Goal: Task Accomplishment & Management: Manage account settings

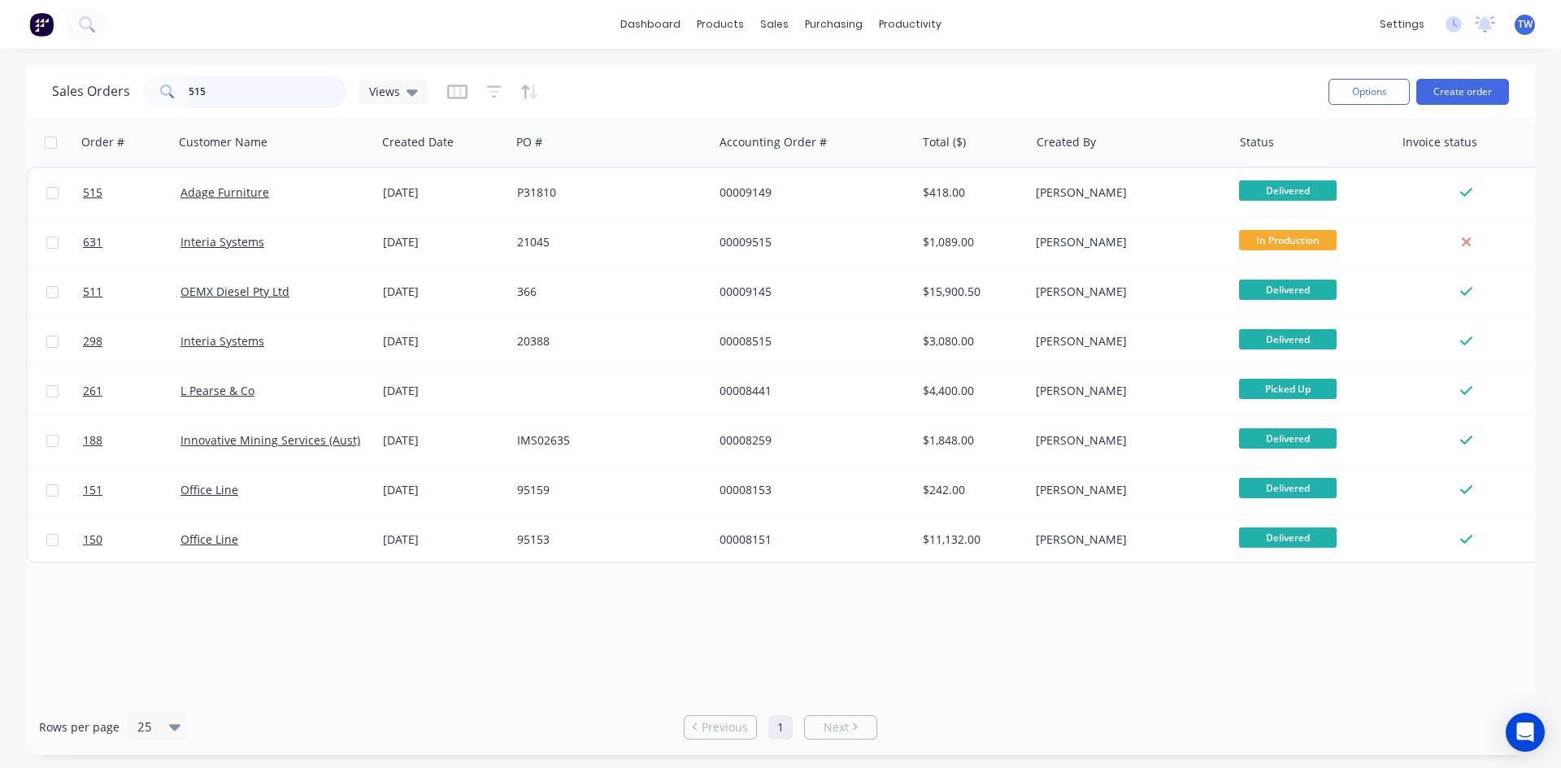
click at [305, 98] on input "515" at bounding box center [268, 92] width 159 height 33
type input "5"
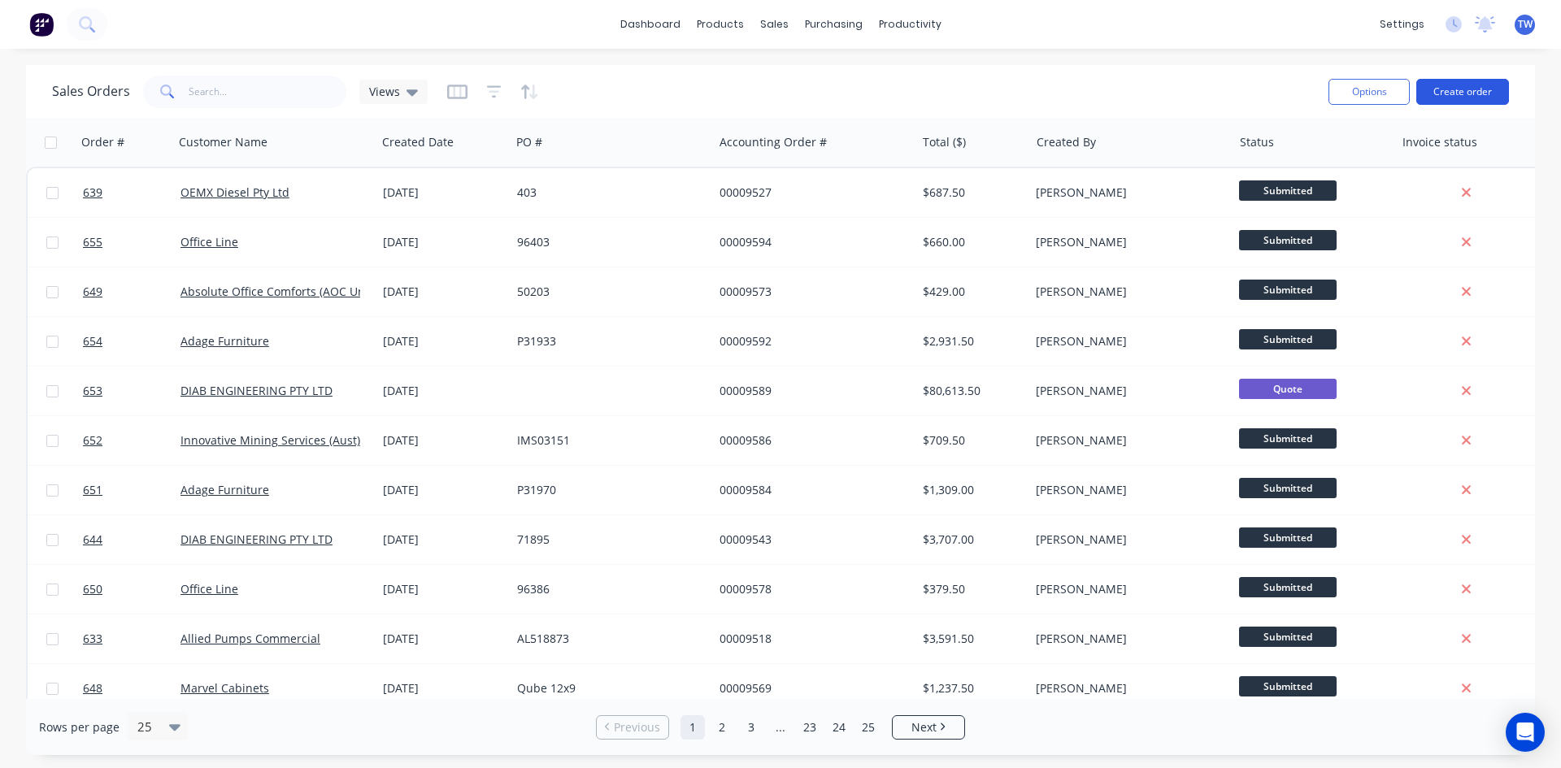
click at [1447, 89] on button "Create order" at bounding box center [1462, 92] width 93 height 26
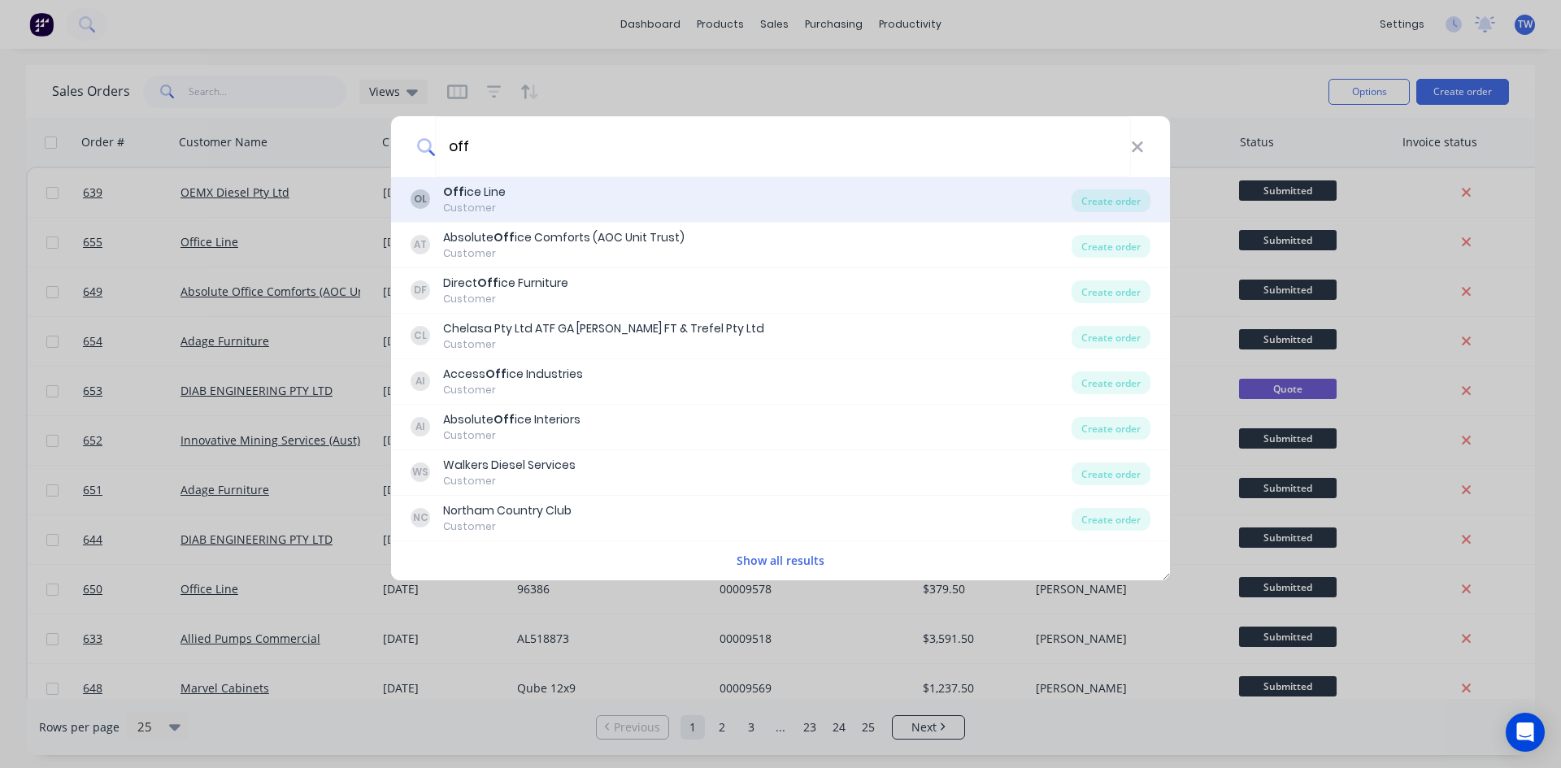
type input "off"
click at [454, 189] on b "Off" at bounding box center [453, 192] width 21 height 16
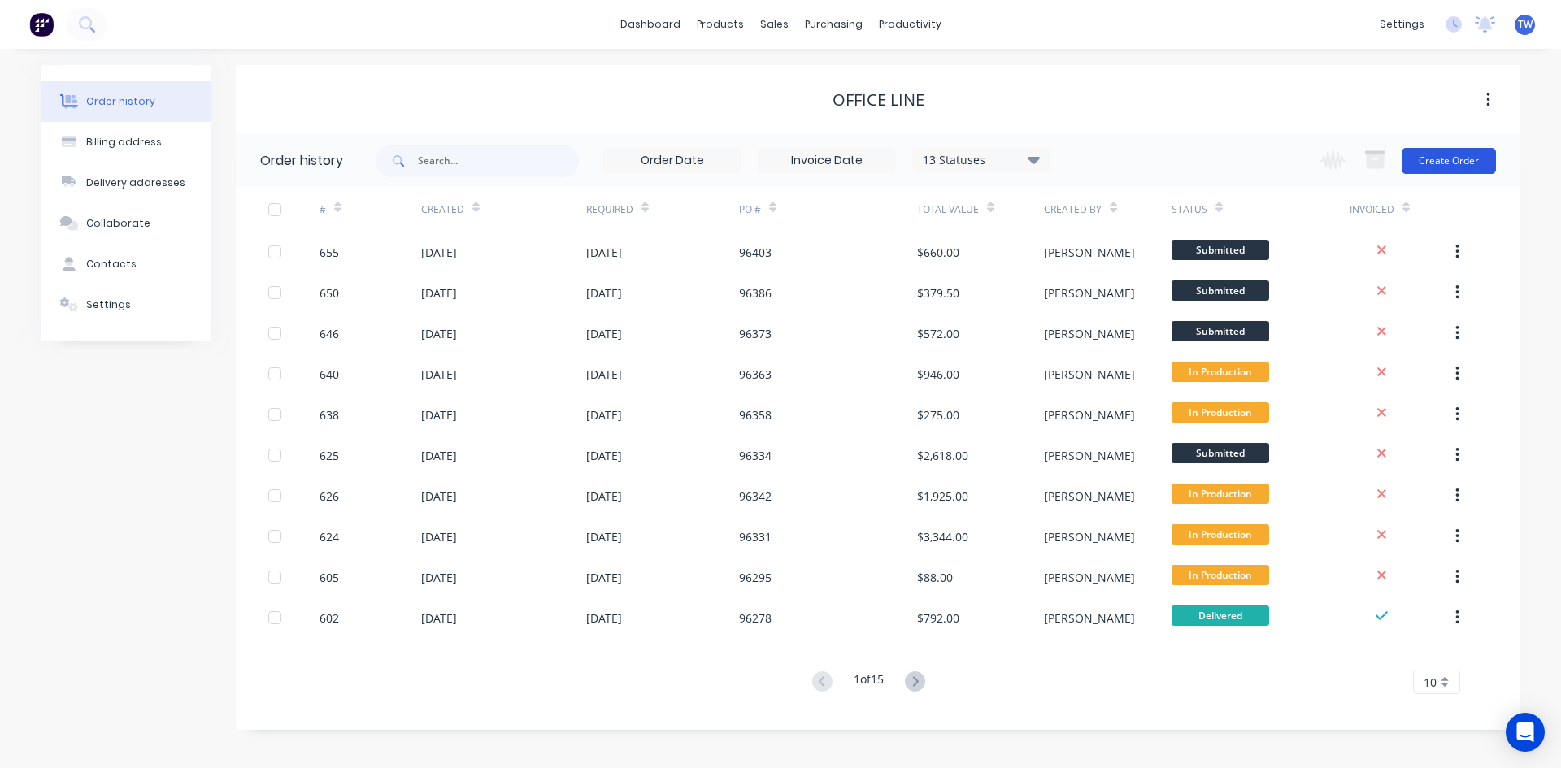
click at [1461, 166] on button "Create Order" at bounding box center [1449, 161] width 94 height 26
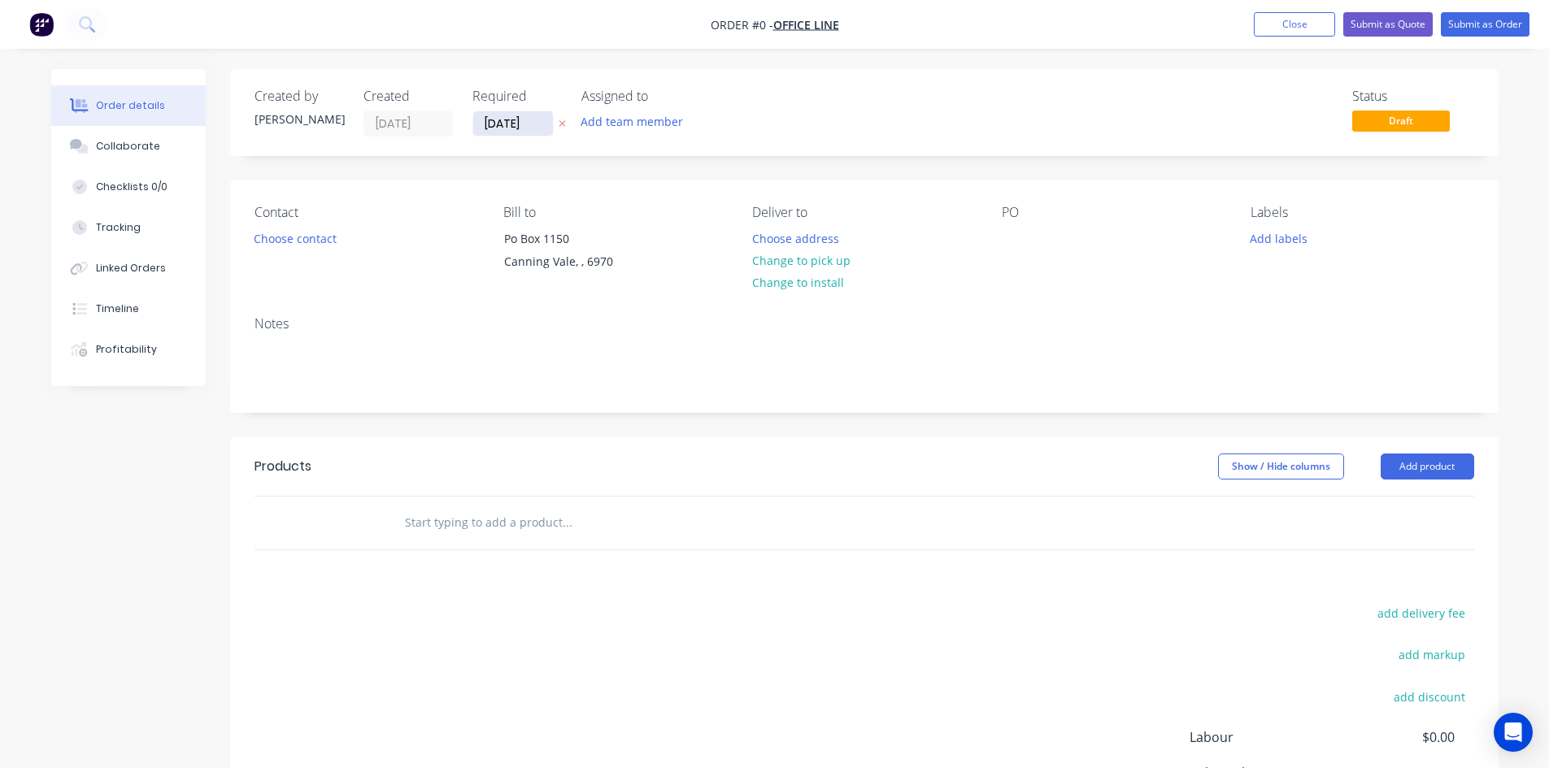
click at [529, 118] on input "[DATE]" at bounding box center [513, 123] width 80 height 24
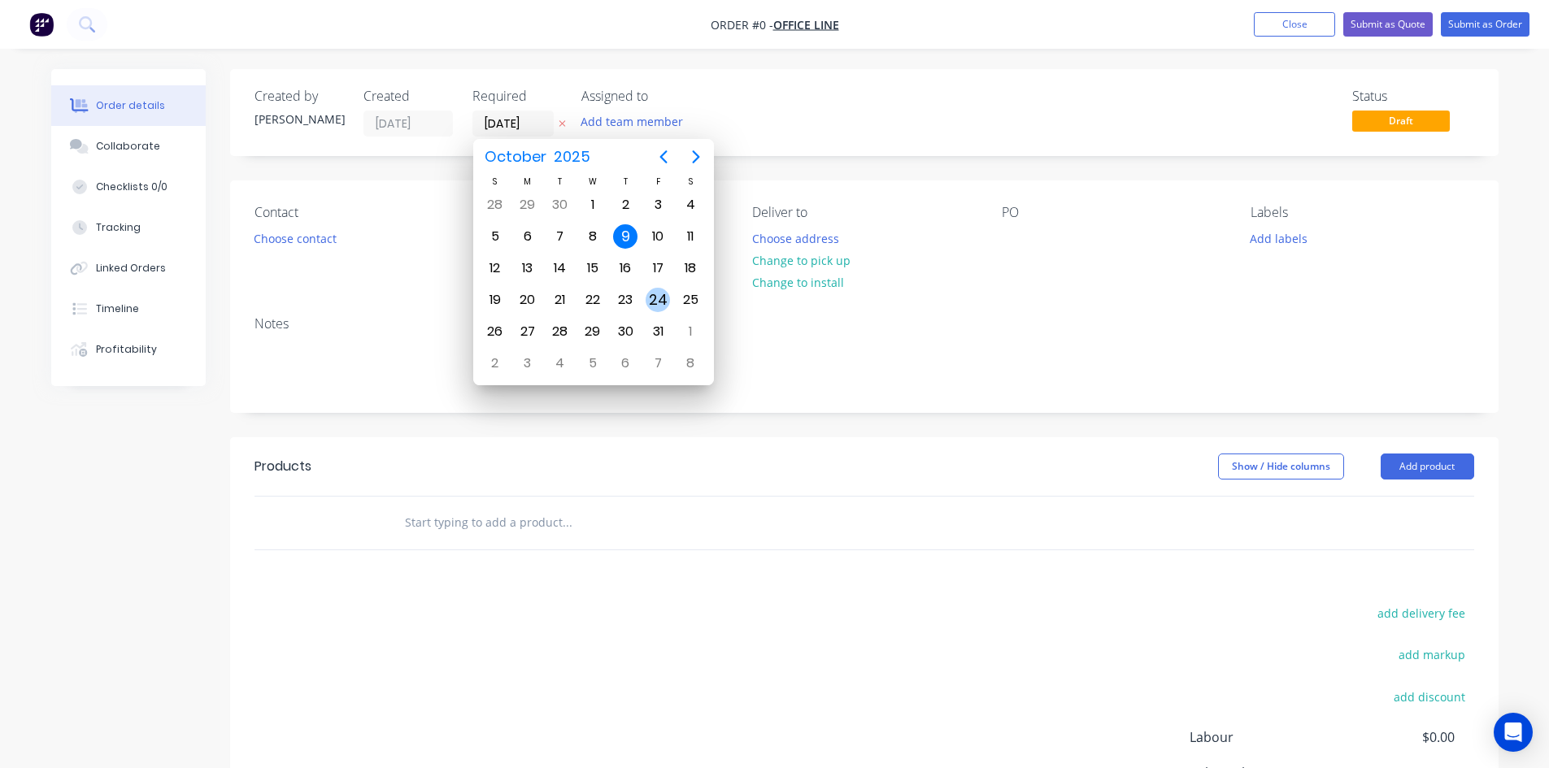
click at [659, 304] on div "24" at bounding box center [657, 300] width 24 height 24
type input "[DATE]"
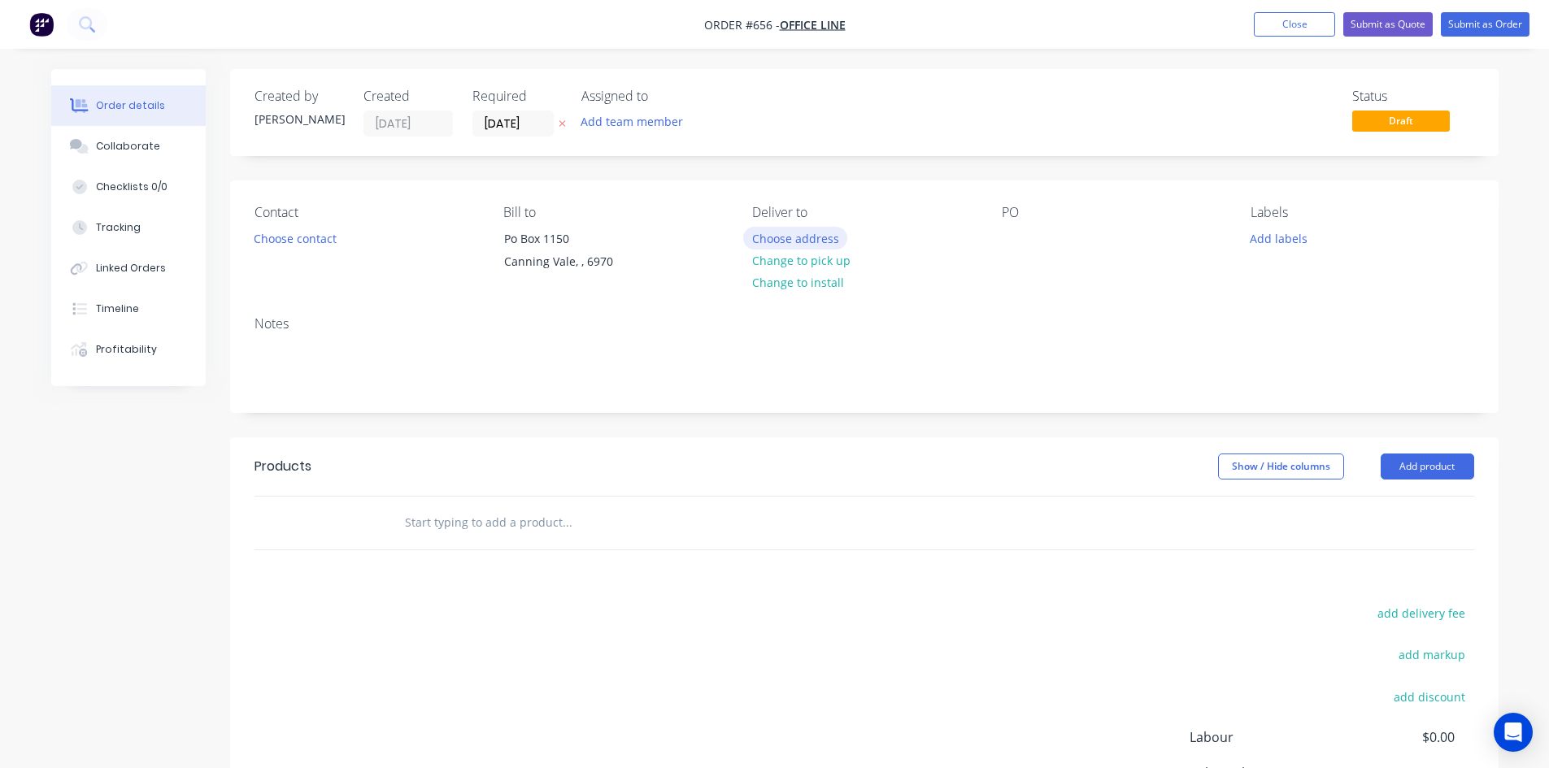
click at [803, 242] on button "Choose address" at bounding box center [795, 238] width 104 height 22
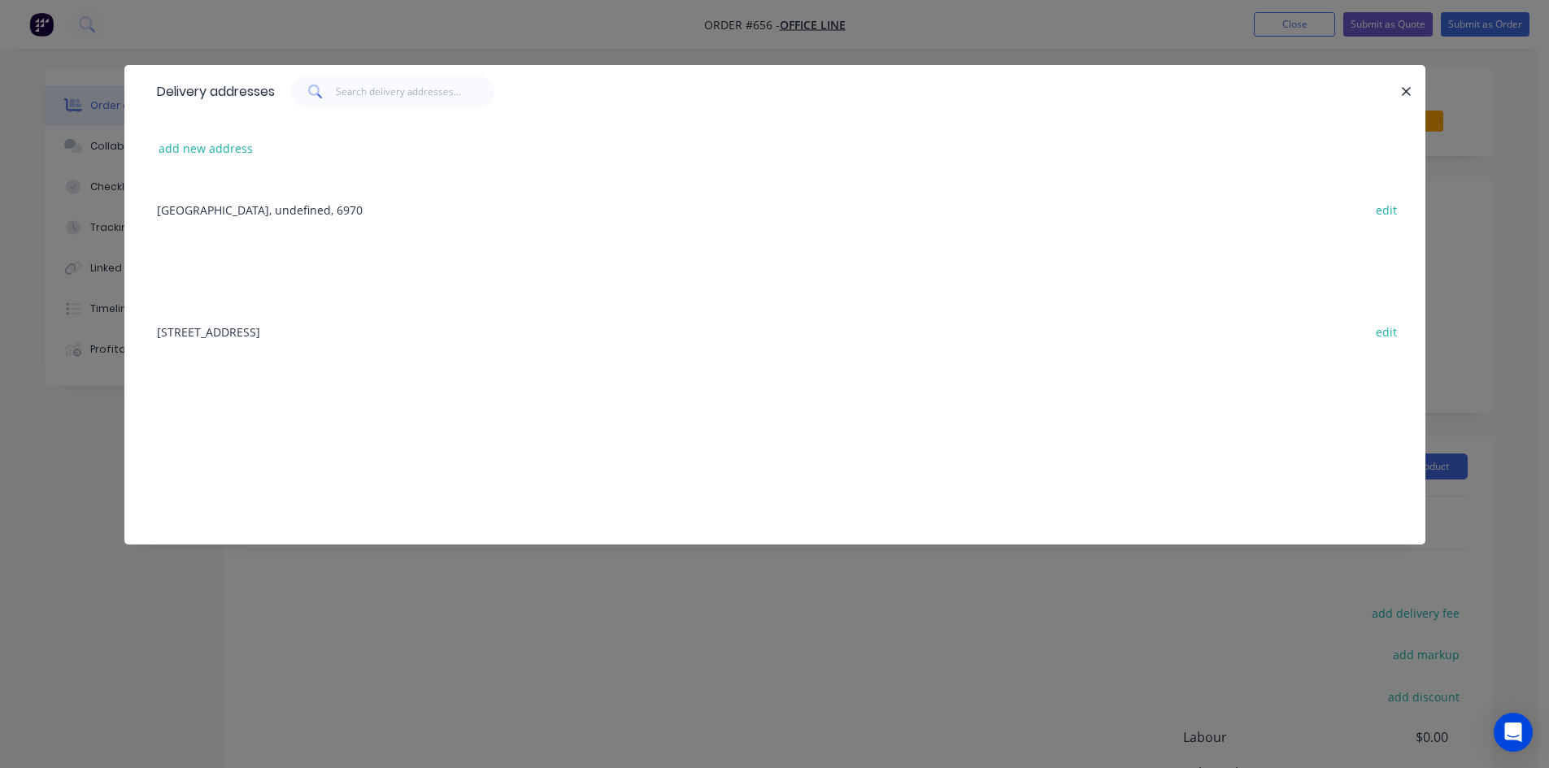
click at [416, 329] on div "[STREET_ADDRESS] edit" at bounding box center [775, 331] width 1252 height 61
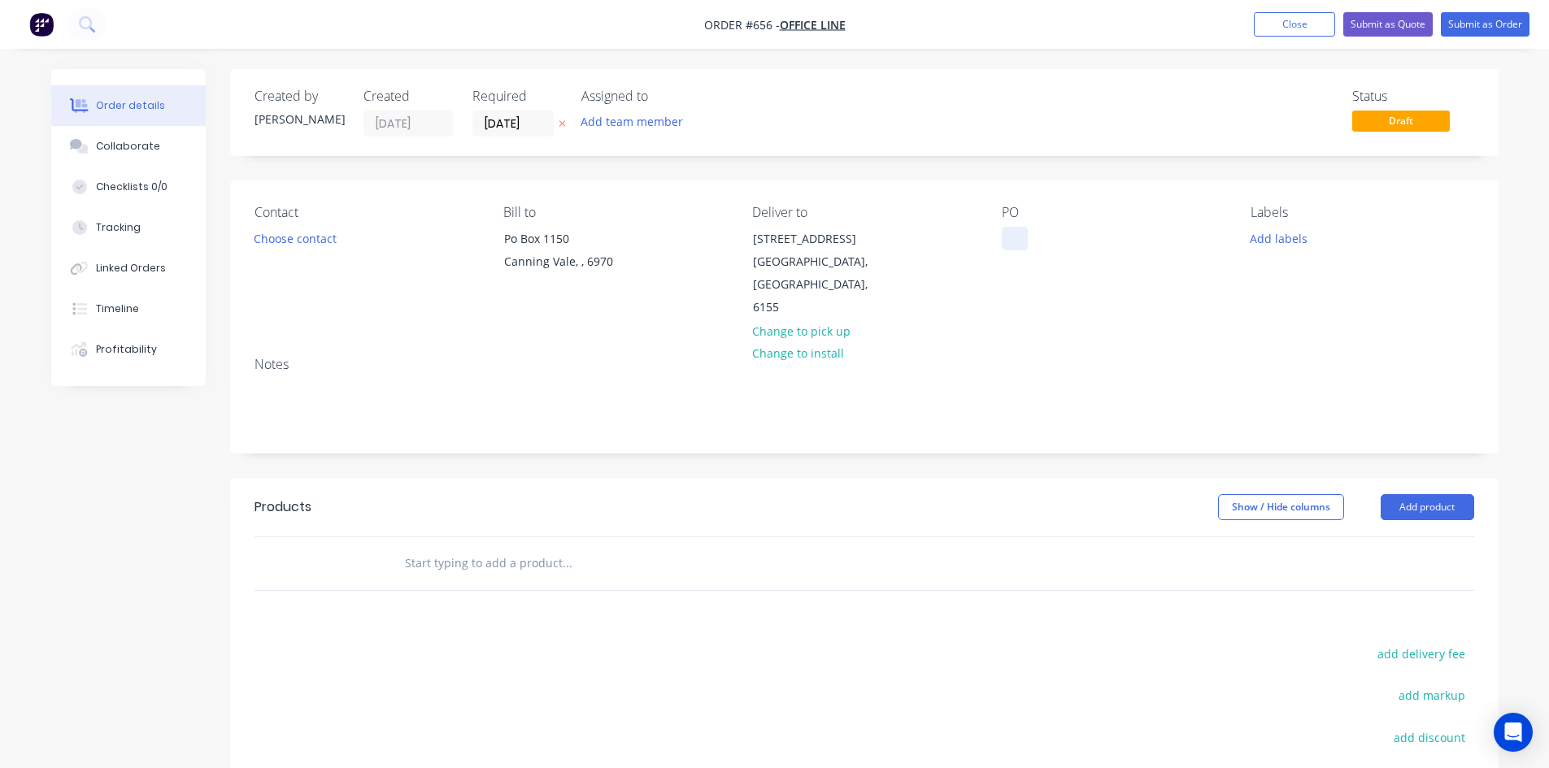
click at [1016, 233] on div at bounding box center [1015, 239] width 26 height 24
click at [1449, 494] on button "Add product" at bounding box center [1426, 507] width 93 height 26
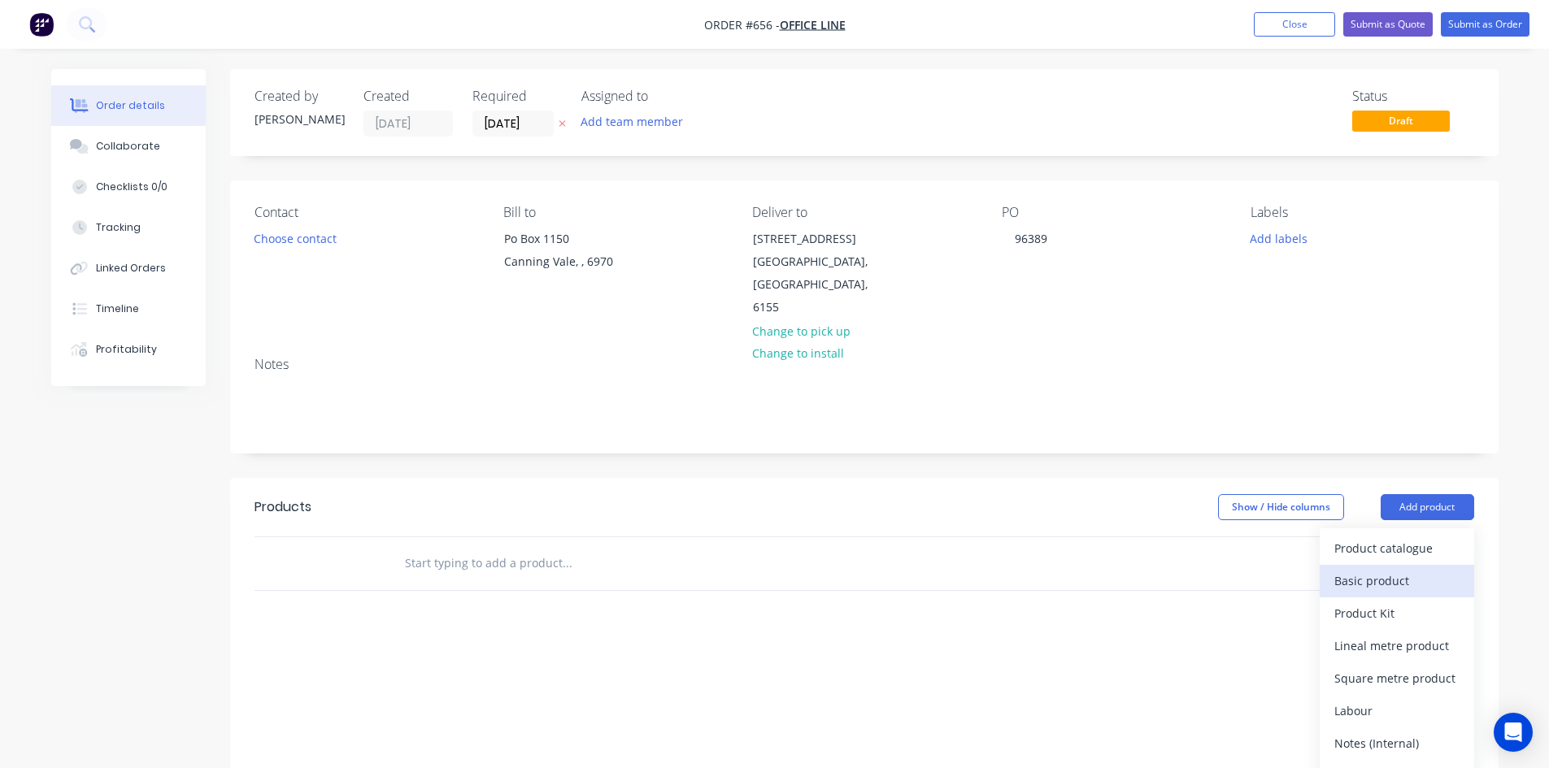
click at [1421, 569] on div "Basic product" at bounding box center [1396, 581] width 125 height 24
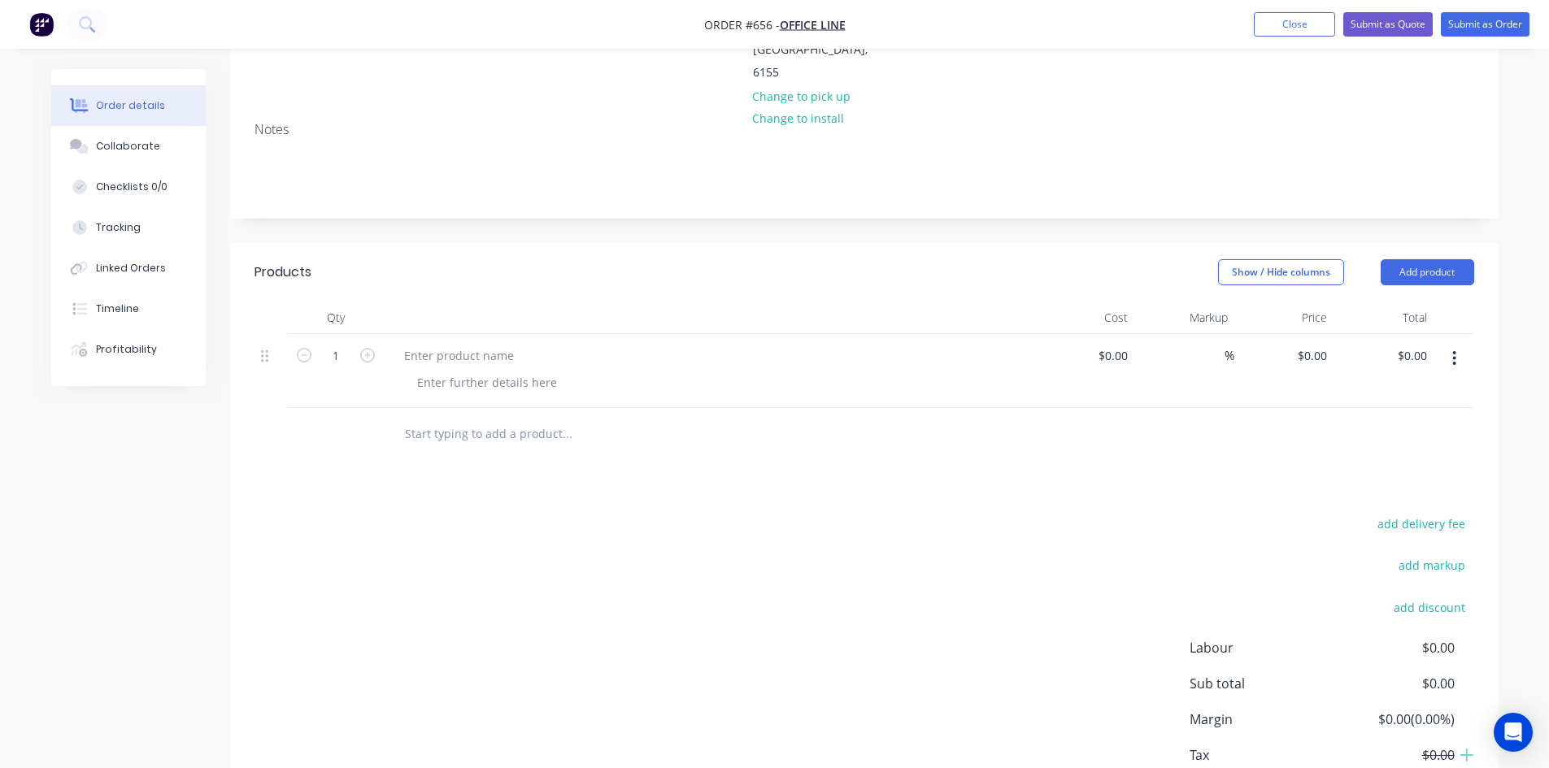
scroll to position [244, 0]
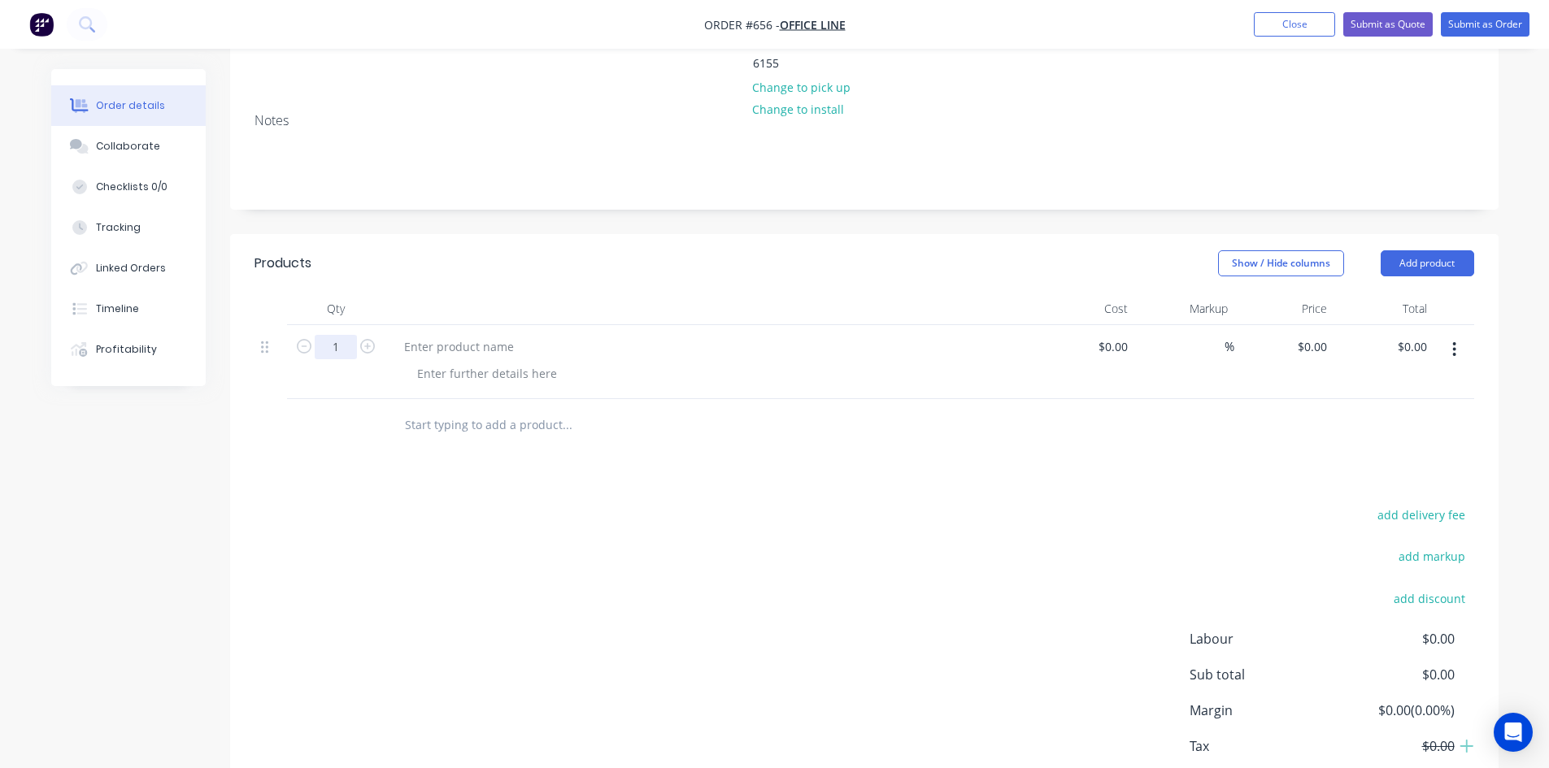
click at [343, 335] on input "1" at bounding box center [336, 347] width 42 height 24
type input "20"
click at [460, 335] on div at bounding box center [459, 347] width 136 height 24
click at [463, 335] on div at bounding box center [459, 347] width 136 height 24
paste div
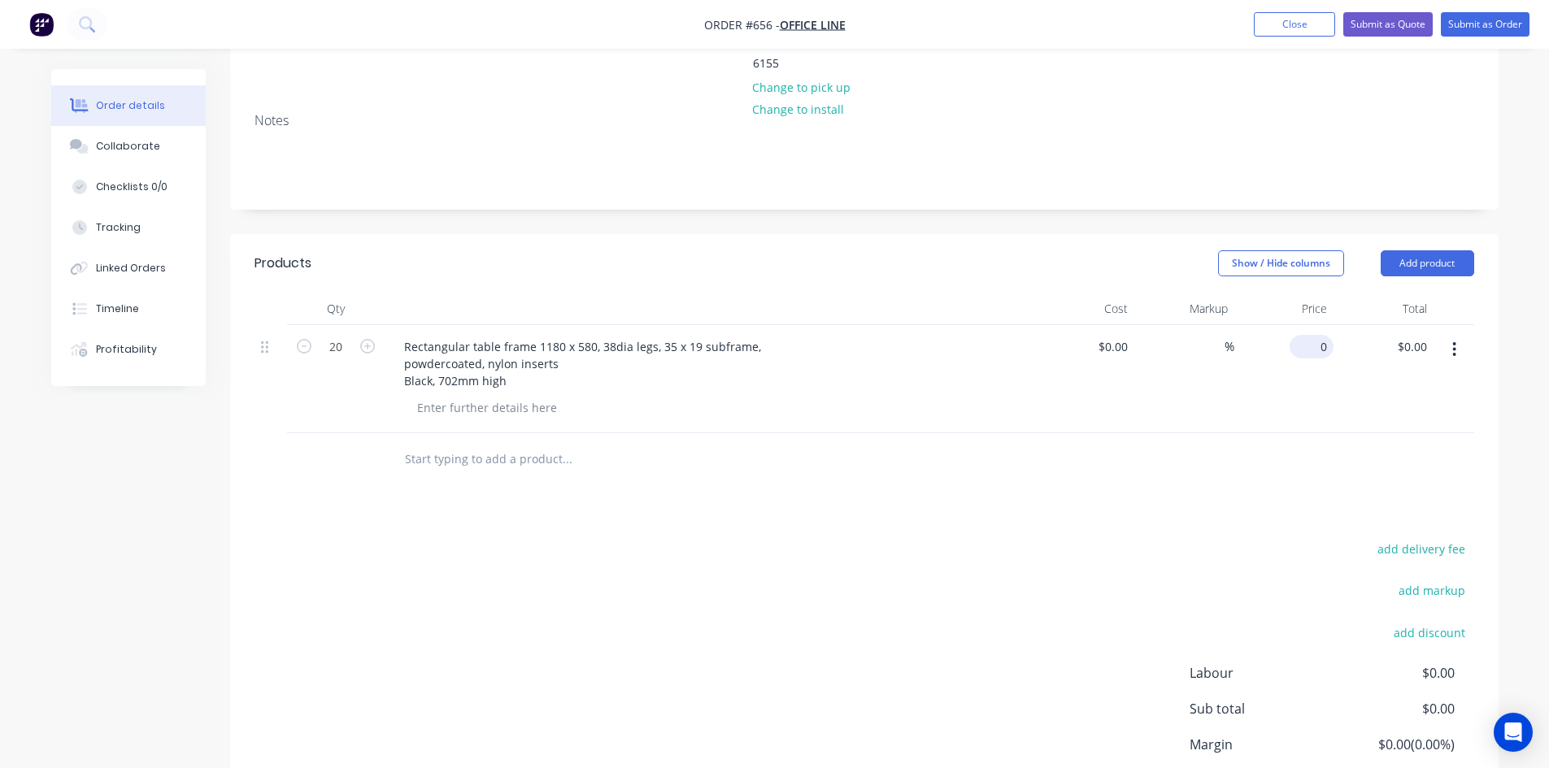
click at [1323, 335] on input "0" at bounding box center [1314, 347] width 37 height 24
type input "$125.00"
type input "$2,500.00"
click at [1424, 250] on button "Add product" at bounding box center [1426, 263] width 93 height 26
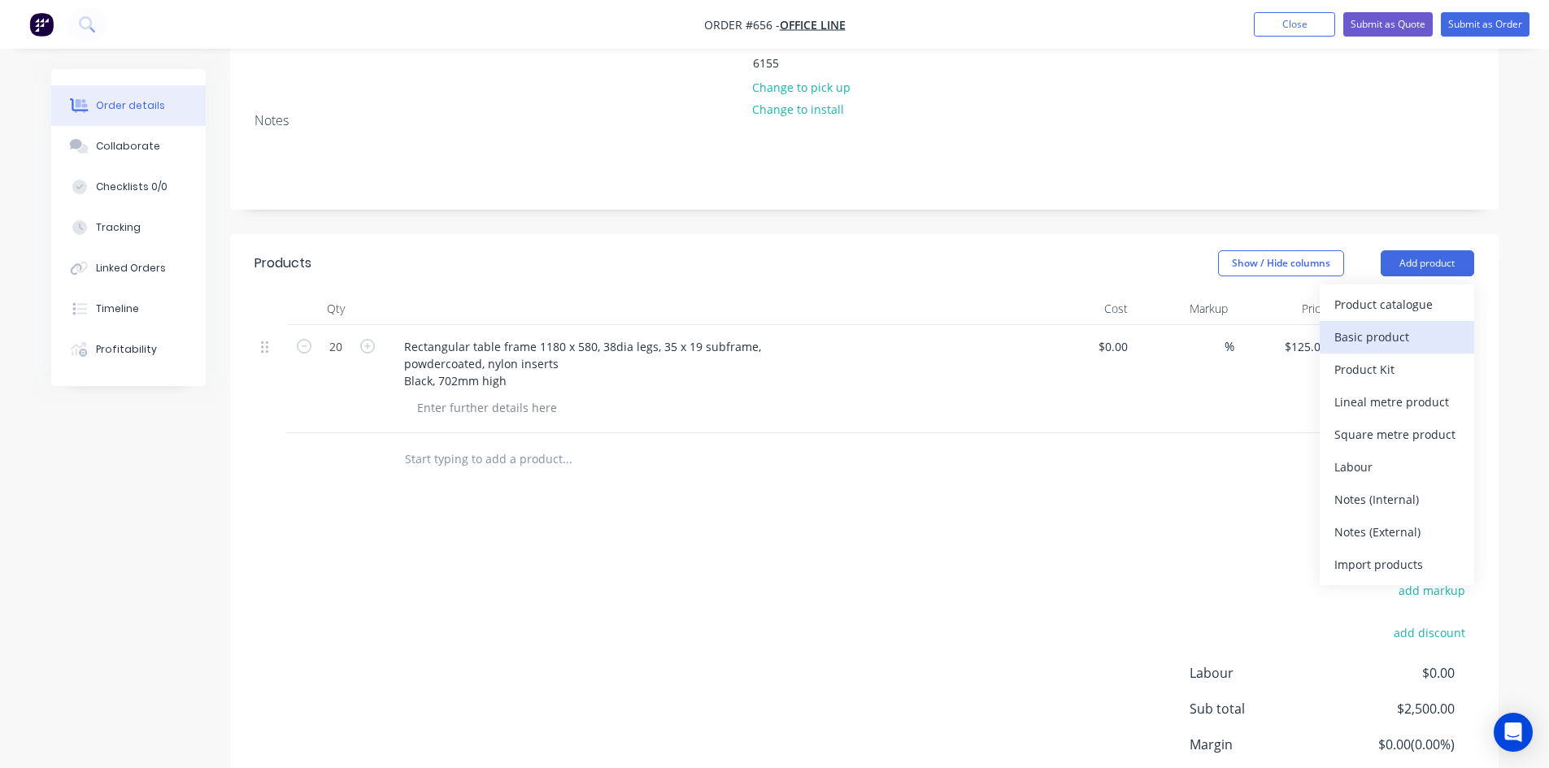
click at [1408, 325] on div "Basic product" at bounding box center [1396, 337] width 125 height 24
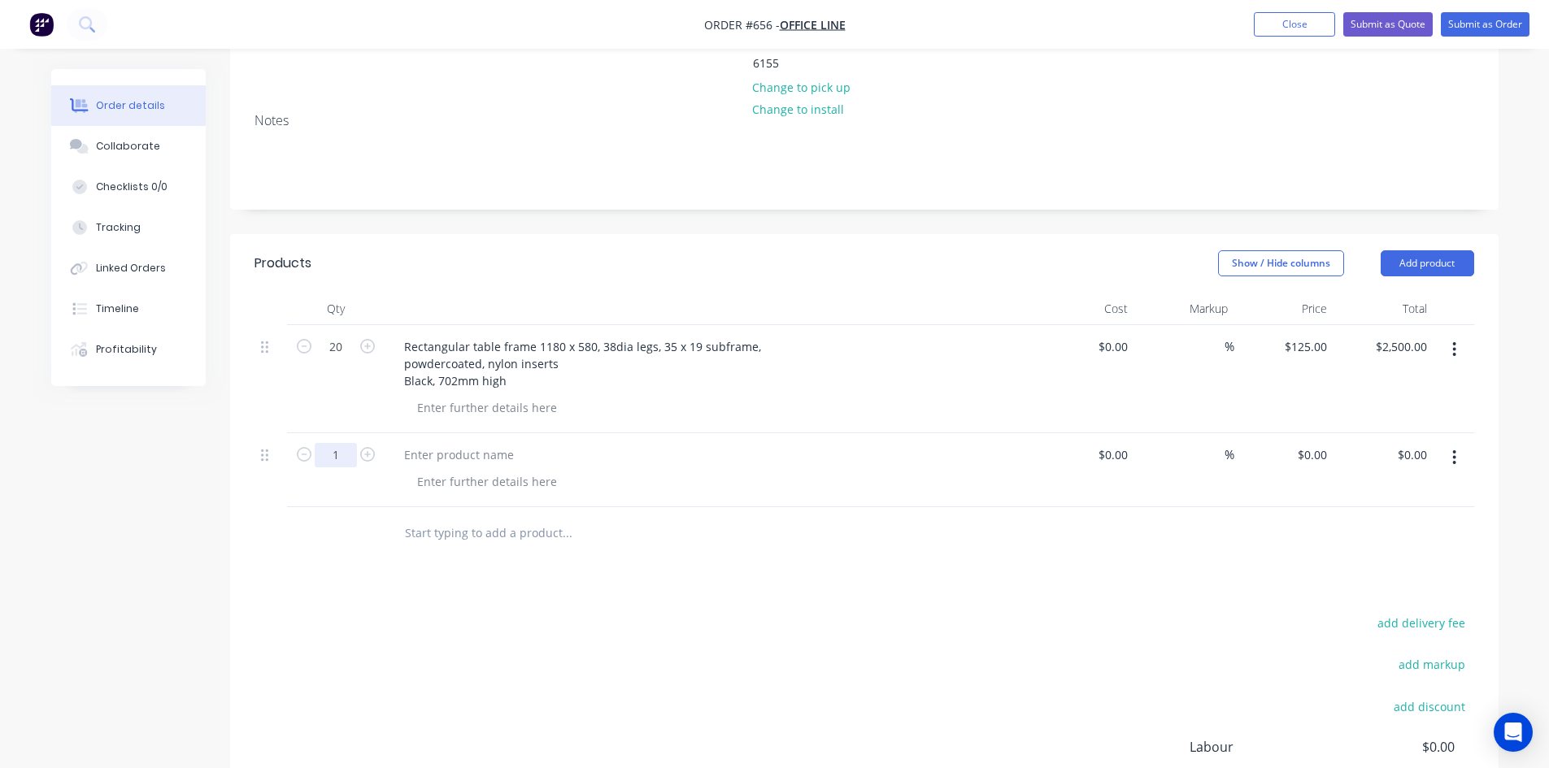
click at [341, 443] on input "1" at bounding box center [336, 455] width 42 height 24
type input "4"
click at [418, 443] on div at bounding box center [459, 455] width 136 height 24
click at [433, 443] on div at bounding box center [459, 455] width 136 height 24
paste div
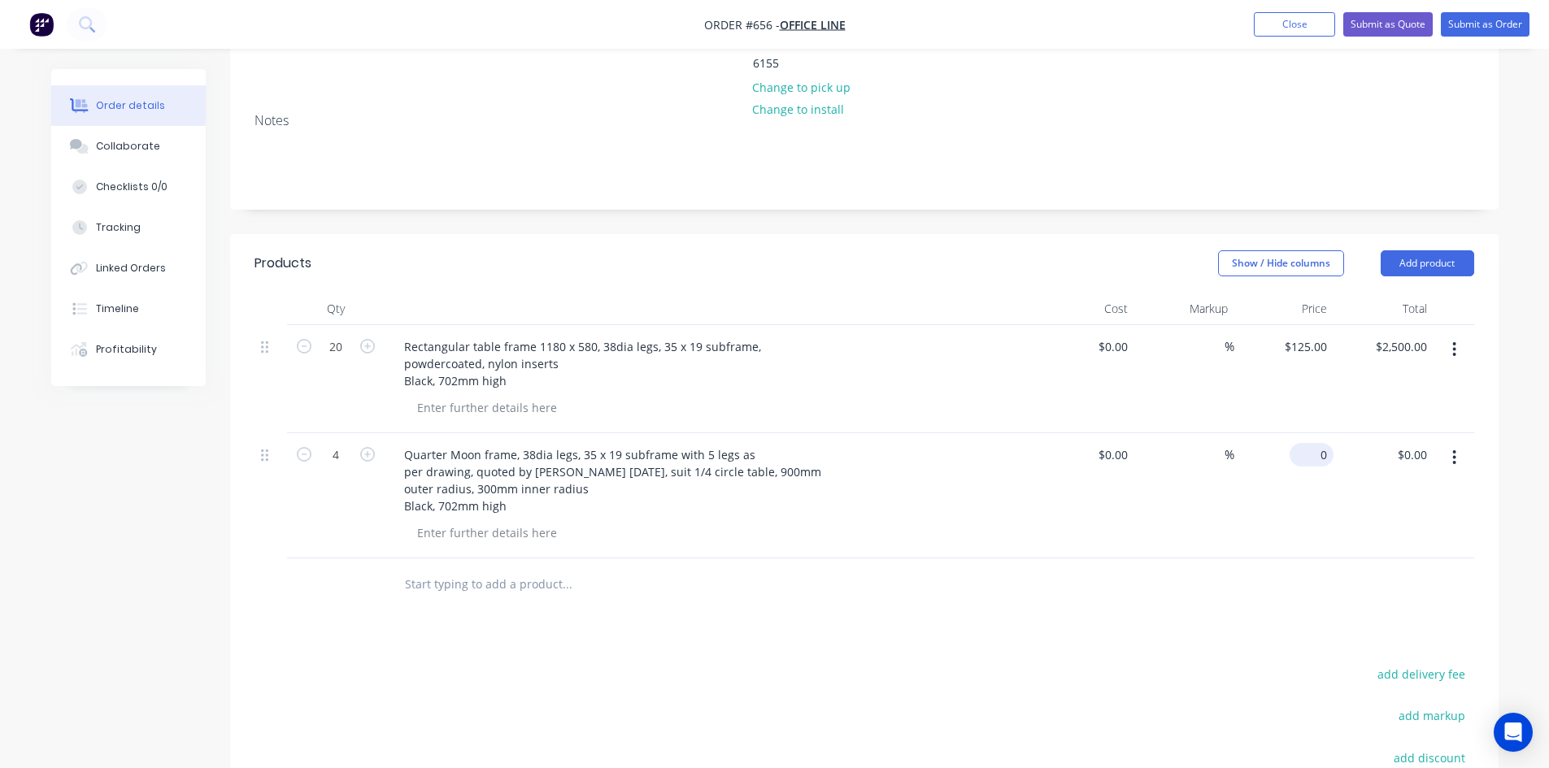
click at [1311, 443] on div "0 $0.00" at bounding box center [1311, 455] width 44 height 24
type input "$115.00"
type input "$460.00"
click at [1430, 250] on button "Add product" at bounding box center [1426, 263] width 93 height 26
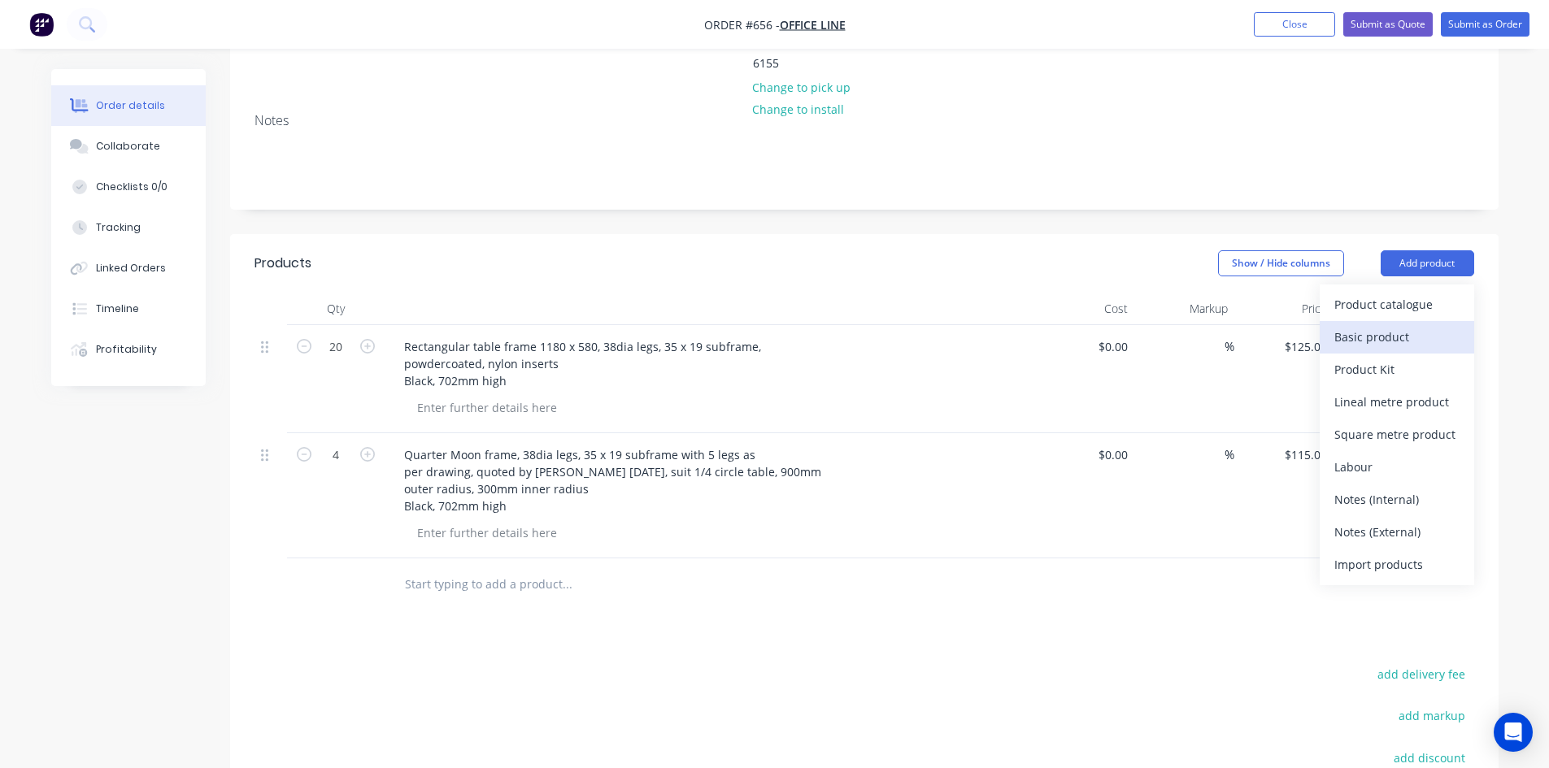
click at [1424, 325] on div "Basic product" at bounding box center [1396, 337] width 125 height 24
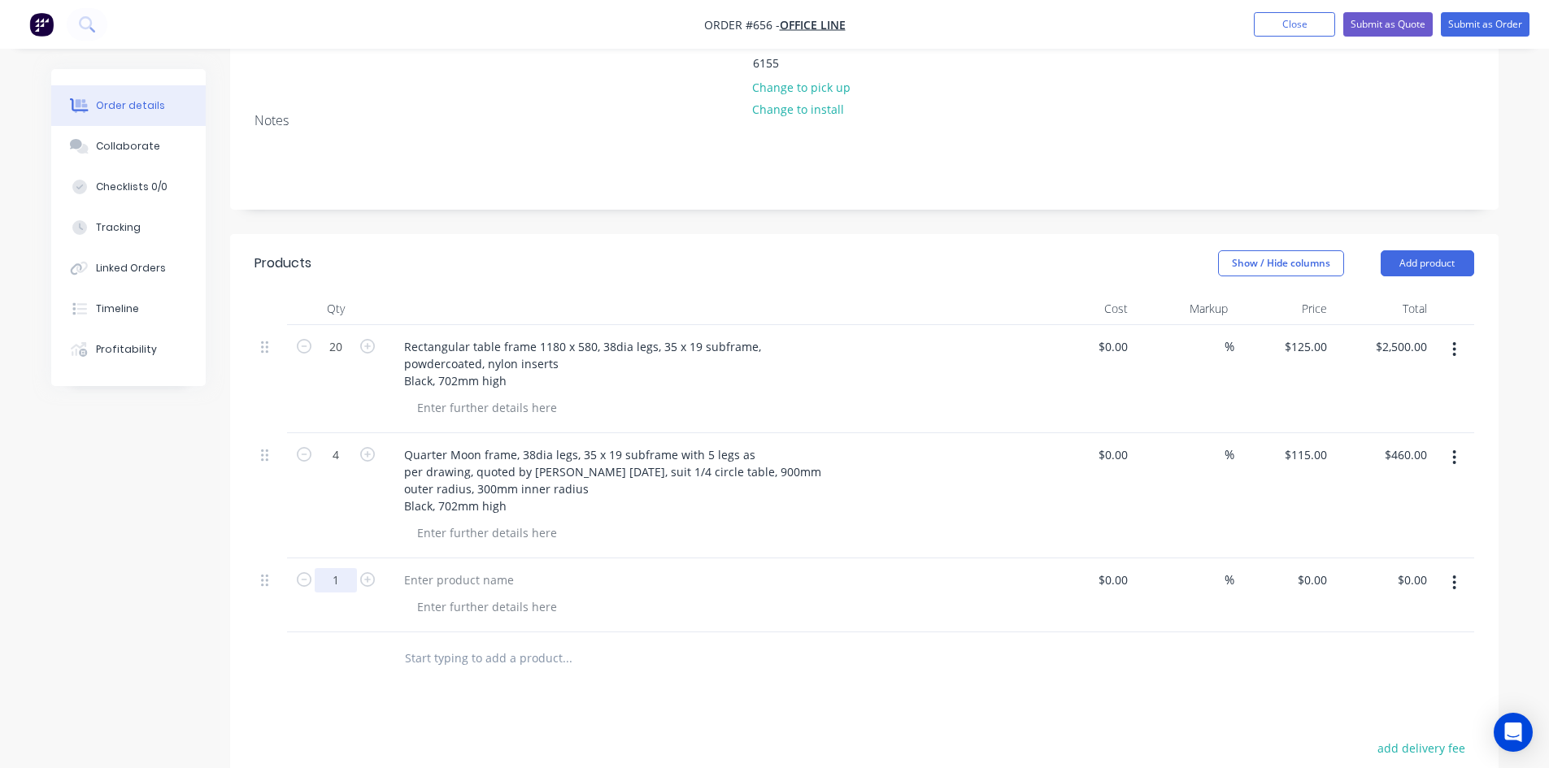
click at [345, 568] on input "1" at bounding box center [336, 580] width 42 height 24
type input "4"
click at [445, 568] on div at bounding box center [459, 580] width 136 height 24
paste div
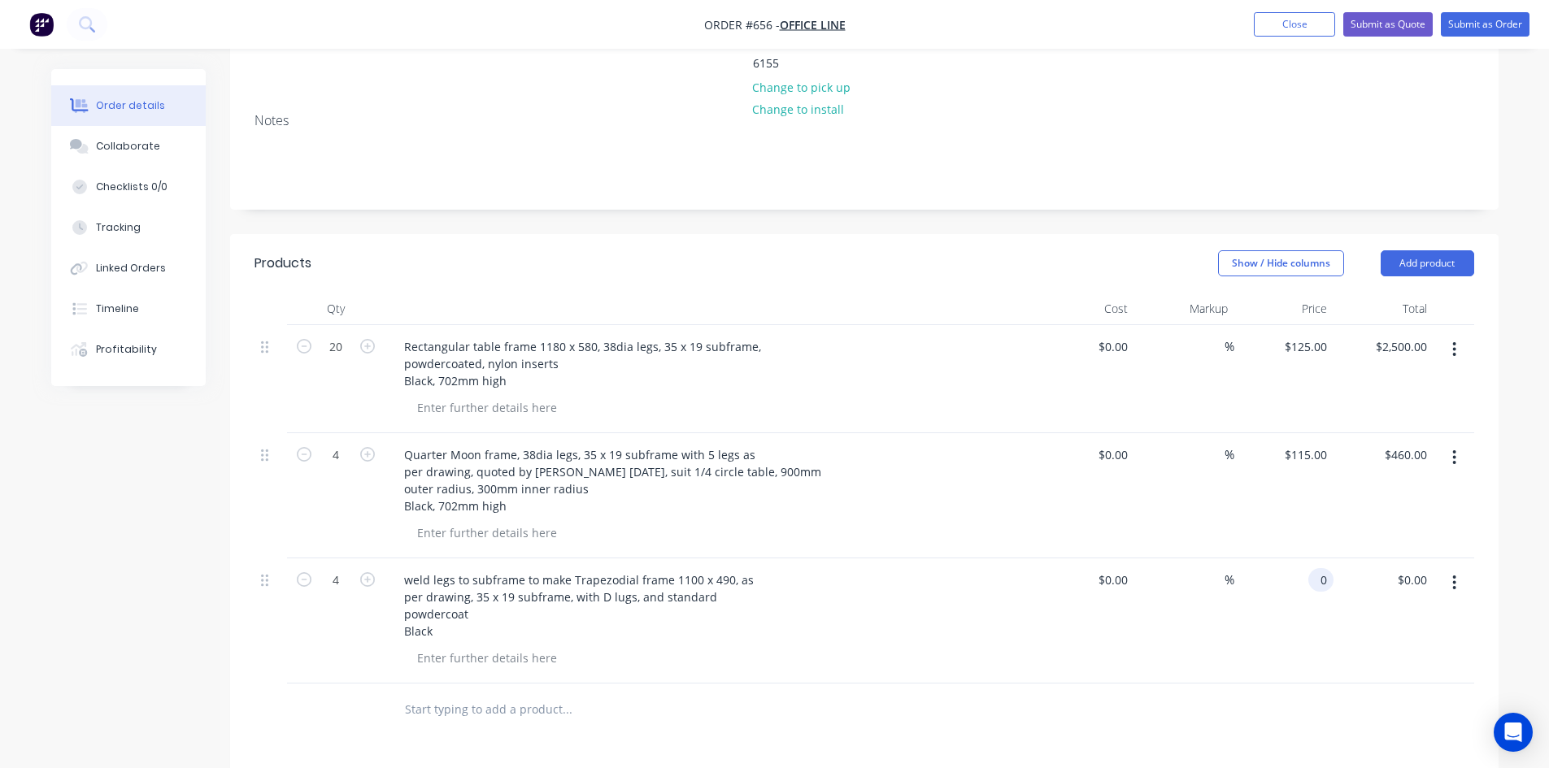
click at [1305, 559] on div "0 0" at bounding box center [1284, 621] width 100 height 125
type input "$1,150.00"
type input "4600.00"
type input "1150"
type input "$4,600.00"
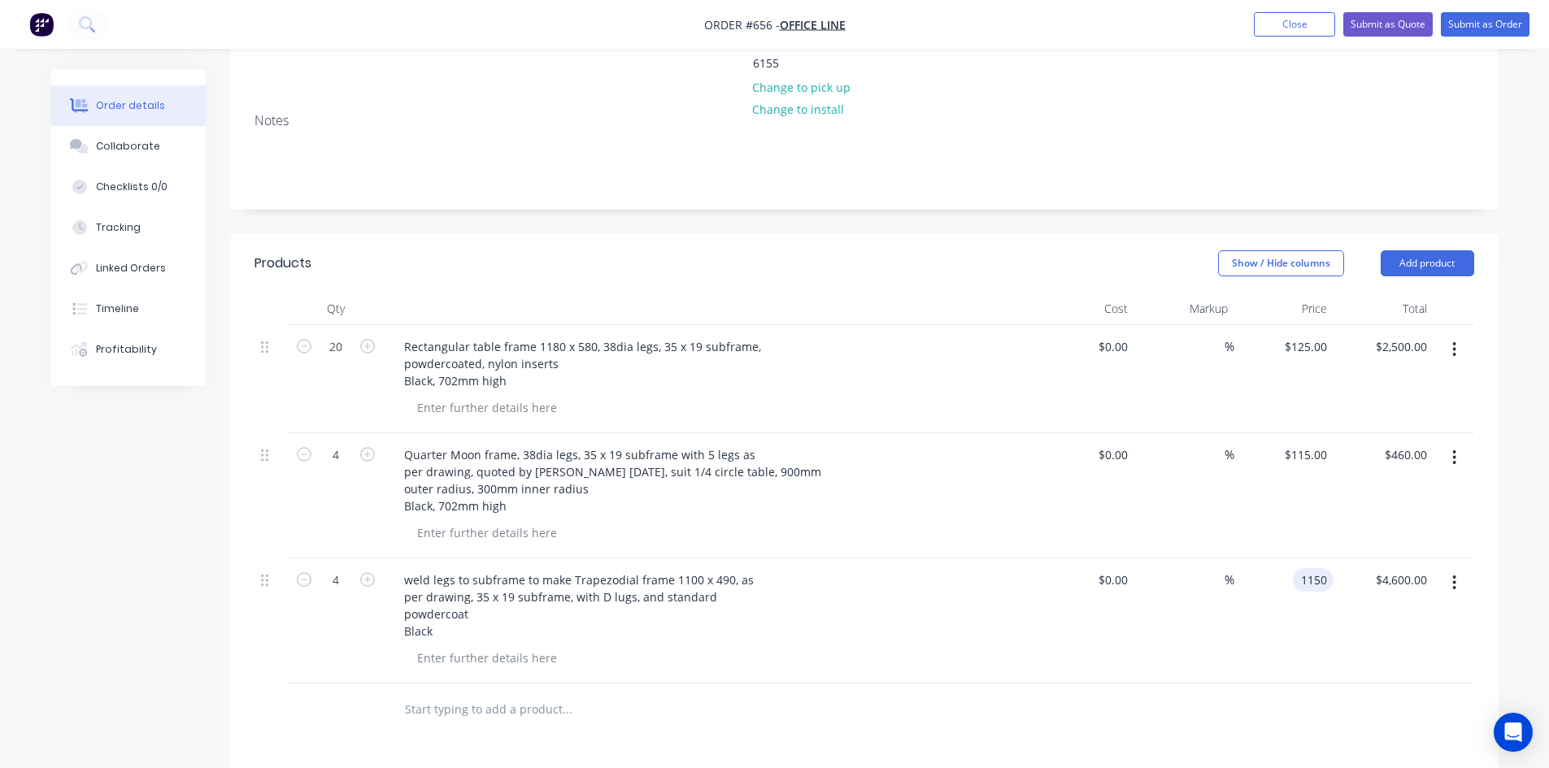
click at [1315, 568] on input "1150" at bounding box center [1316, 580] width 34 height 24
type input "$115.00"
type input "$460.00"
click at [1438, 250] on button "Add product" at bounding box center [1426, 263] width 93 height 26
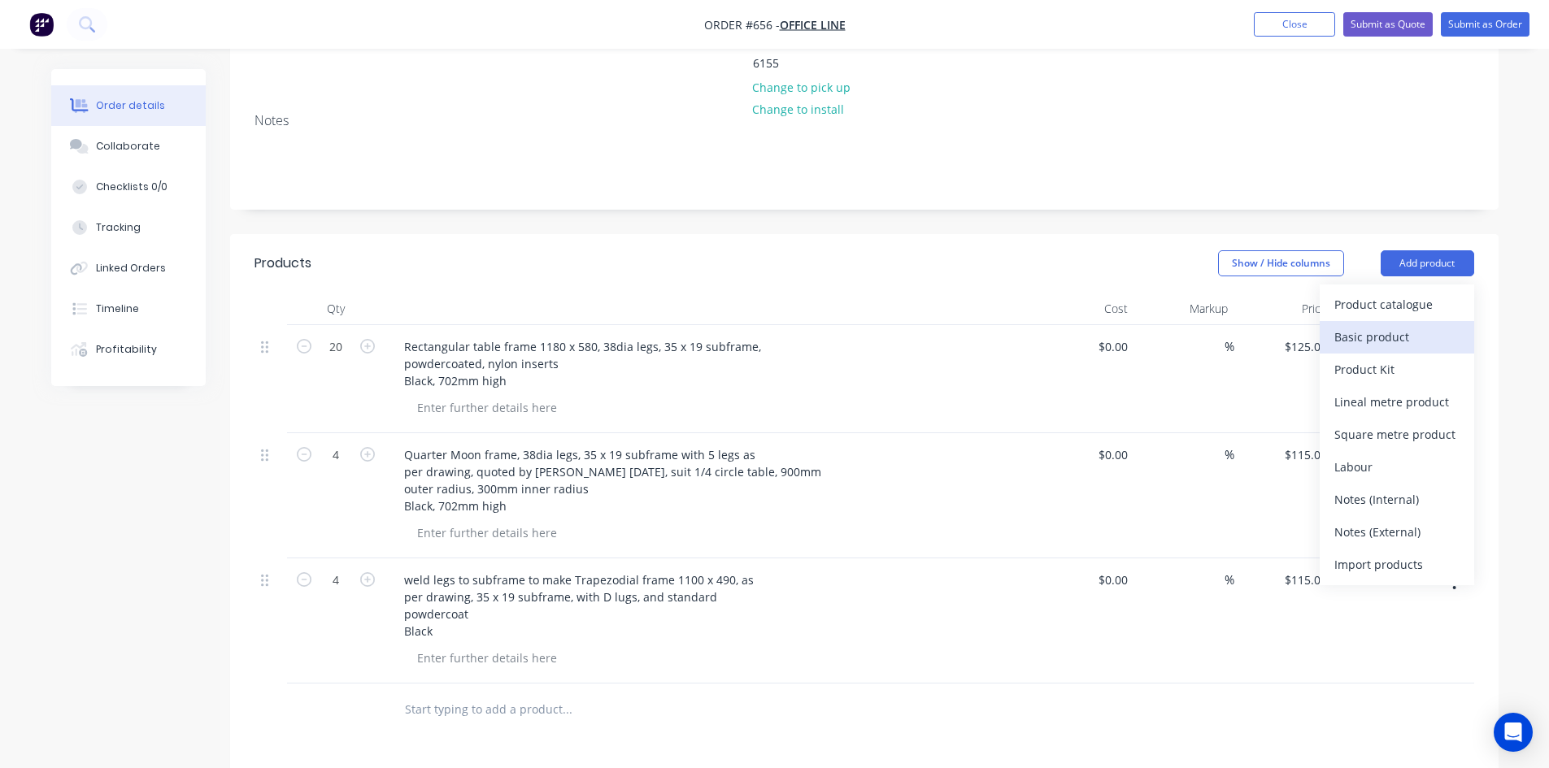
click at [1357, 325] on div "Basic product" at bounding box center [1396, 337] width 125 height 24
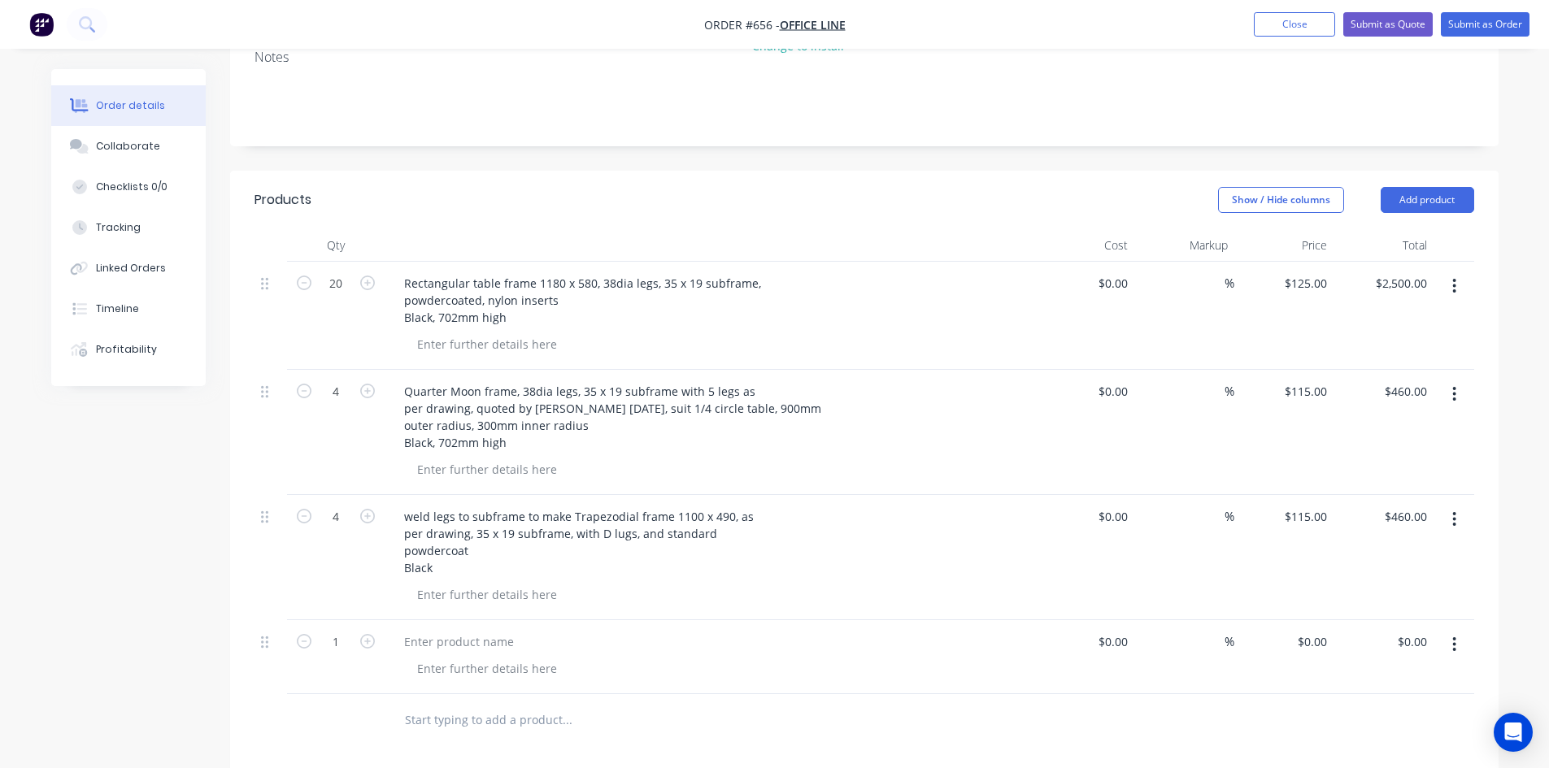
scroll to position [406, 0]
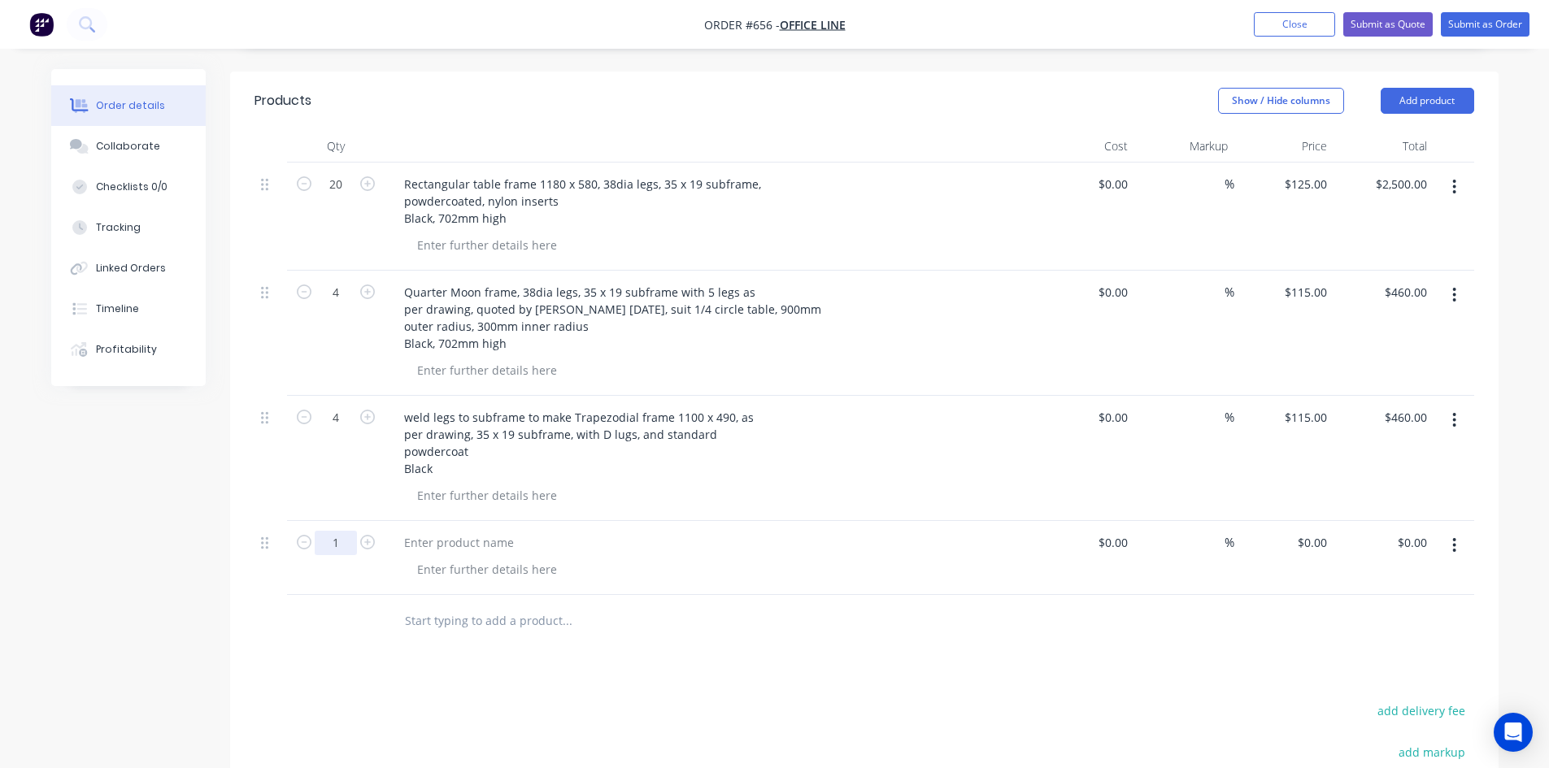
click at [333, 531] on input "1" at bounding box center [336, 543] width 42 height 24
type input "16"
click at [409, 531] on div at bounding box center [459, 543] width 136 height 24
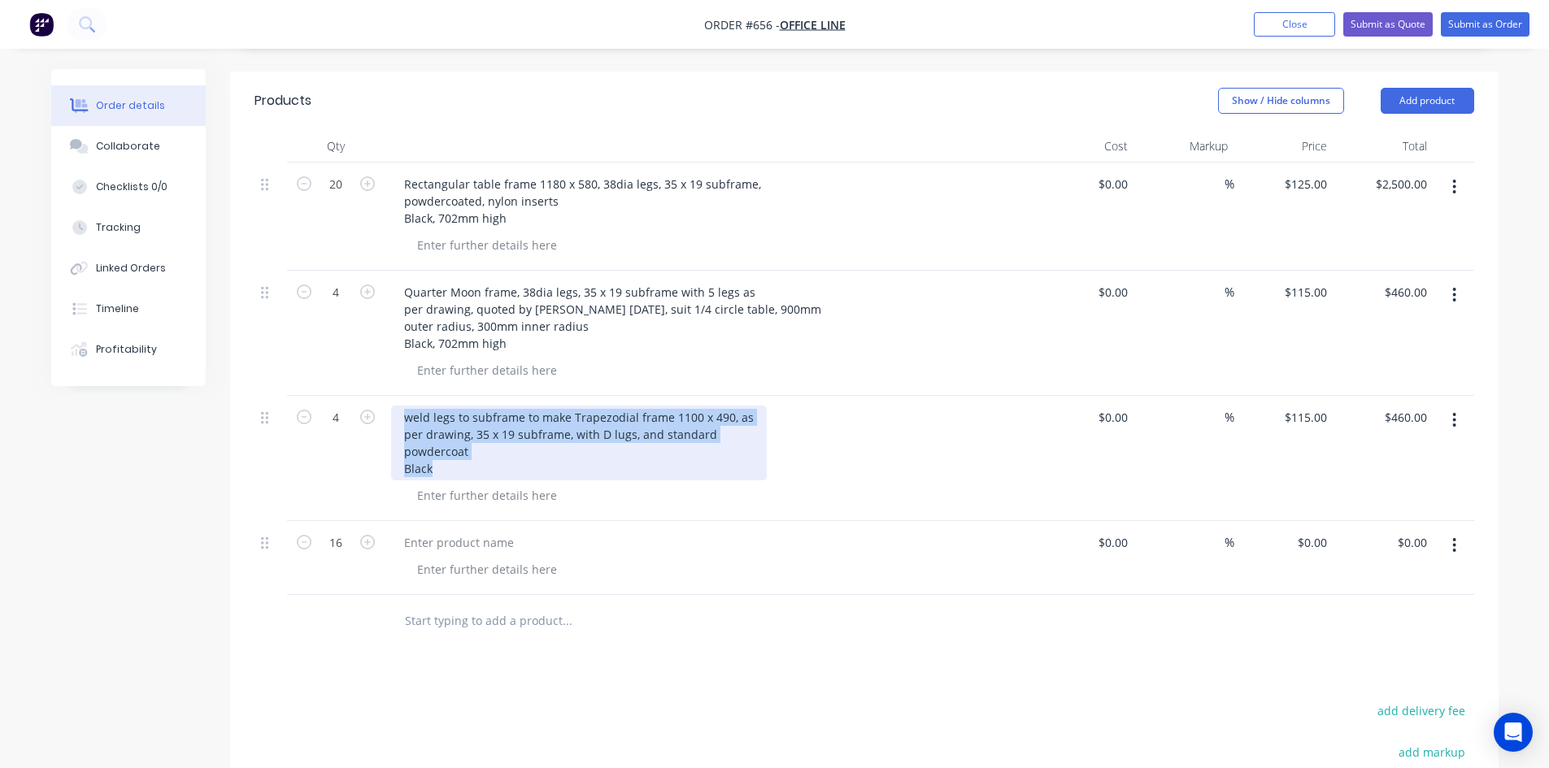
drag, startPoint x: 438, startPoint y: 450, endPoint x: 494, endPoint y: 430, distance: 59.4
click at [394, 406] on div "weld legs to subframe to make Trapezodial frame 1100 x 490, as per drawing, 35 …" at bounding box center [579, 443] width 376 height 75
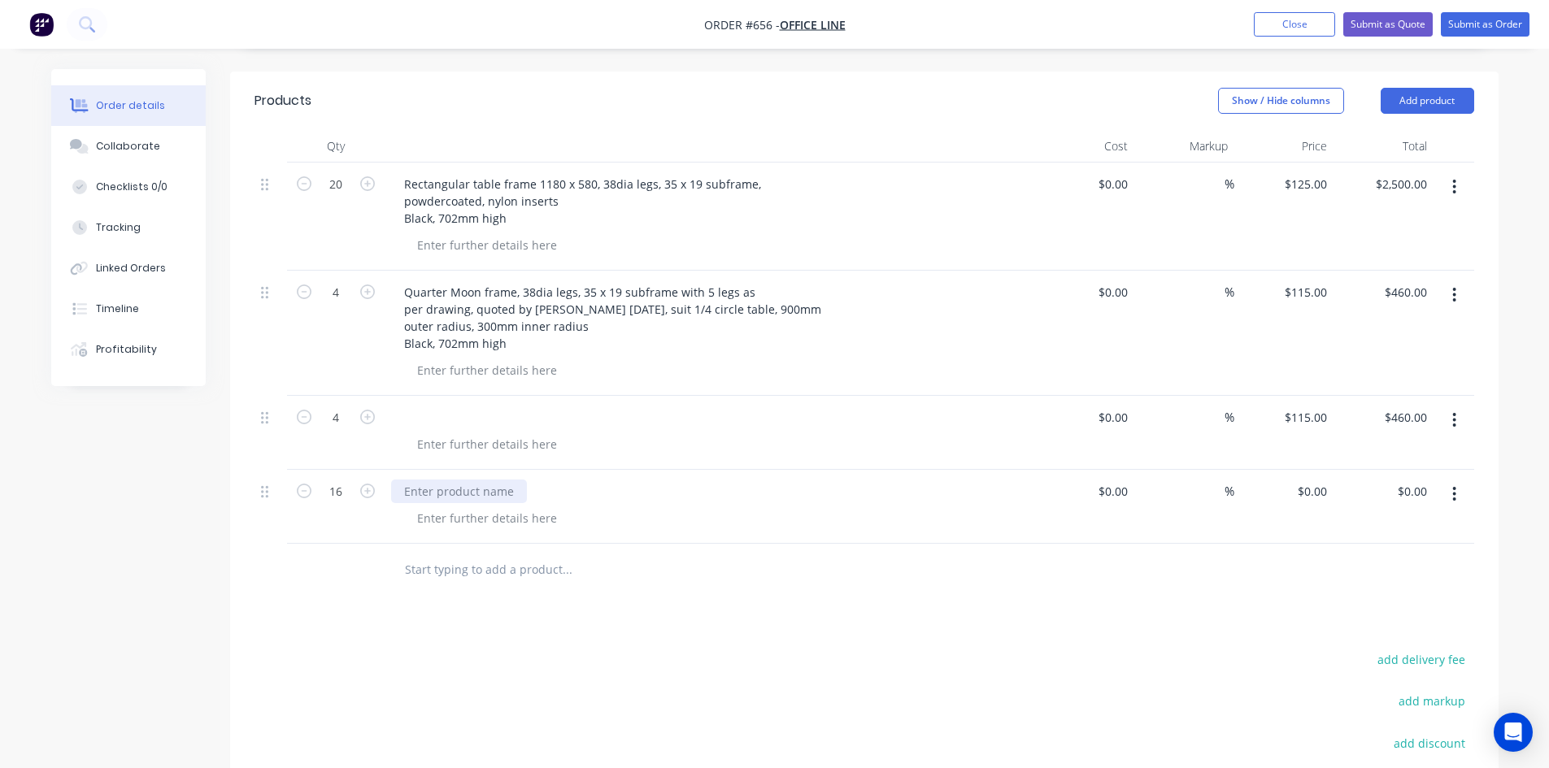
click at [428, 480] on div at bounding box center [459, 492] width 136 height 24
paste div
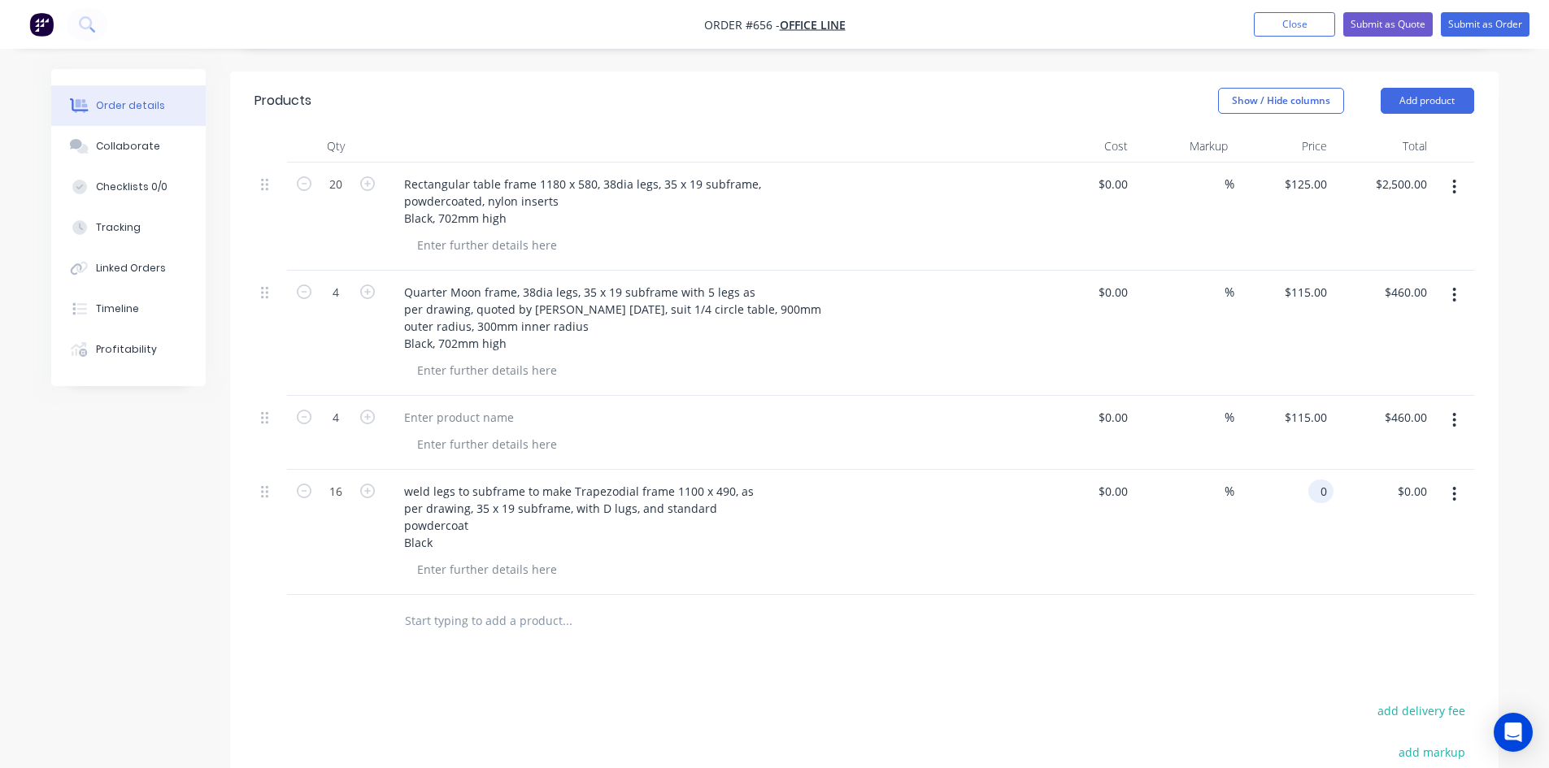
click at [1299, 472] on div "0 0" at bounding box center [1284, 532] width 100 height 125
type input "$100.00"
type input "$1,600.00"
click at [480, 406] on div at bounding box center [459, 418] width 136 height 24
click at [433, 406] on div at bounding box center [459, 418] width 136 height 24
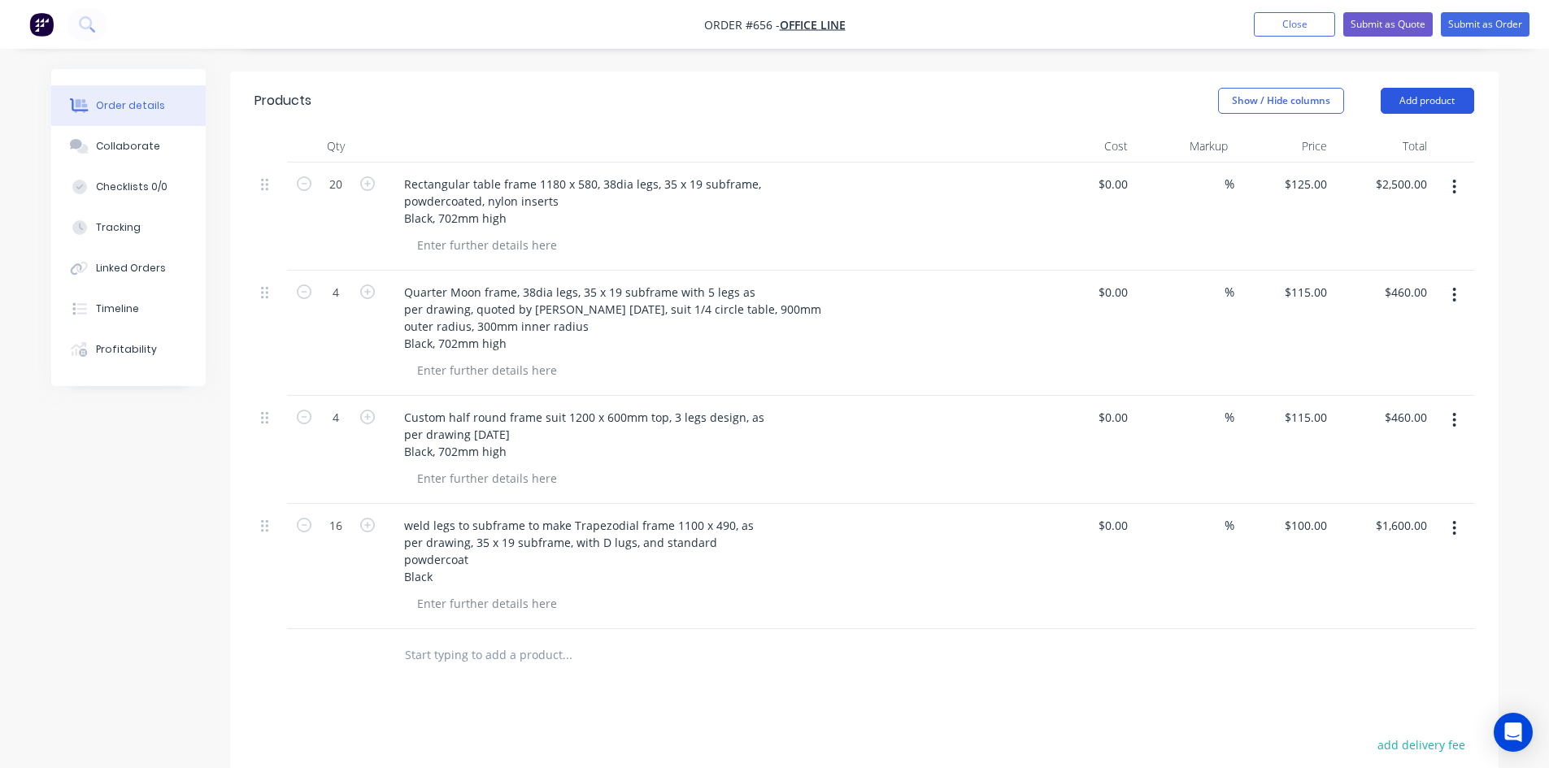
click at [1414, 88] on button "Add product" at bounding box center [1426, 101] width 93 height 26
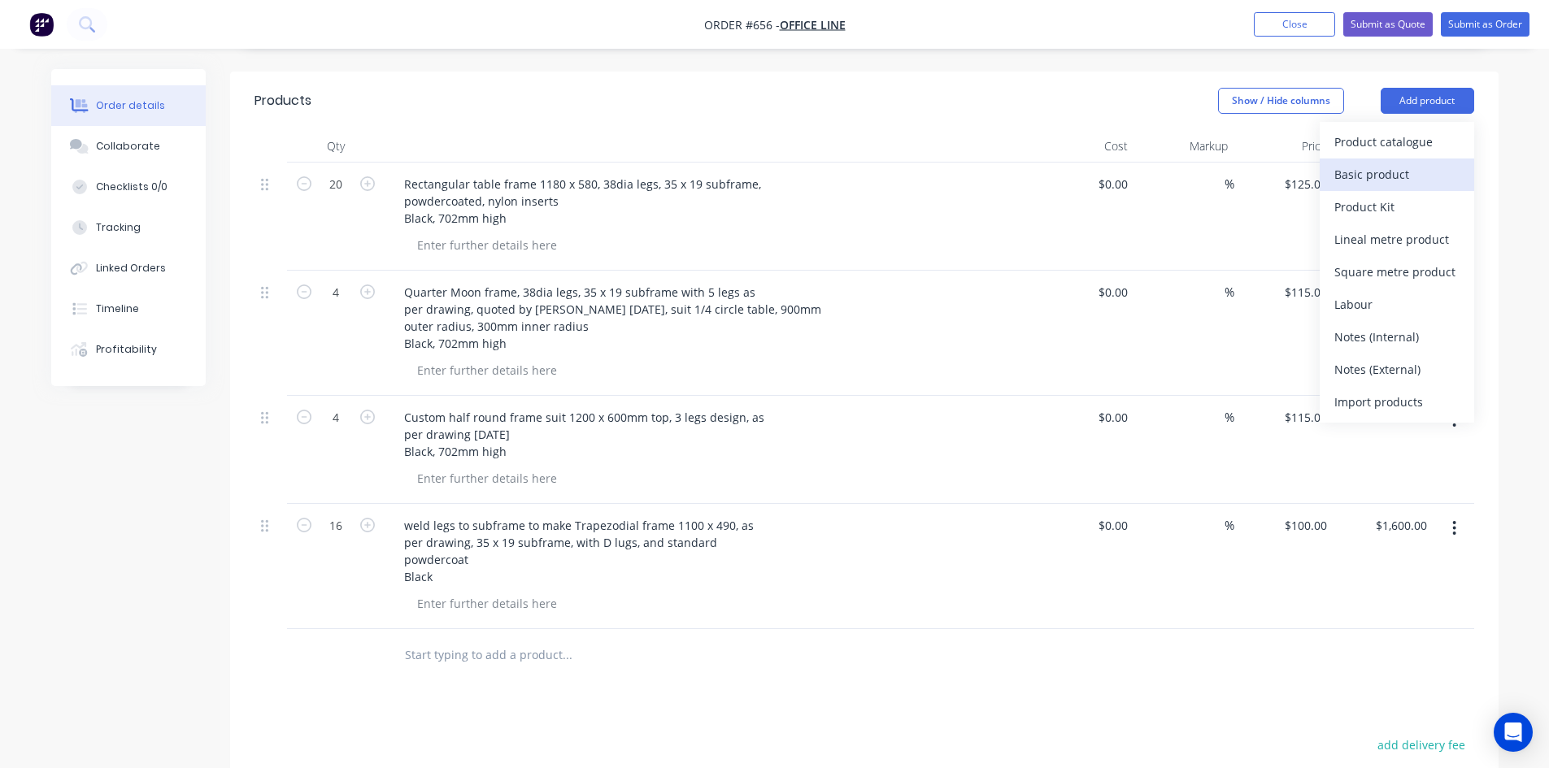
click at [1390, 163] on div "Basic product" at bounding box center [1396, 175] width 125 height 24
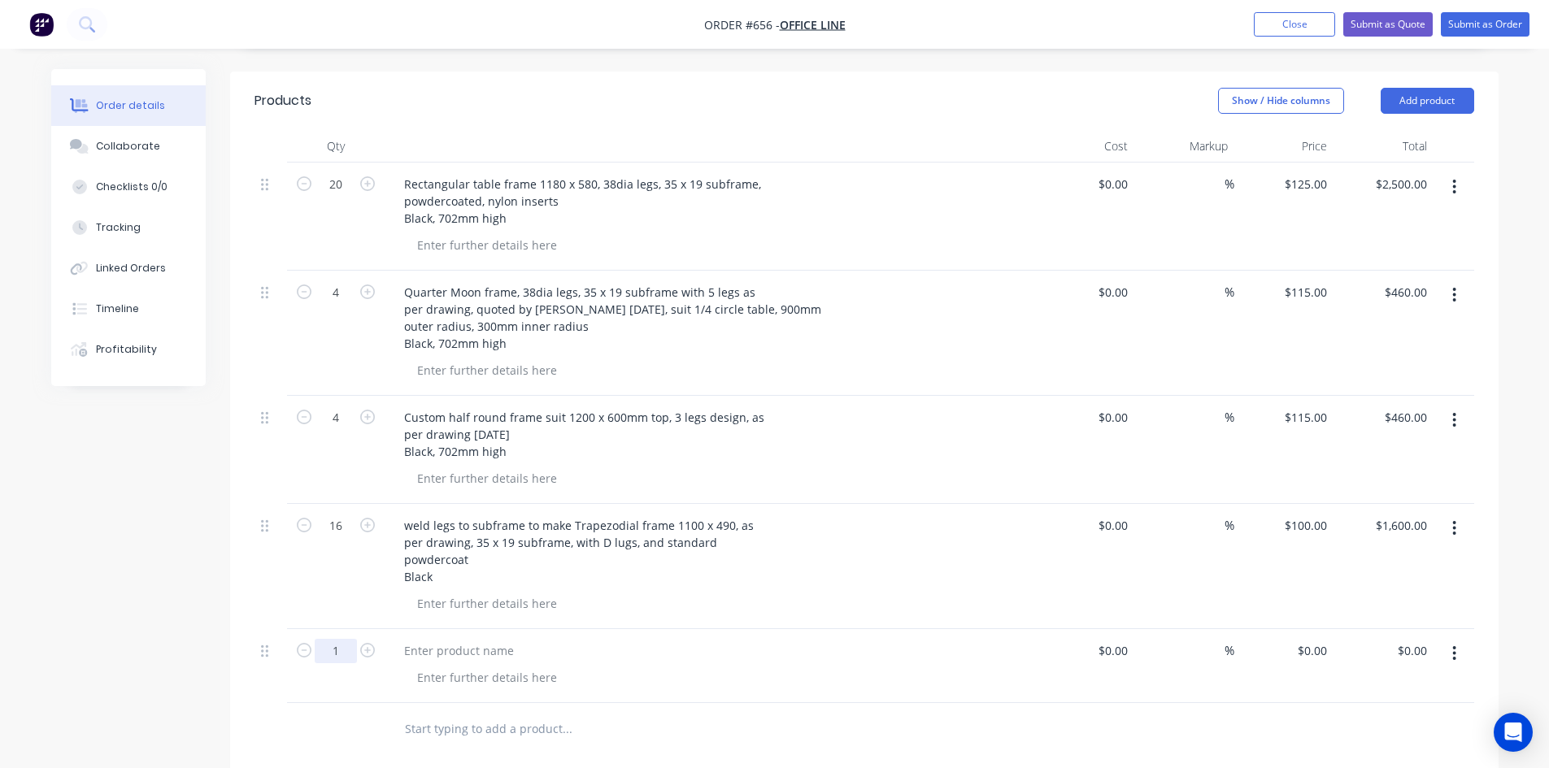
click at [333, 639] on input "1" at bounding box center [336, 651] width 42 height 24
type input "40"
click at [492, 639] on div at bounding box center [459, 651] width 136 height 24
click at [507, 639] on div at bounding box center [459, 651] width 136 height 24
paste div
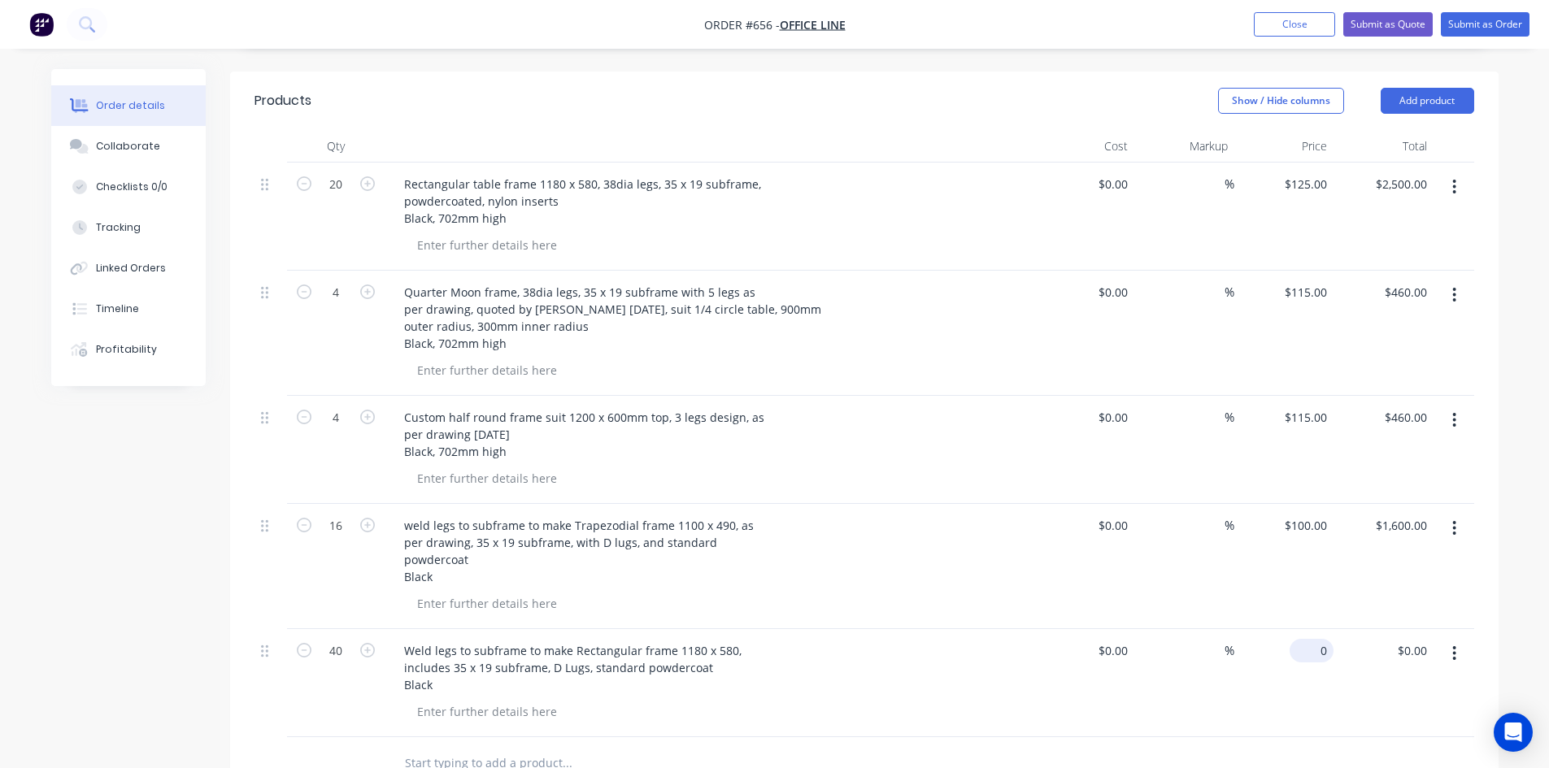
click at [1319, 639] on input "0" at bounding box center [1314, 651] width 37 height 24
type input "$105.00"
type input "$4,200.00"
click at [1413, 88] on button "Add product" at bounding box center [1426, 101] width 93 height 26
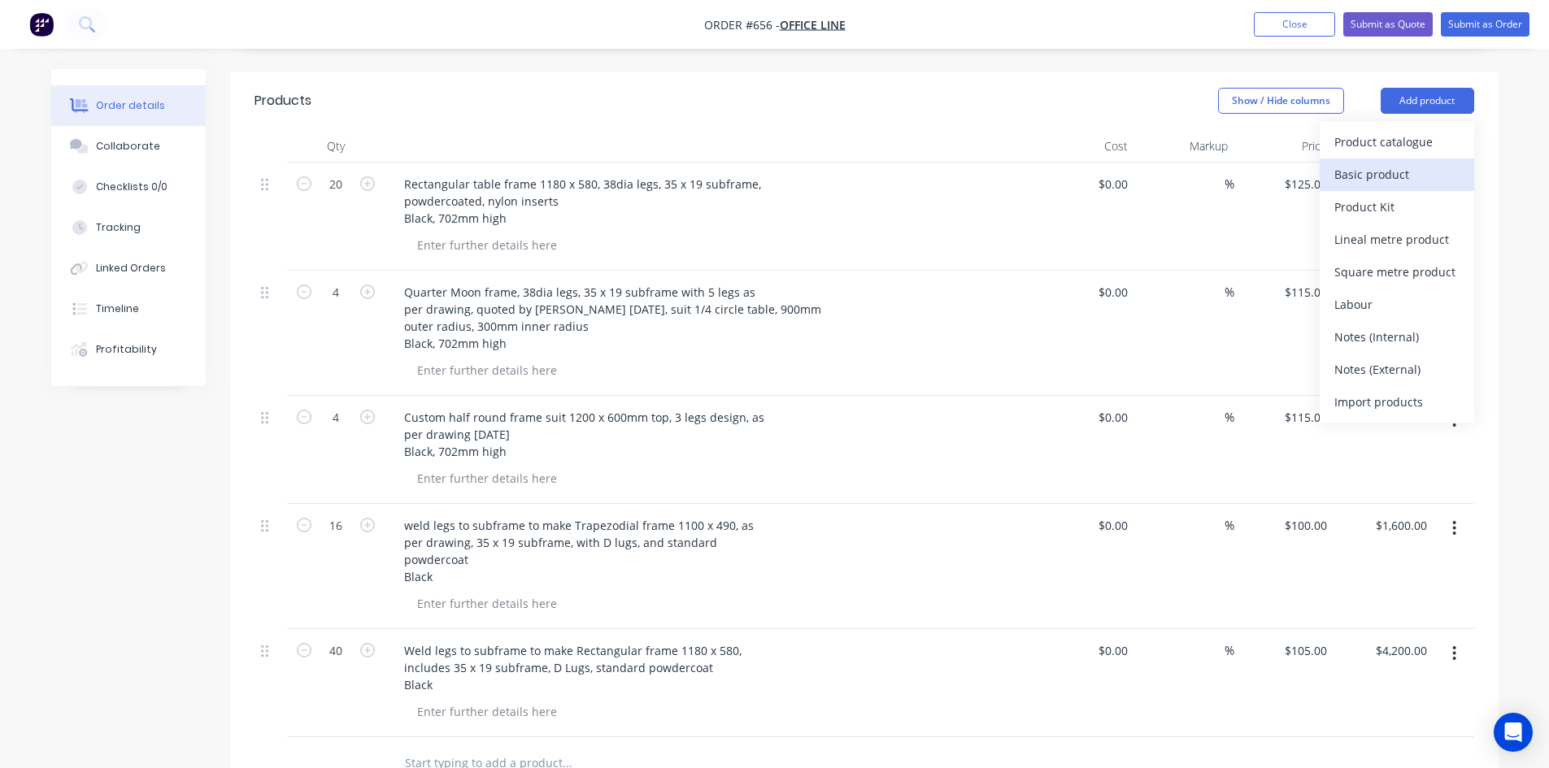
click at [1412, 163] on div "Basic product" at bounding box center [1396, 175] width 125 height 24
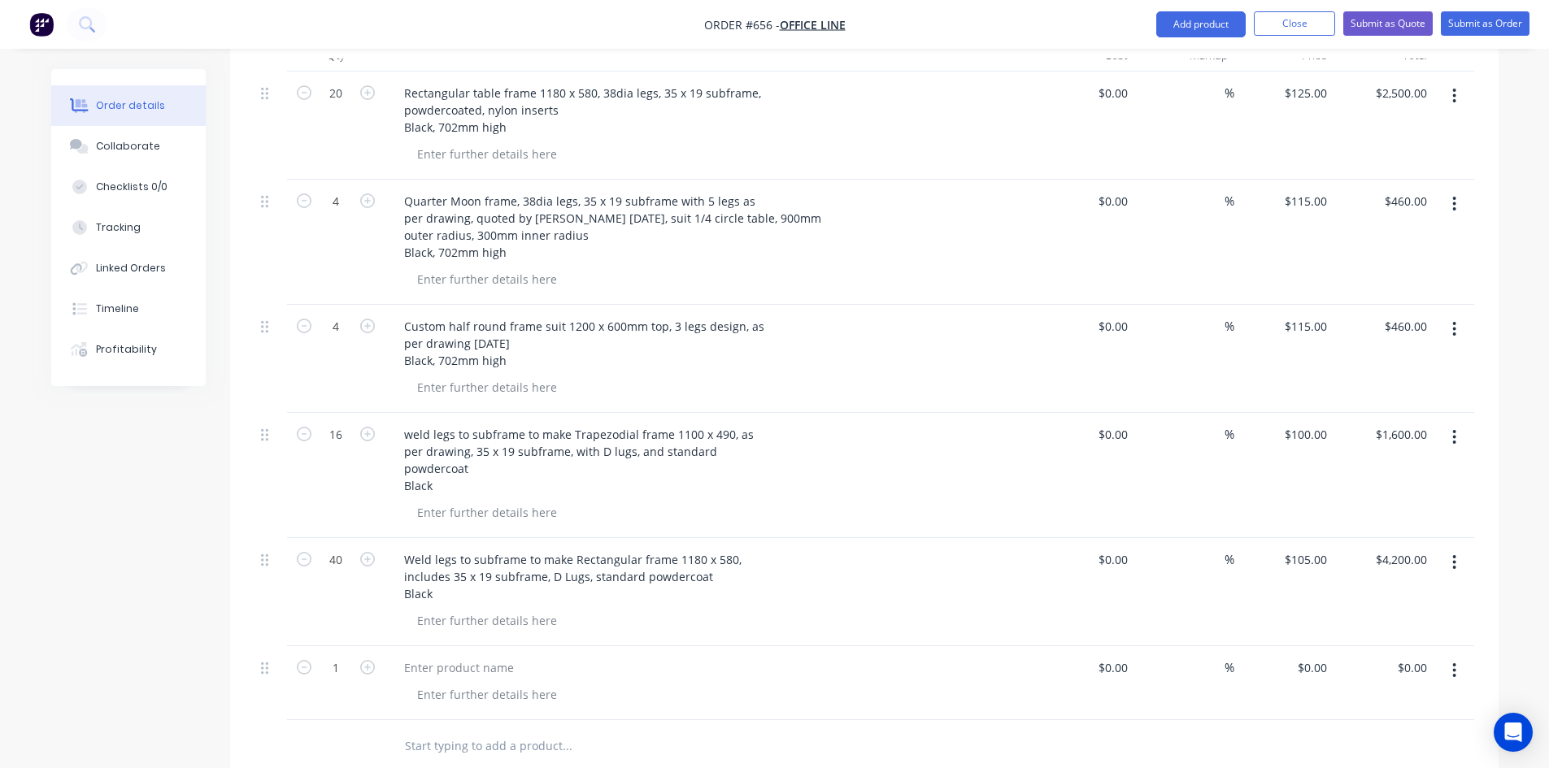
scroll to position [732, 0]
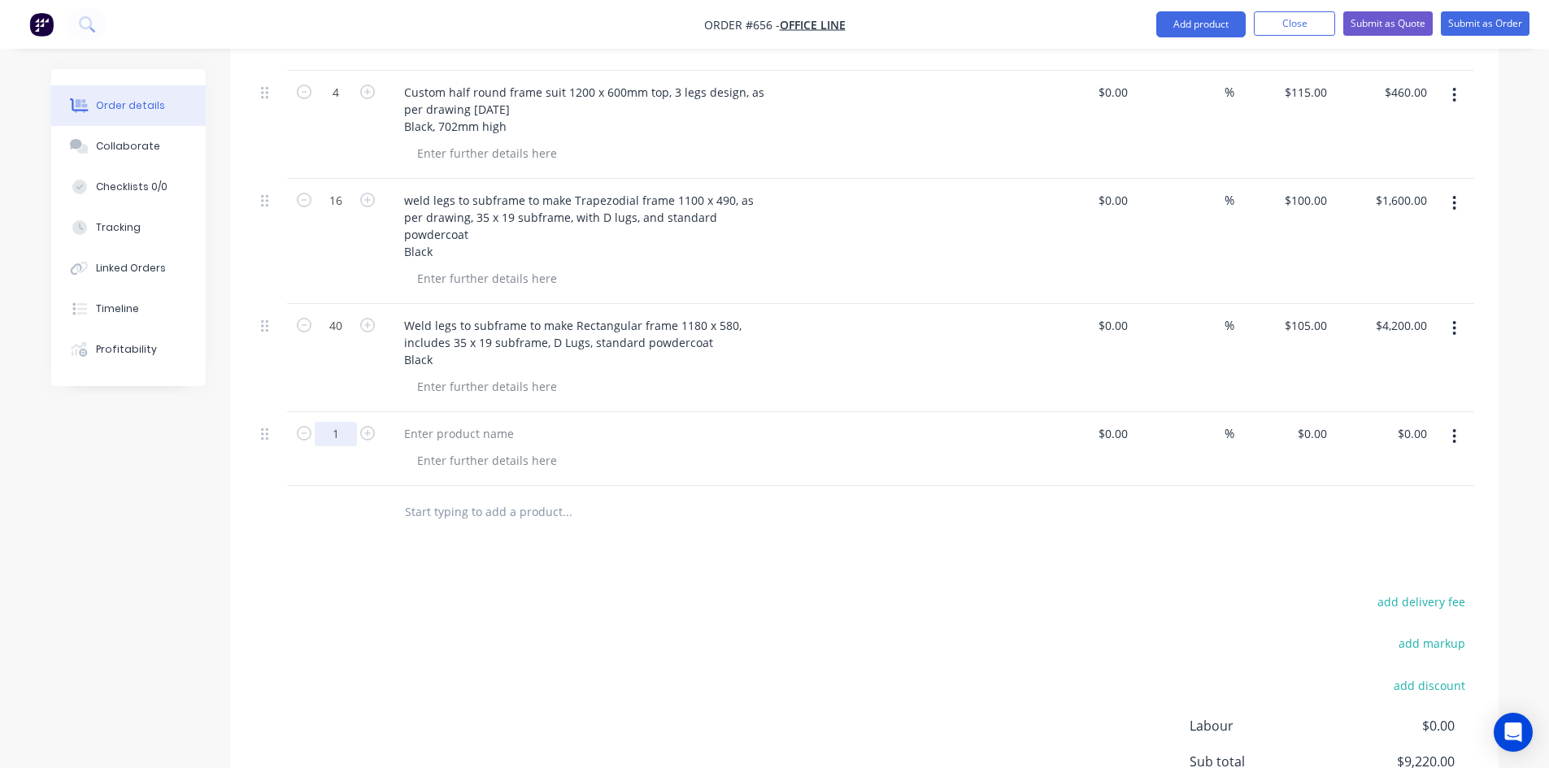
click at [330, 422] on input "1" at bounding box center [336, 434] width 42 height 24
type input "2"
click at [414, 422] on div at bounding box center [459, 434] width 136 height 24
click at [487, 422] on div at bounding box center [459, 434] width 136 height 24
paste div
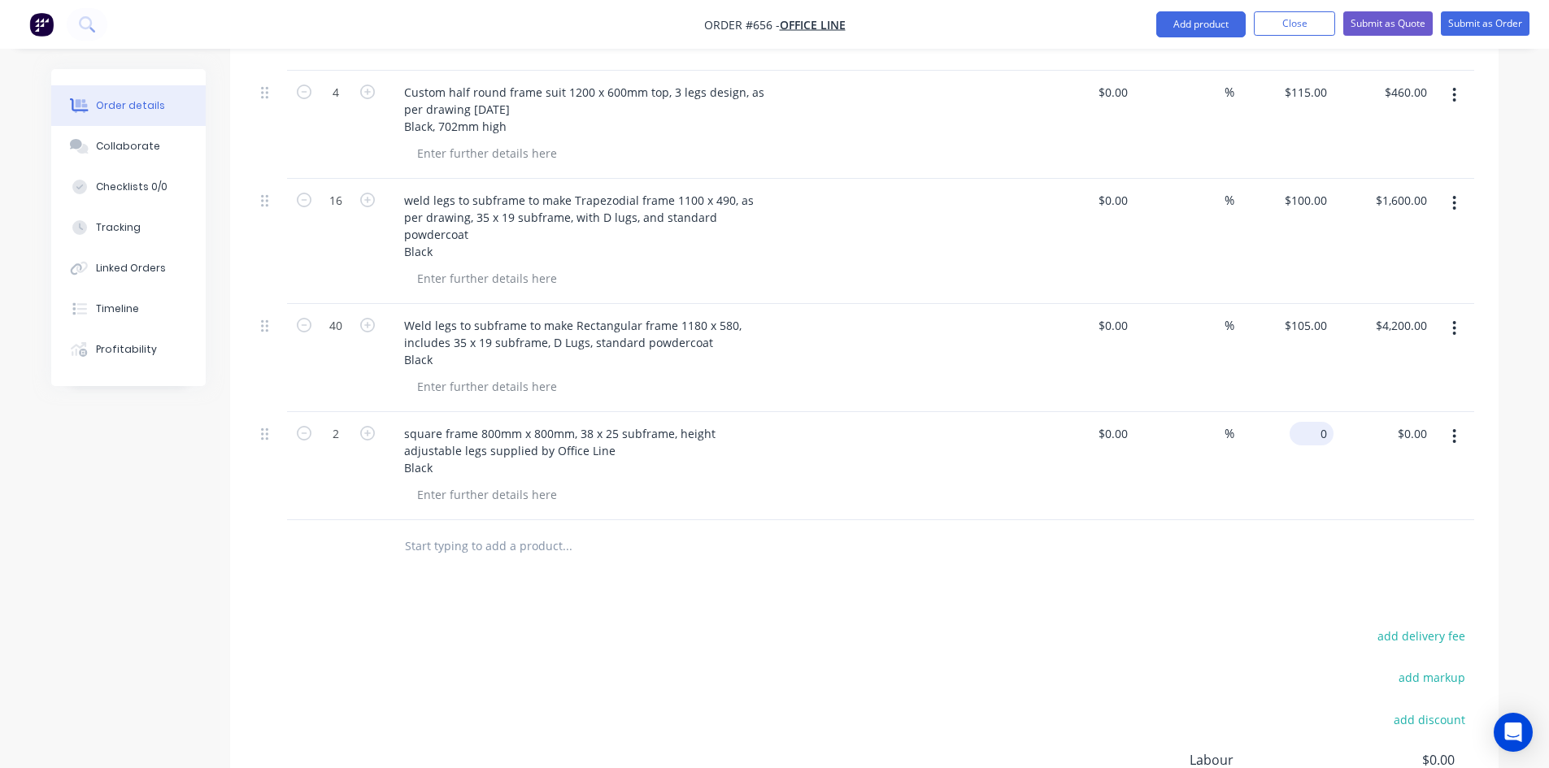
click at [1315, 422] on input "0" at bounding box center [1314, 434] width 37 height 24
type input "$85.00"
type input "$170.00"
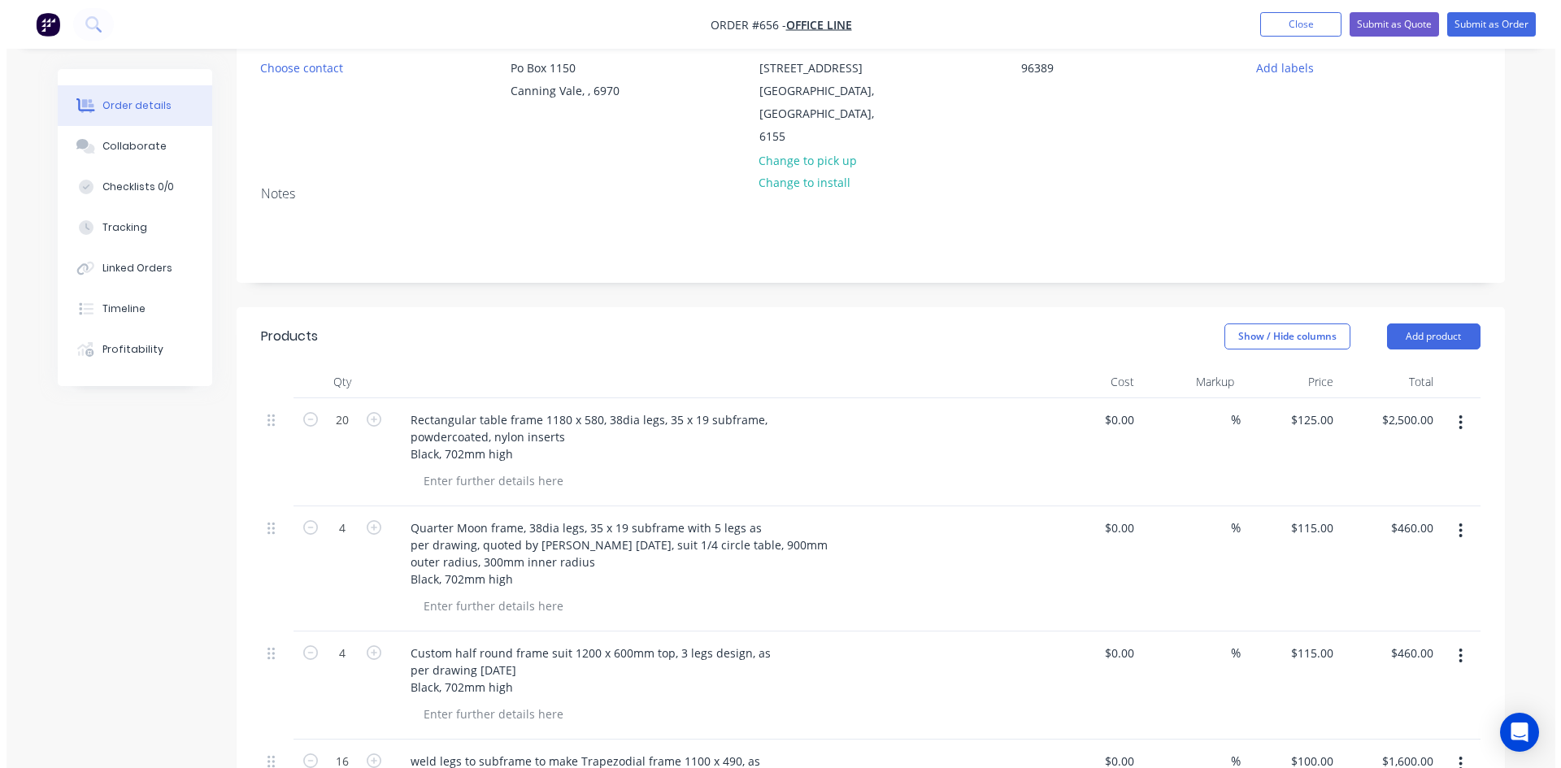
scroll to position [0, 0]
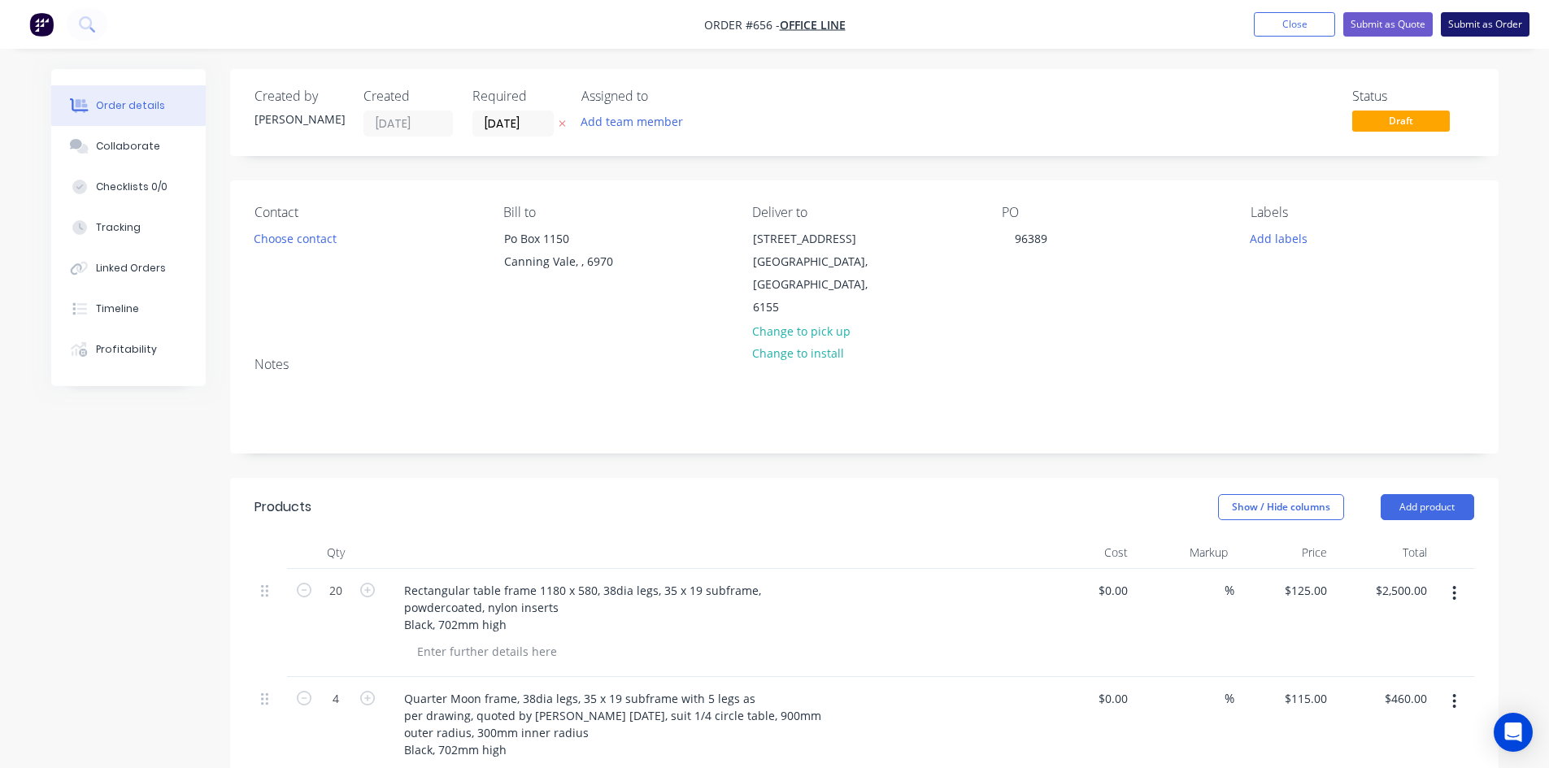
click at [1485, 24] on button "Submit as Order" at bounding box center [1485, 24] width 89 height 24
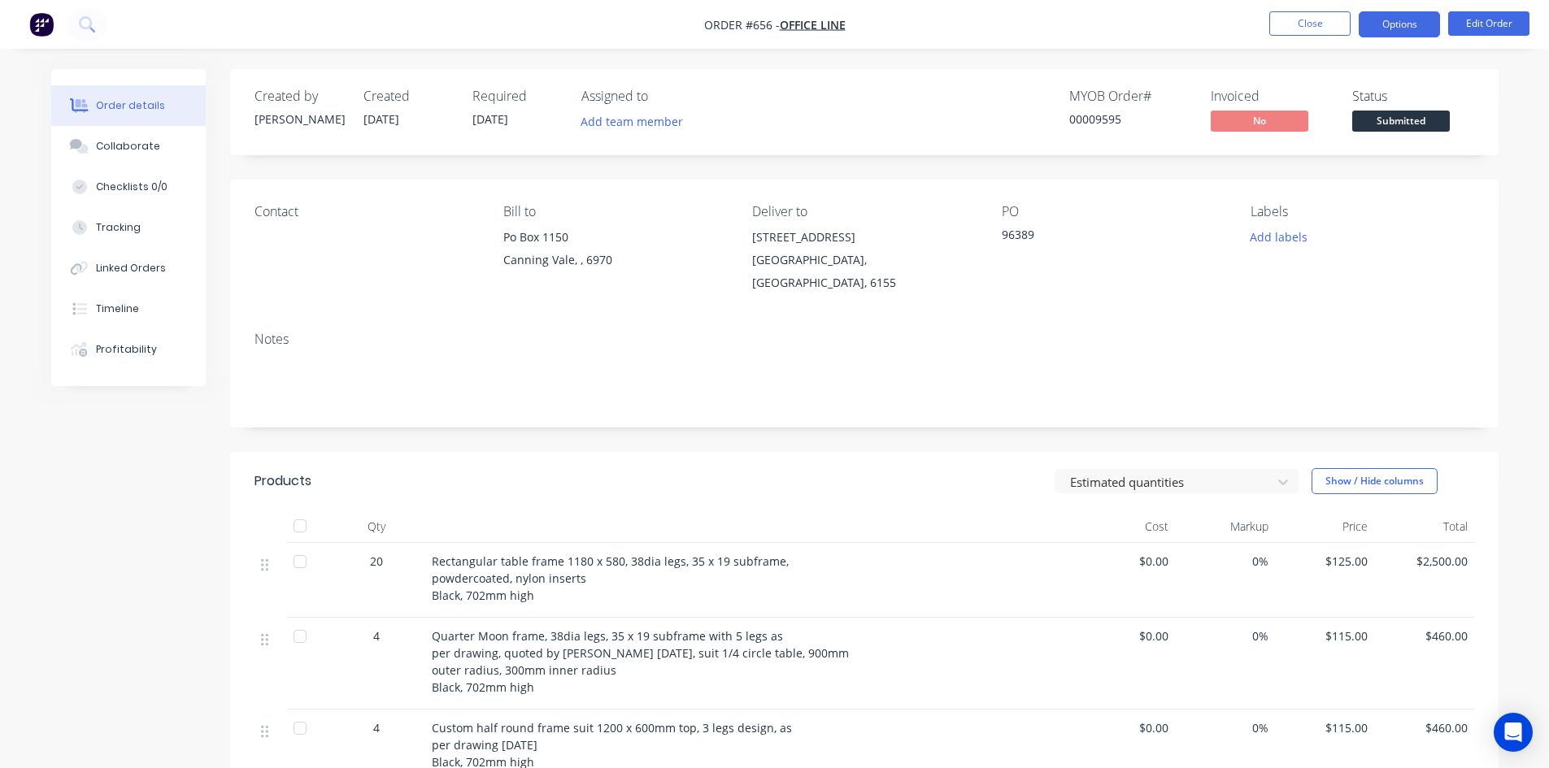
drag, startPoint x: 1425, startPoint y: 24, endPoint x: 1417, endPoint y: 25, distance: 8.2
click at [1424, 24] on button "Options" at bounding box center [1398, 24] width 81 height 26
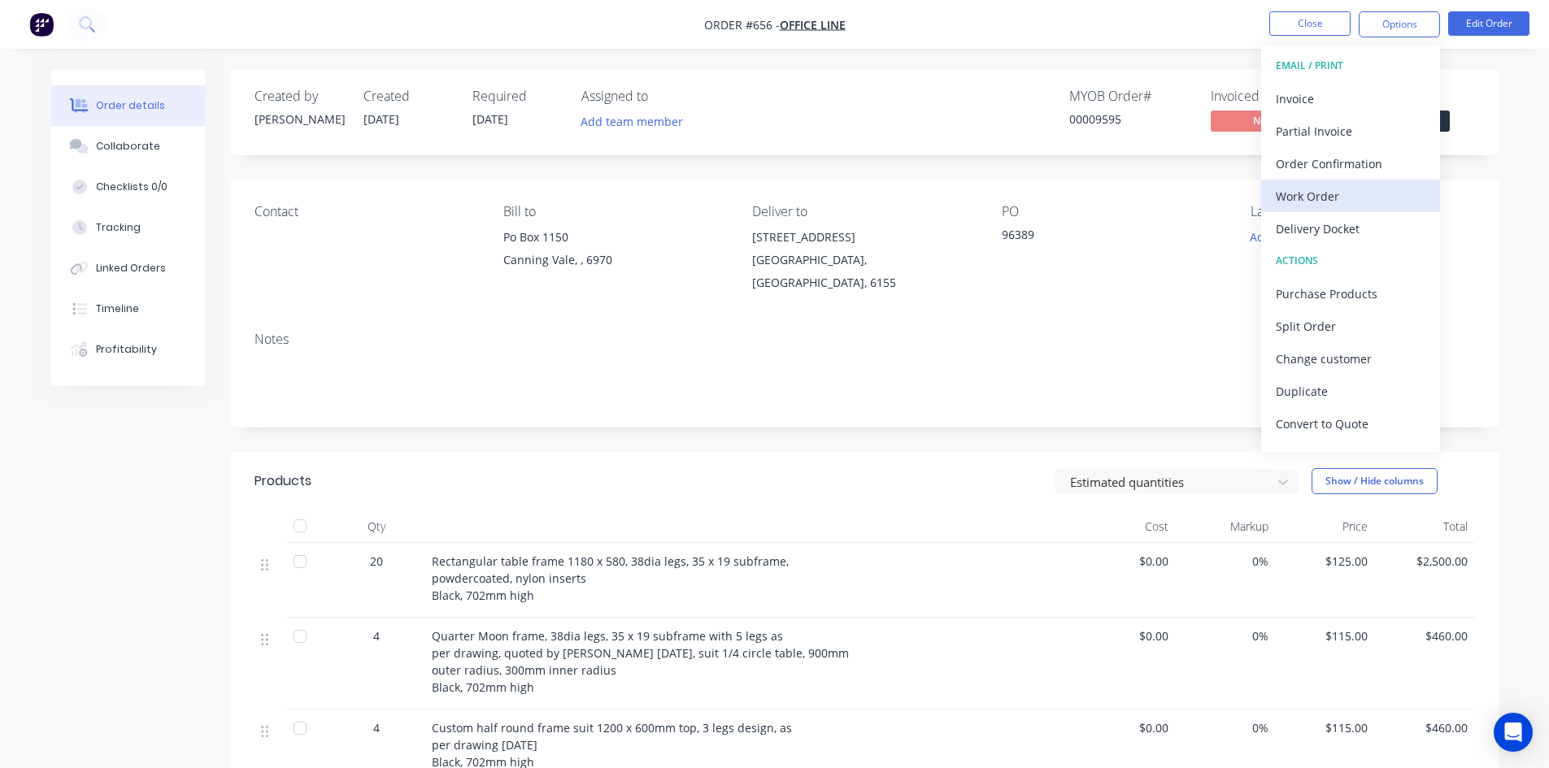
click at [1327, 200] on div "Work Order" at bounding box center [1351, 197] width 150 height 24
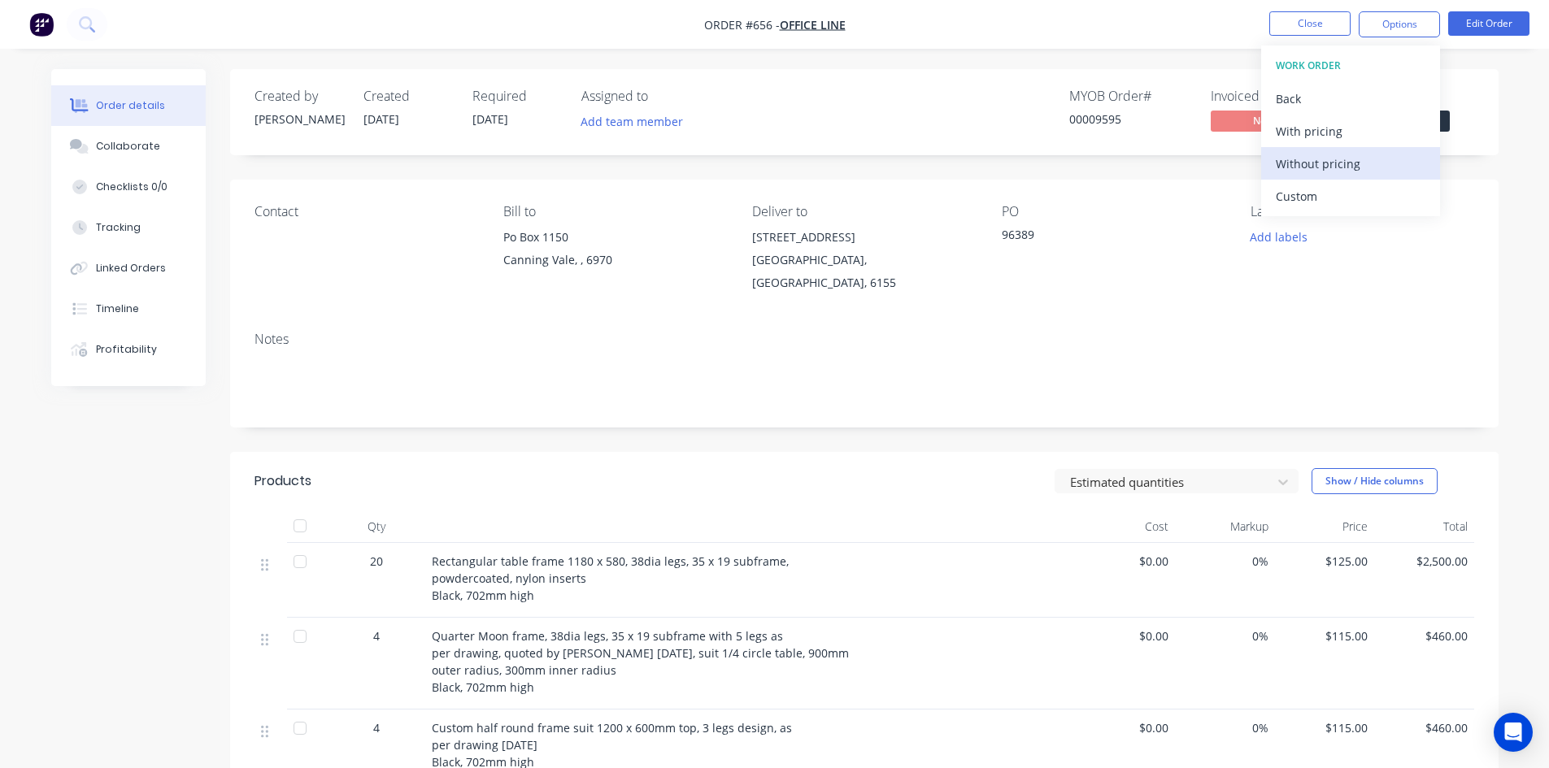
click at [1330, 170] on div "Without pricing" at bounding box center [1351, 164] width 150 height 24
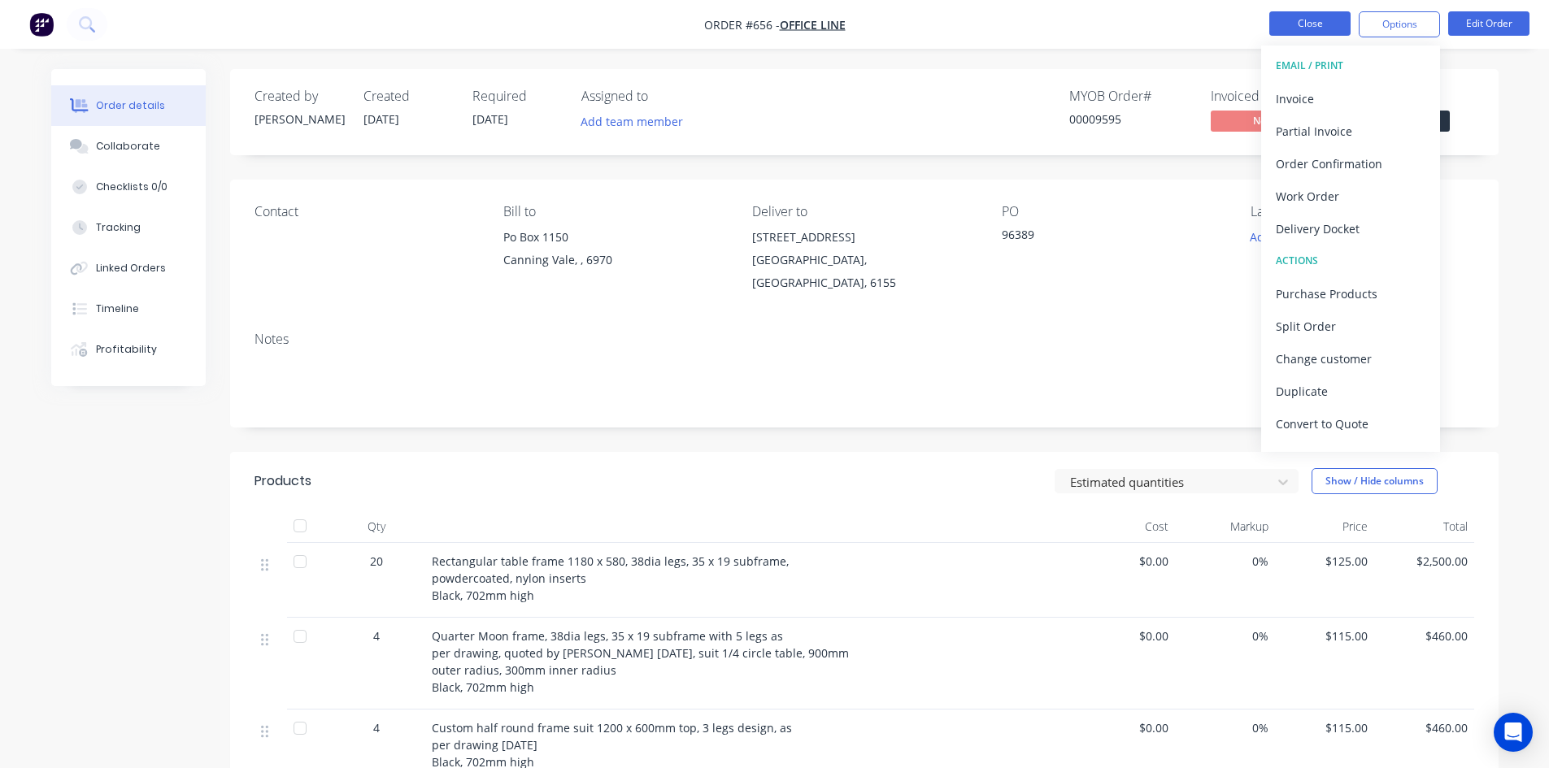
click at [1311, 16] on button "Close" at bounding box center [1309, 23] width 81 height 24
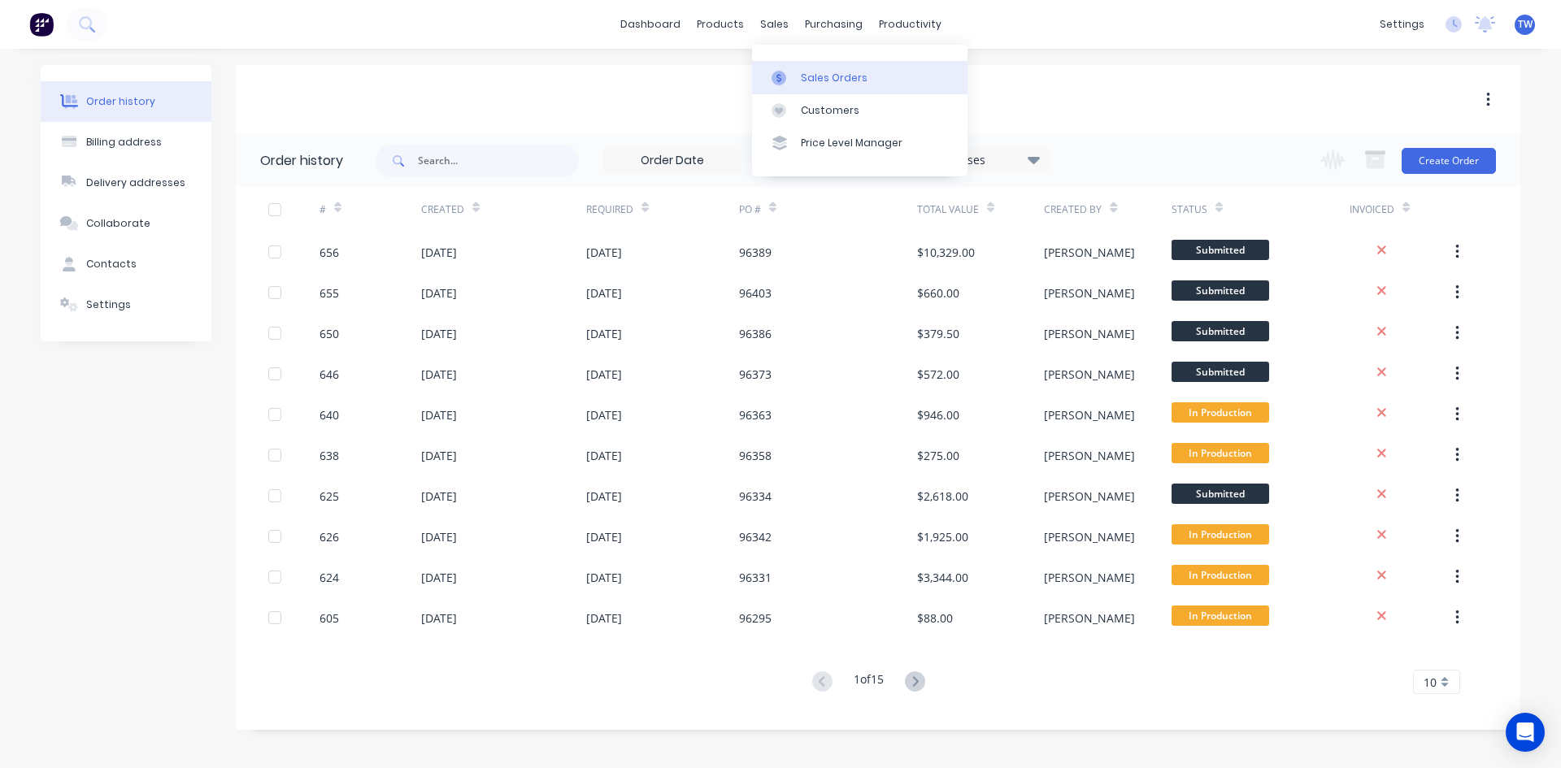
click at [812, 76] on div "Sales Orders" at bounding box center [834, 78] width 67 height 15
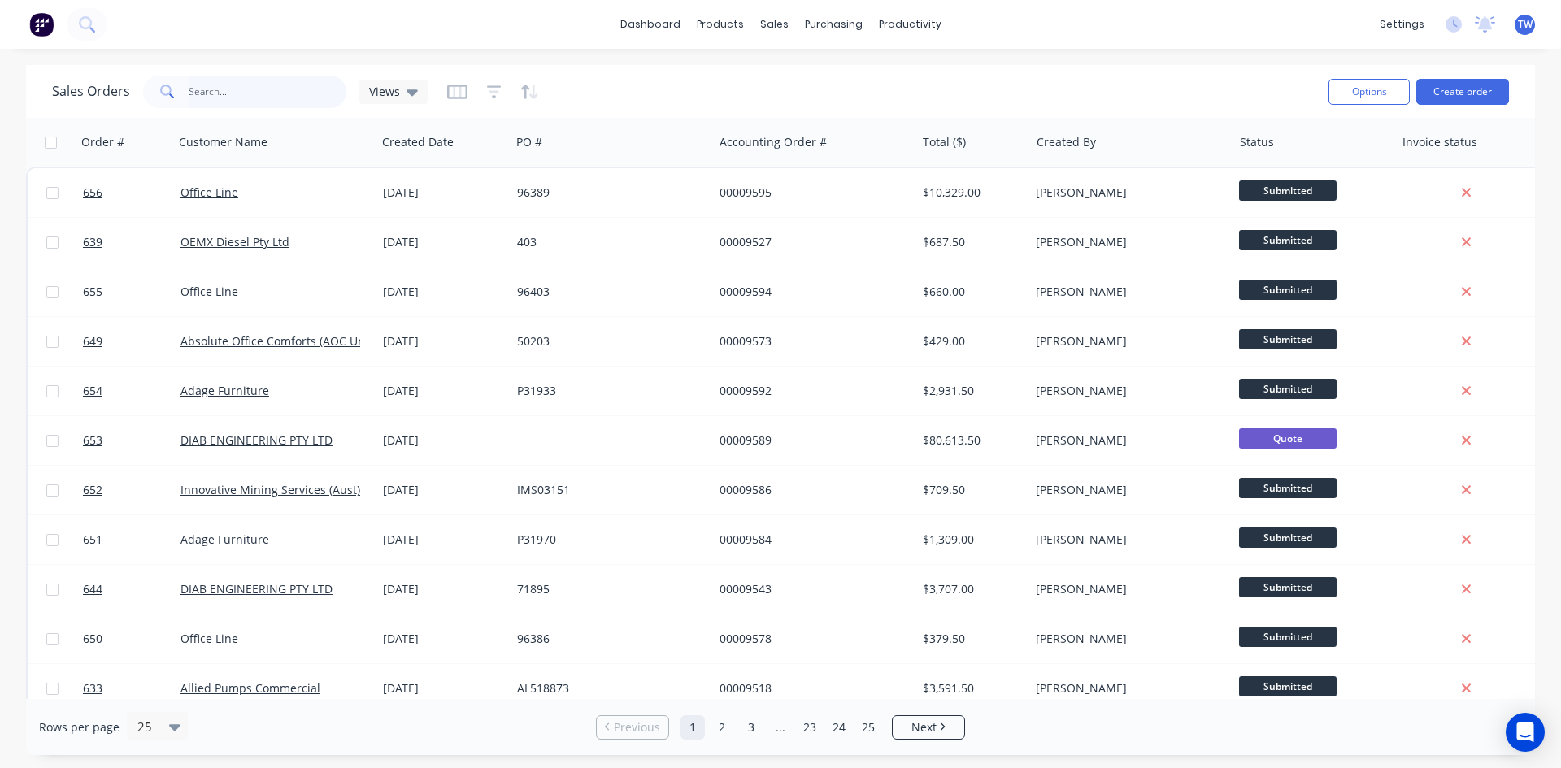
click at [250, 93] on input "text" at bounding box center [268, 92] width 159 height 33
click at [228, 85] on input "text" at bounding box center [268, 92] width 159 height 33
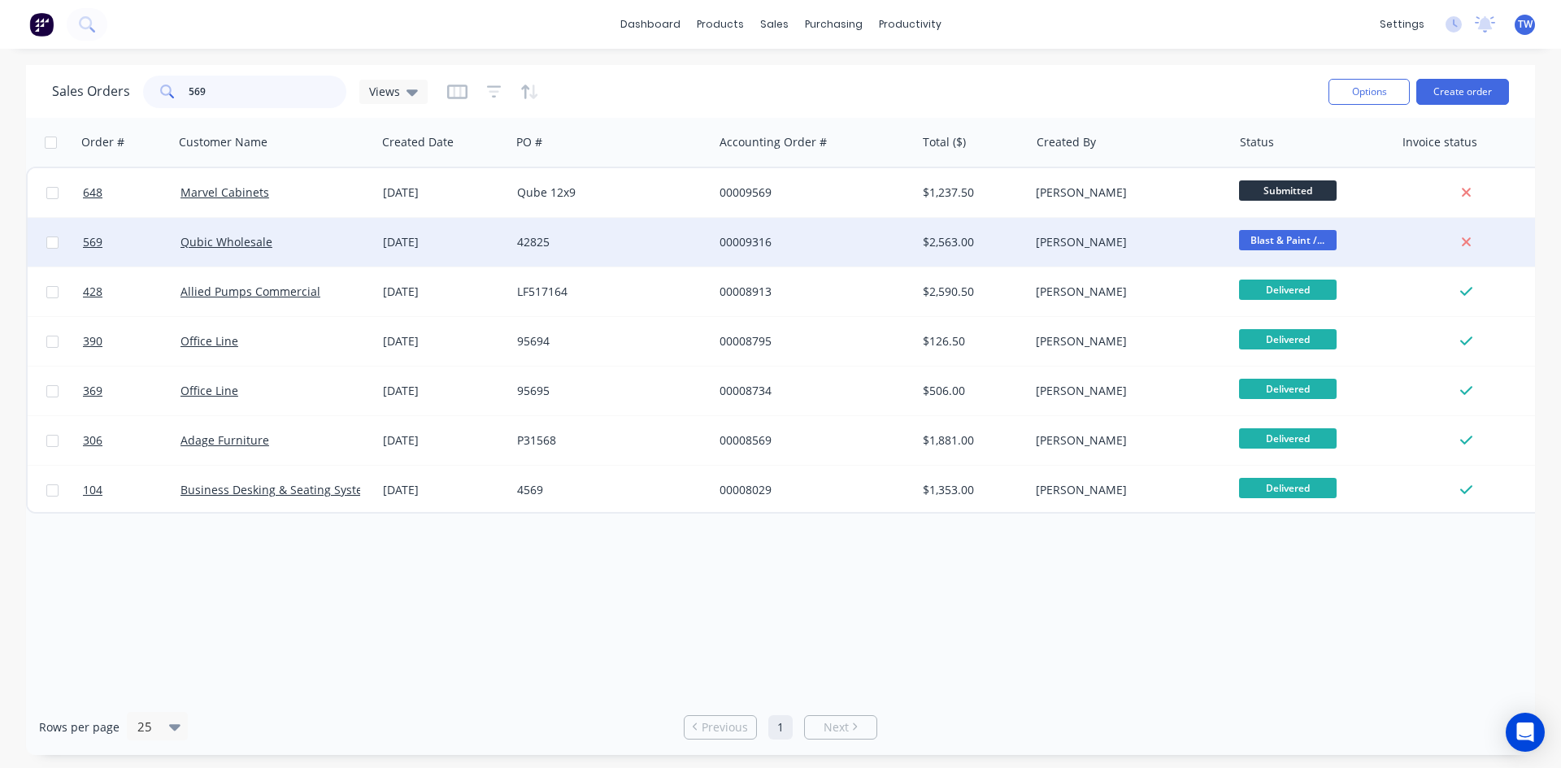
type input "569"
click at [470, 237] on div "[DATE]" at bounding box center [443, 242] width 121 height 16
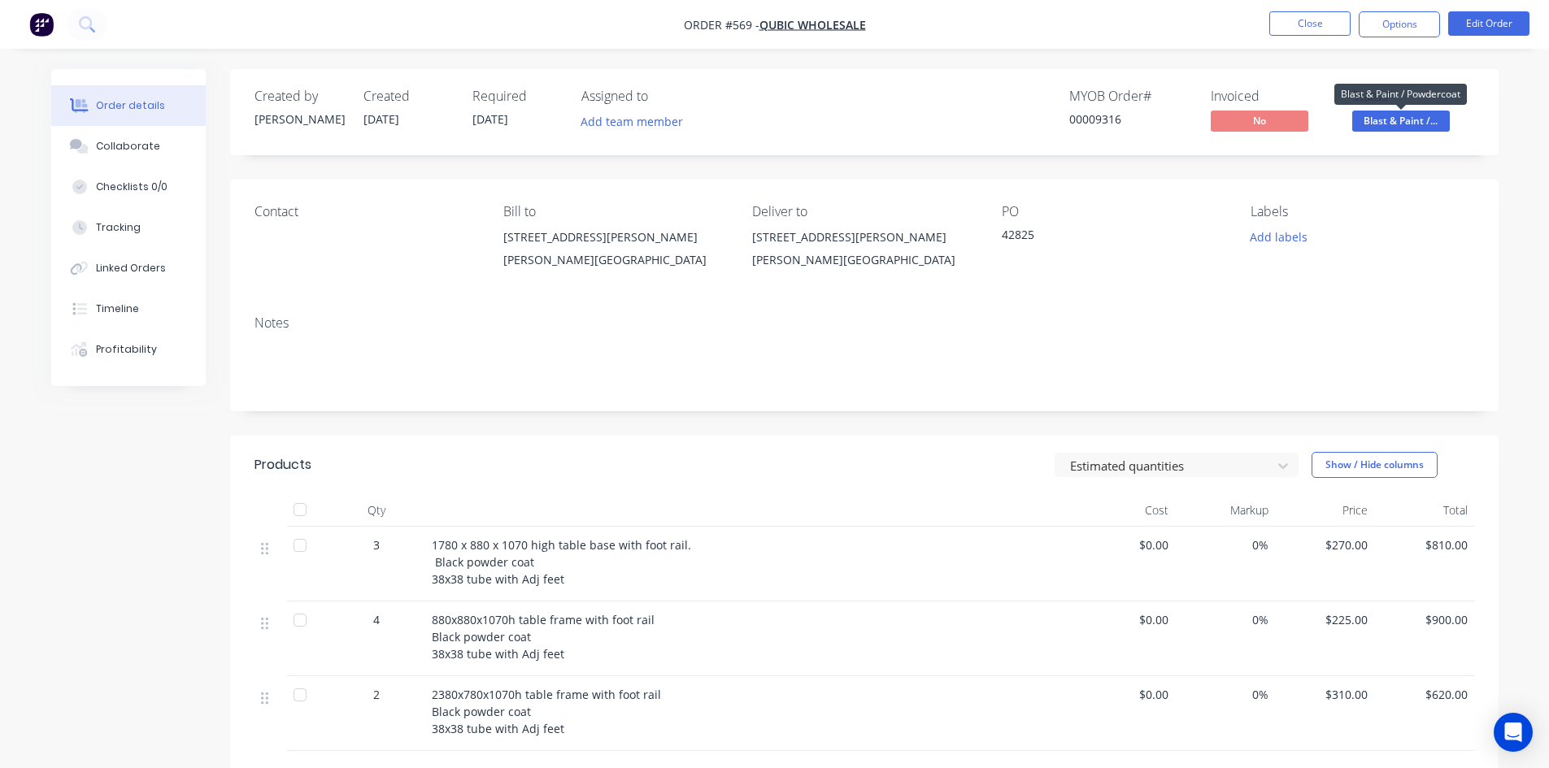
click at [1394, 115] on span "Blast & Paint /..." at bounding box center [1401, 121] width 98 height 20
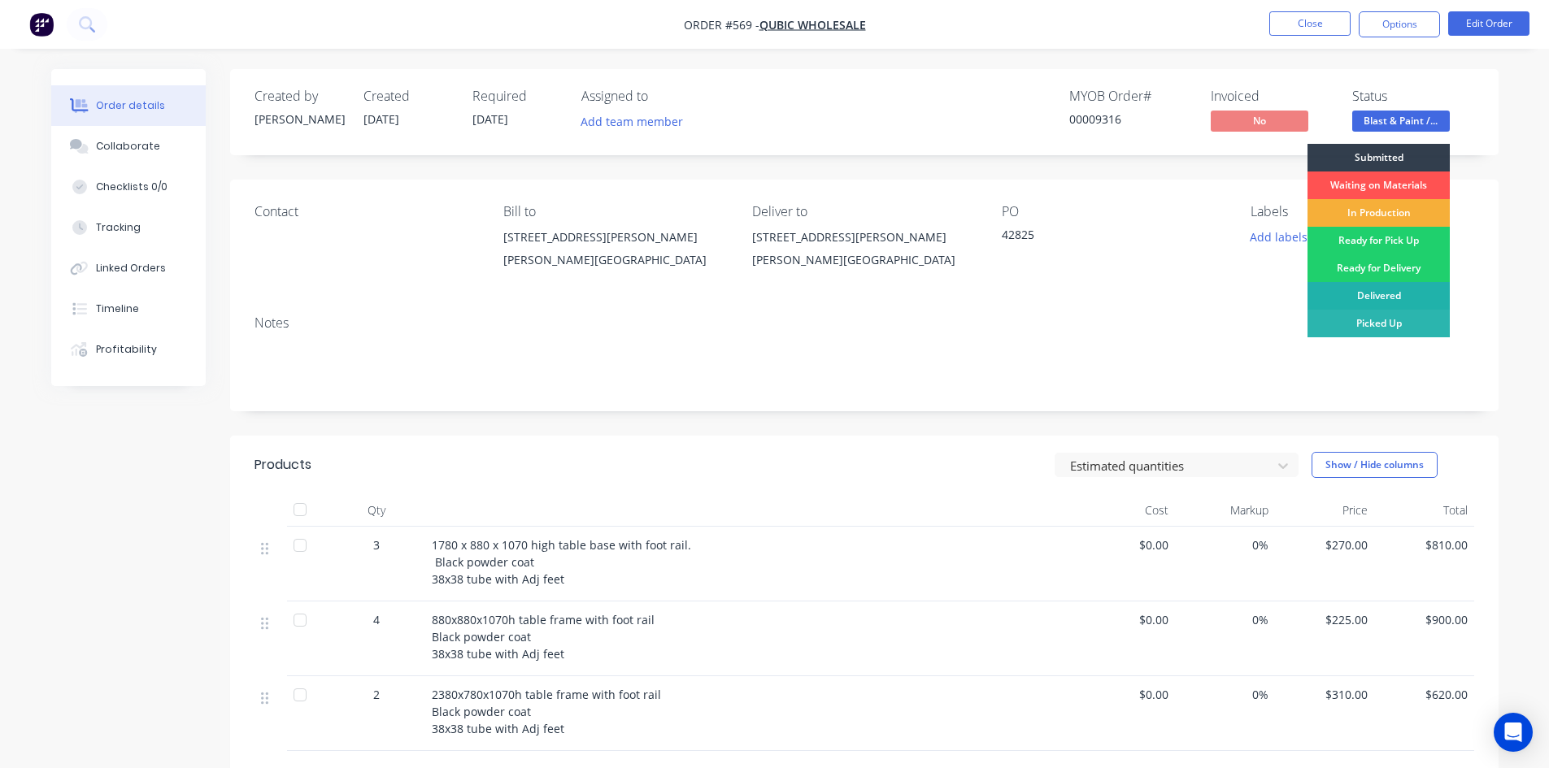
click at [1381, 297] on div "Delivered" at bounding box center [1378, 296] width 142 height 28
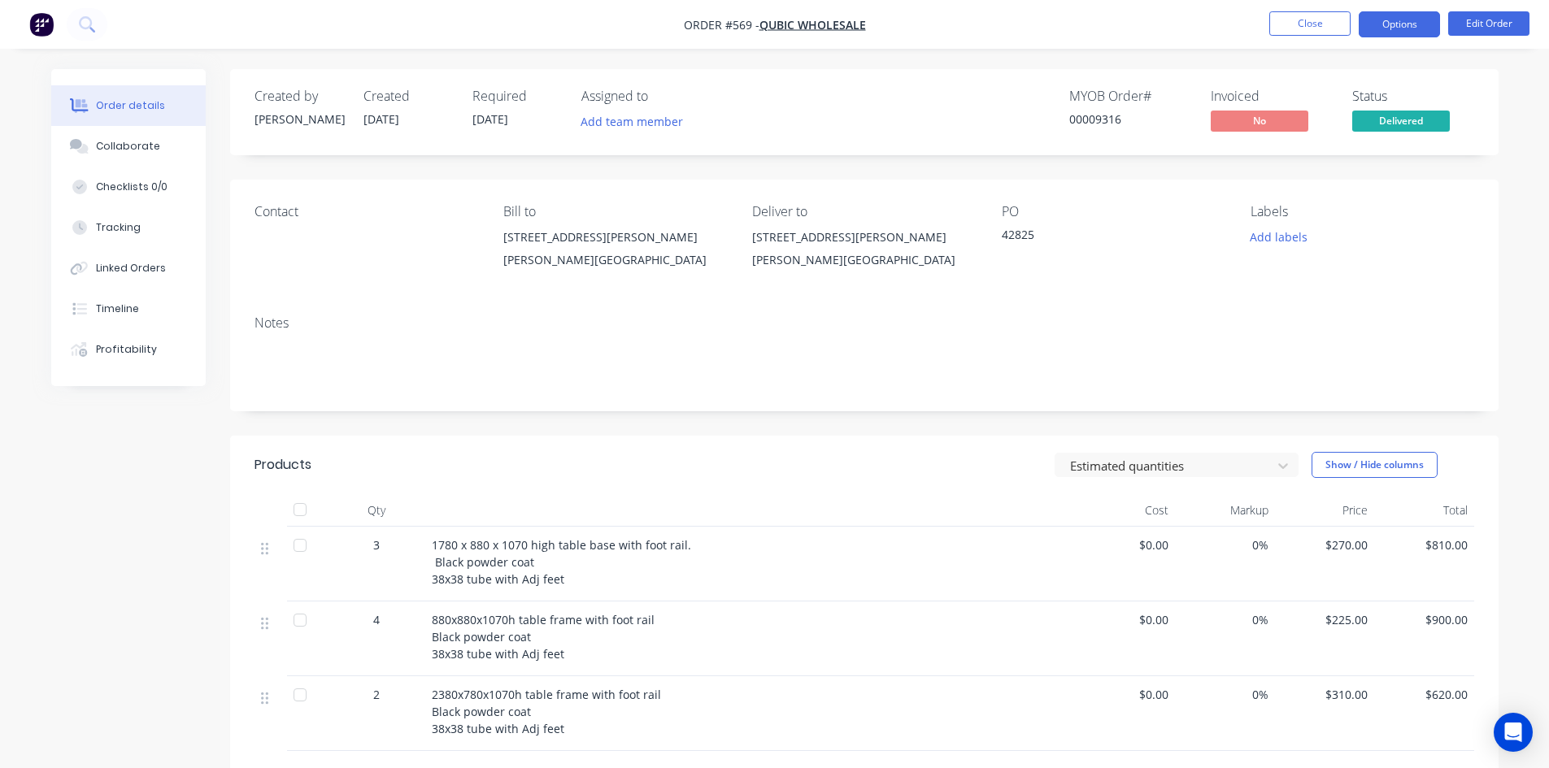
click at [1386, 24] on button "Options" at bounding box center [1398, 24] width 81 height 26
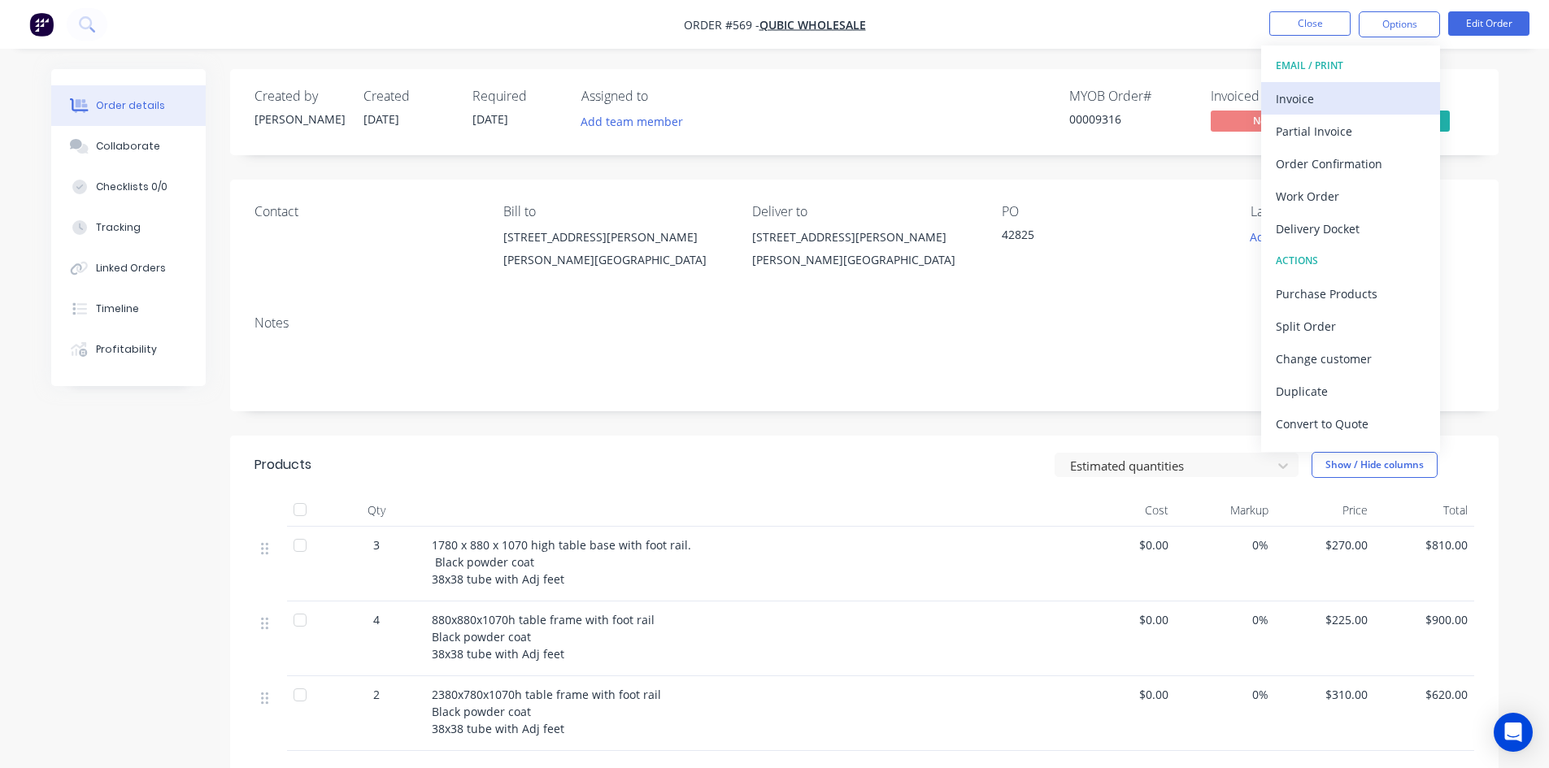
click at [1335, 93] on div "Invoice" at bounding box center [1351, 99] width 150 height 24
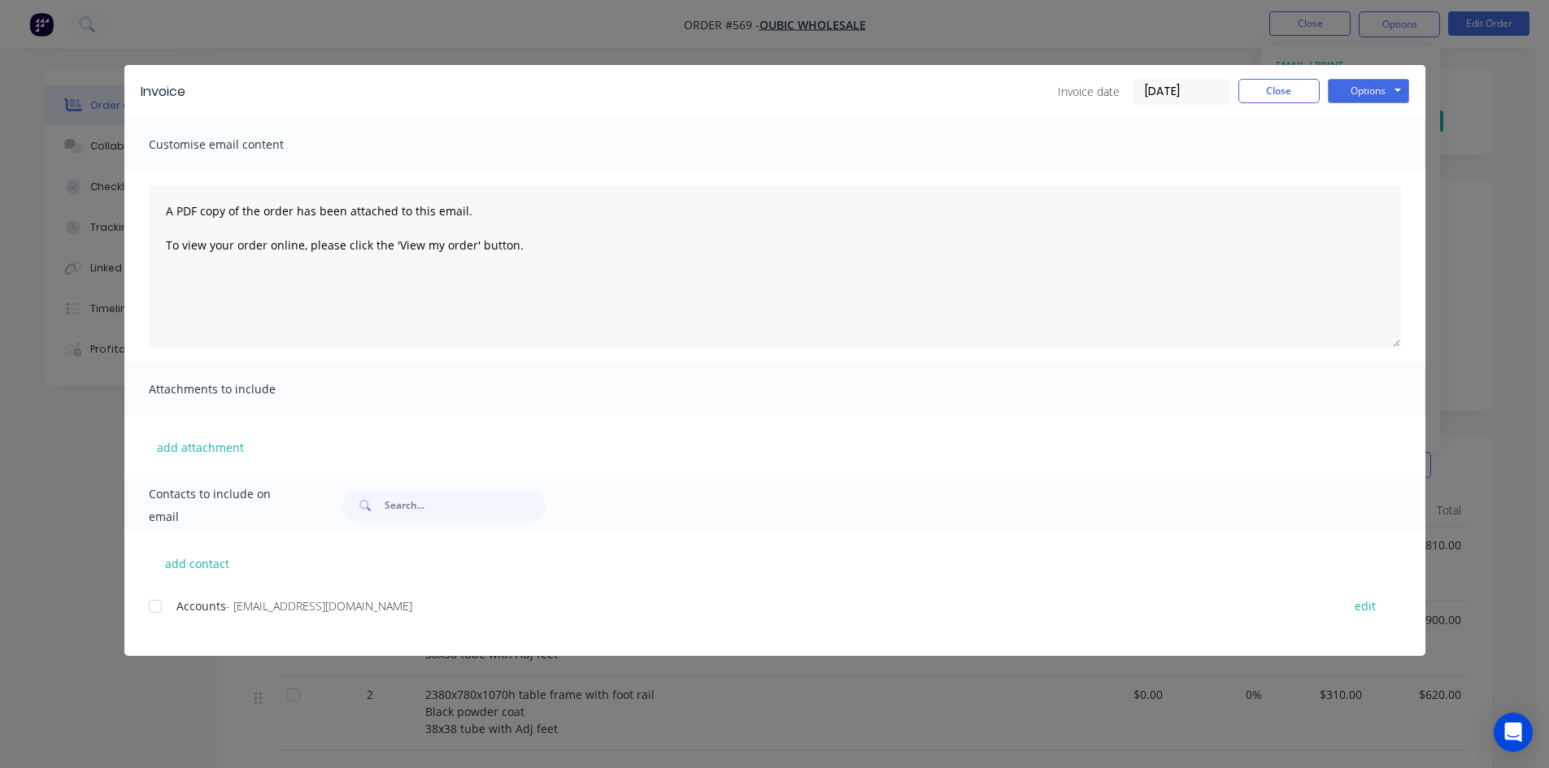
click at [154, 604] on div at bounding box center [155, 606] width 33 height 33
click at [1376, 90] on button "Options" at bounding box center [1368, 91] width 81 height 24
click at [1378, 172] on button "Email" at bounding box center [1380, 173] width 104 height 27
click at [1281, 92] on button "Close" at bounding box center [1278, 91] width 81 height 24
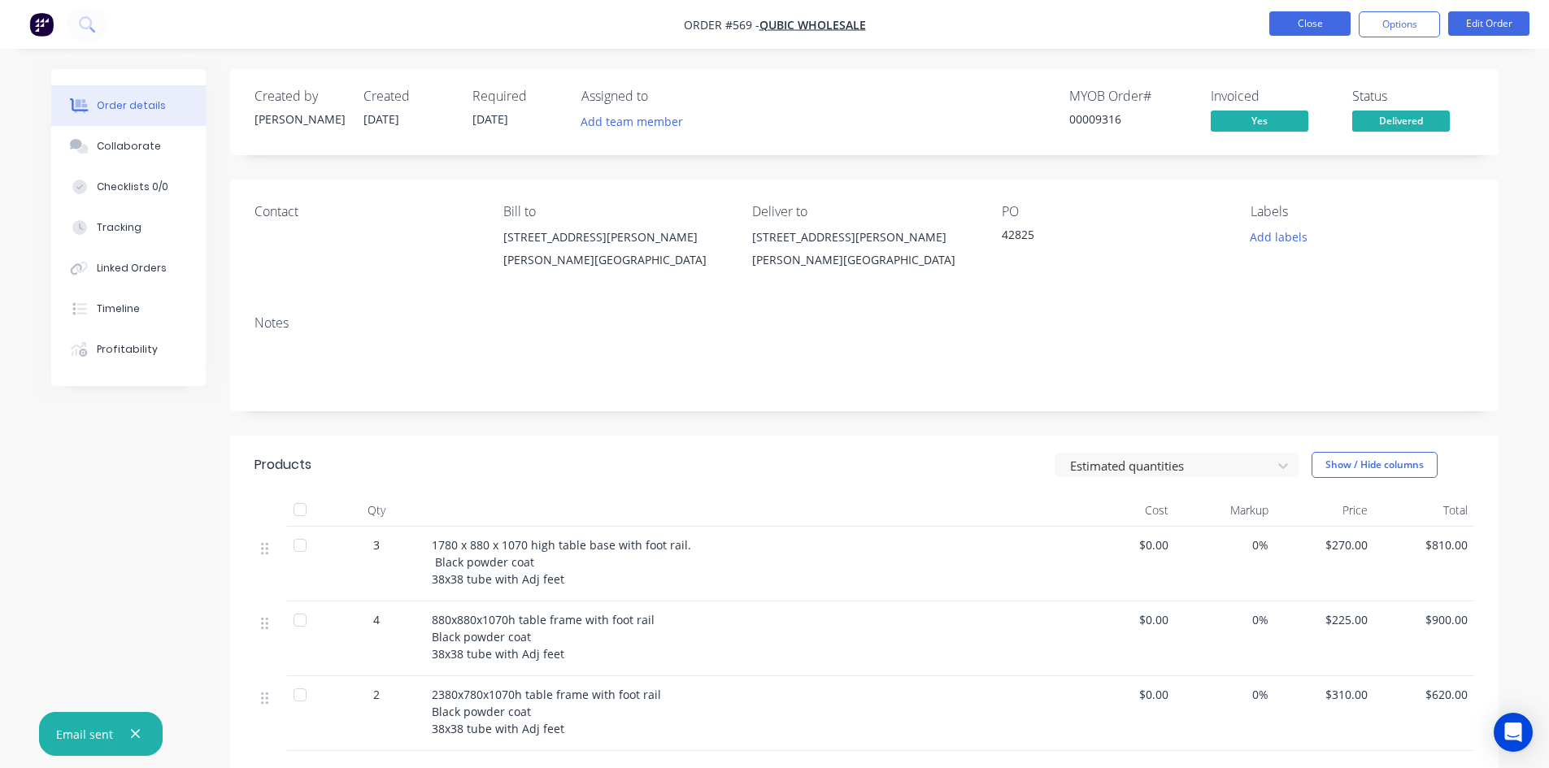
click at [1312, 25] on button "Close" at bounding box center [1309, 23] width 81 height 24
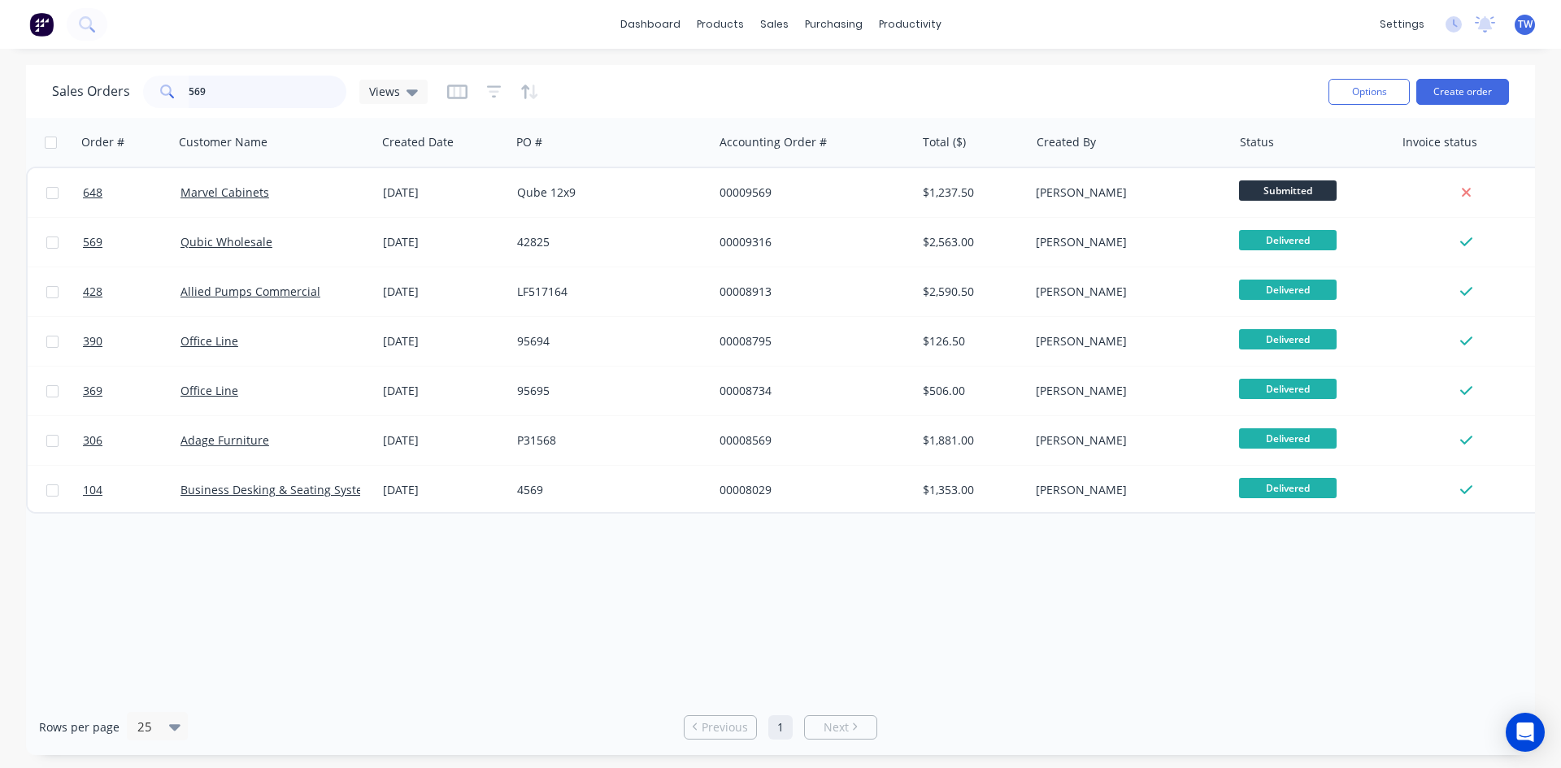
click at [215, 93] on input "569" at bounding box center [268, 92] width 159 height 33
type input "5"
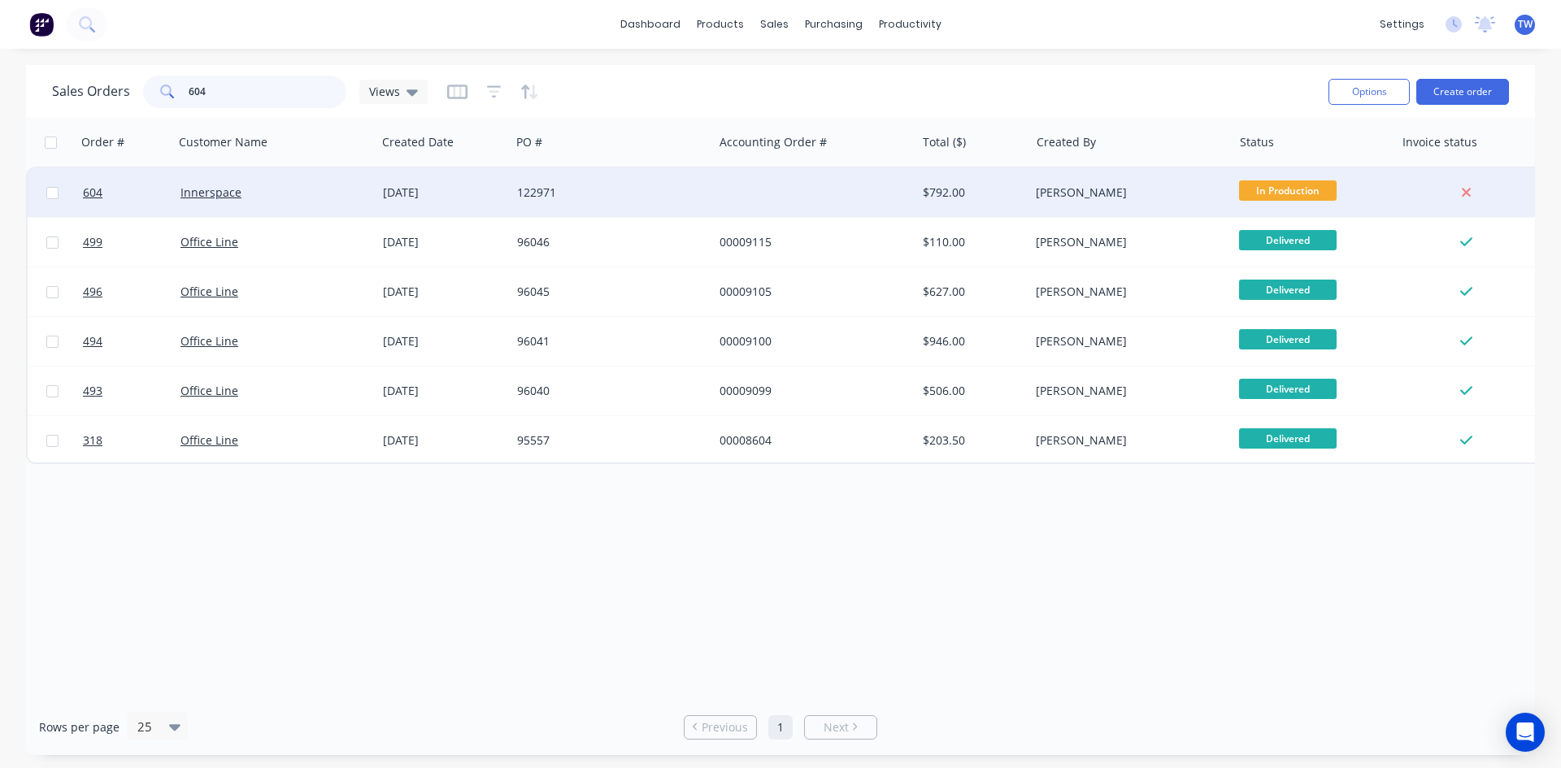
type input "604"
click at [999, 211] on div "$792.00" at bounding box center [973, 192] width 114 height 49
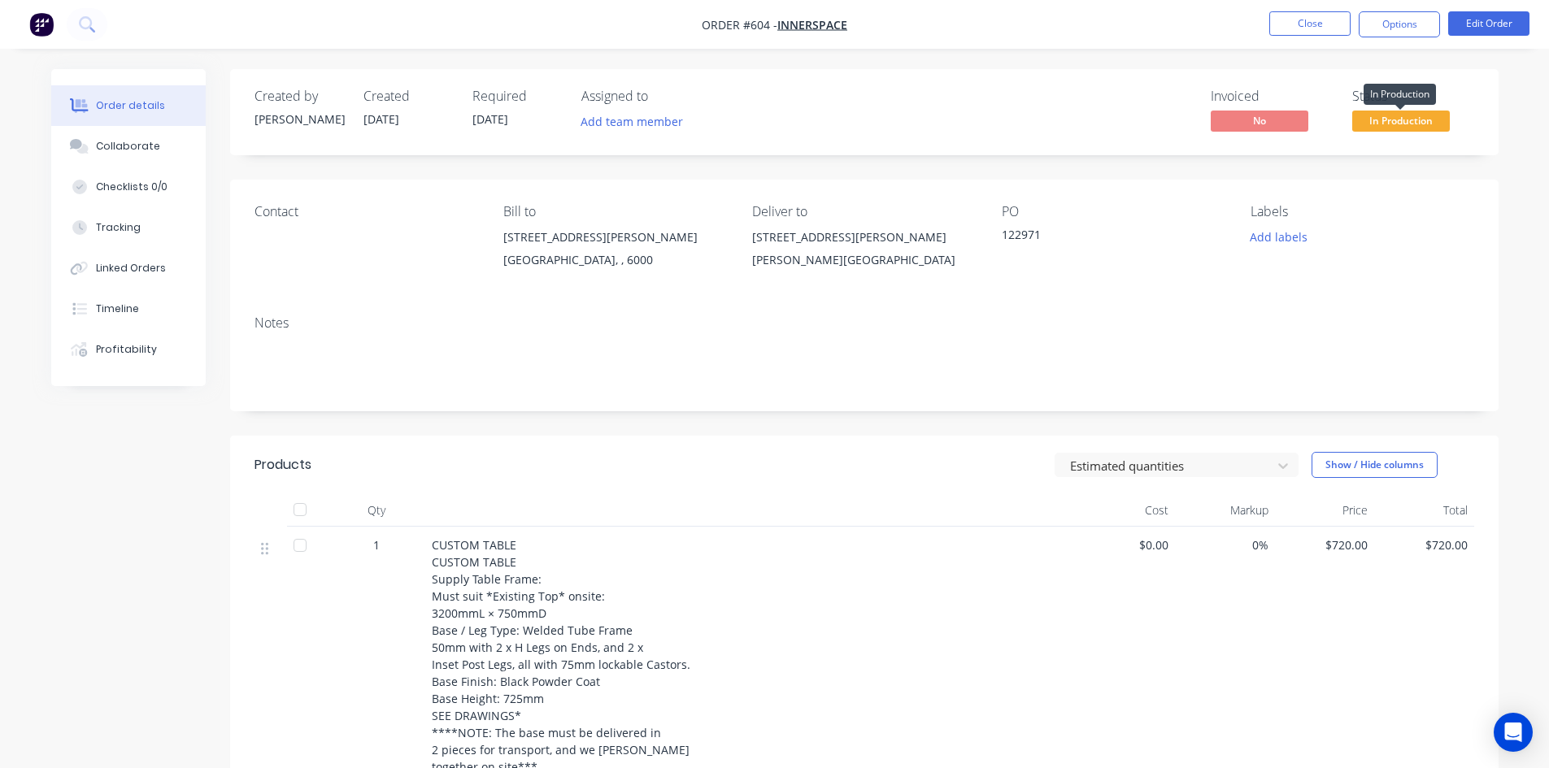
click at [1394, 125] on span "In Production" at bounding box center [1401, 121] width 98 height 20
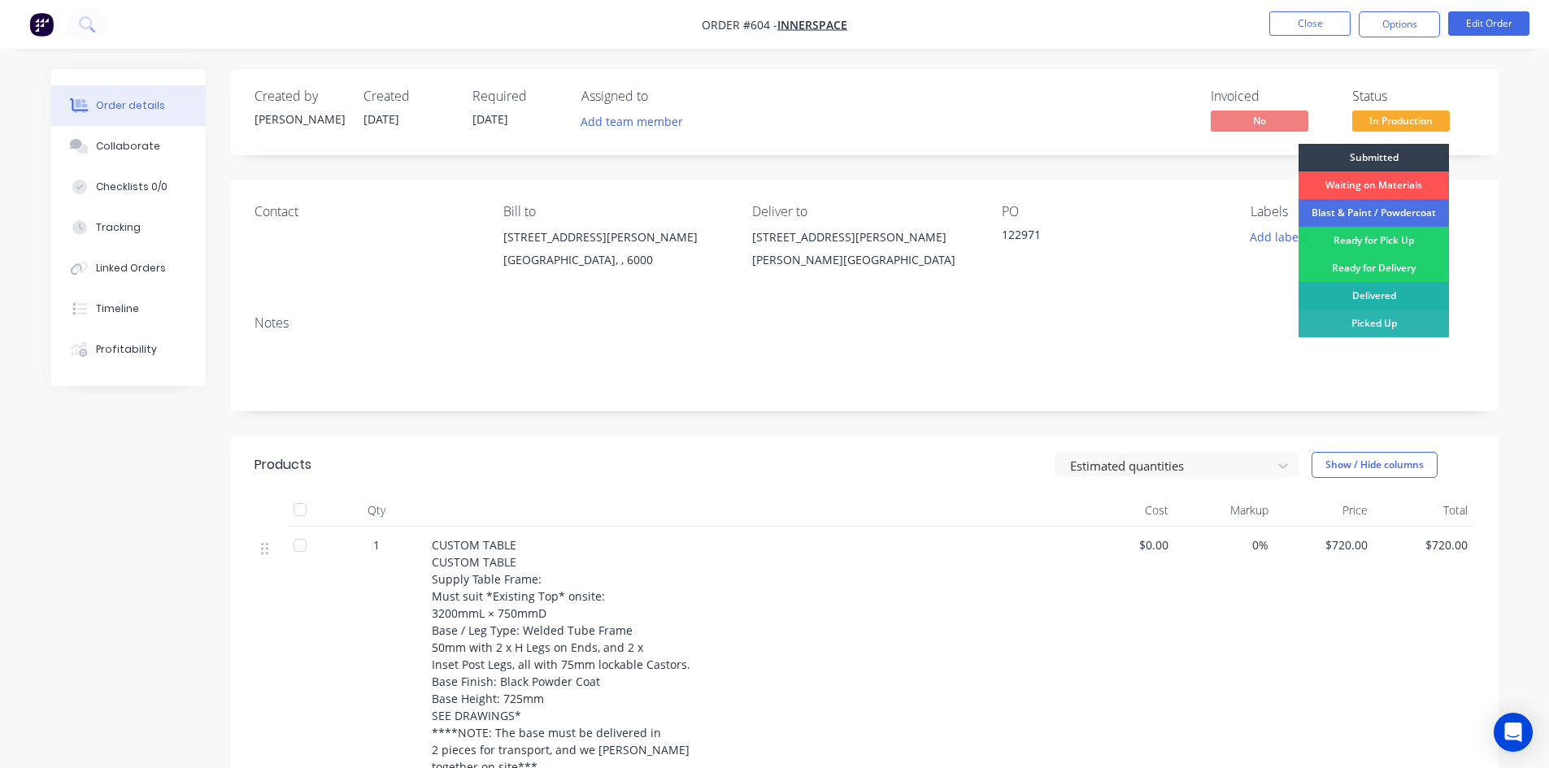
click at [1392, 295] on div "Delivered" at bounding box center [1373, 296] width 150 height 28
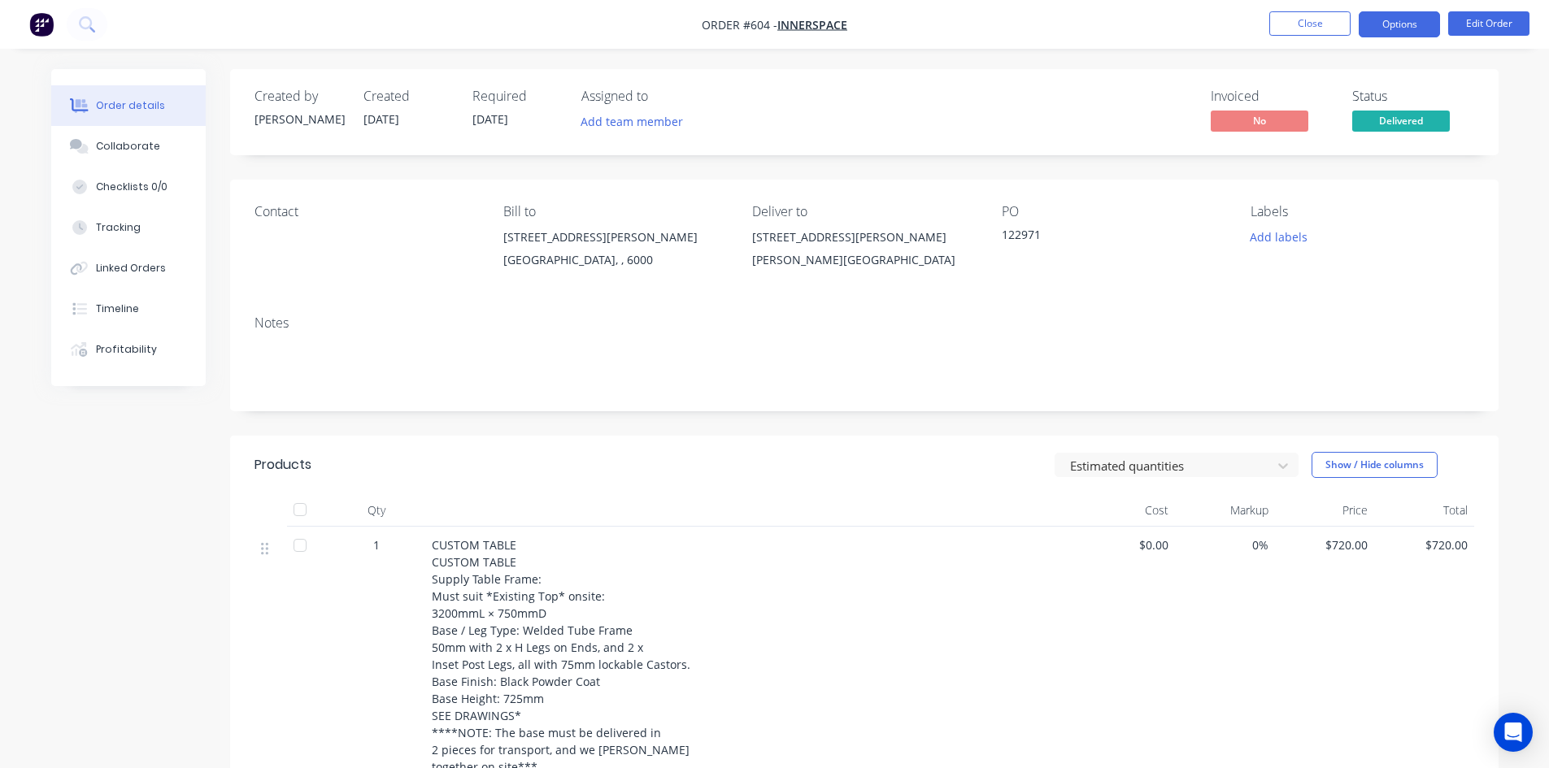
click at [1385, 20] on button "Options" at bounding box center [1398, 24] width 81 height 26
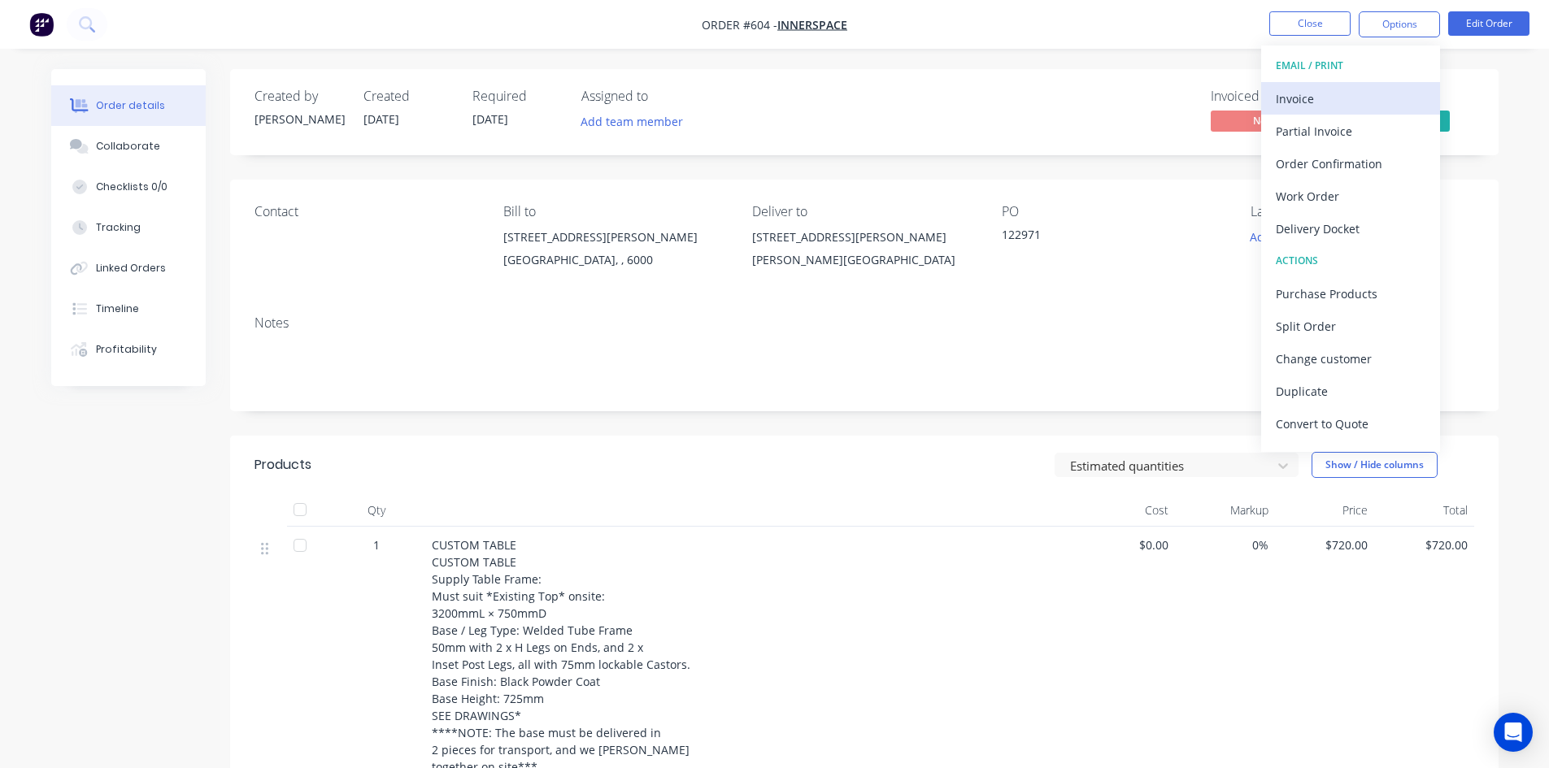
click at [1321, 101] on div "Invoice" at bounding box center [1351, 99] width 150 height 24
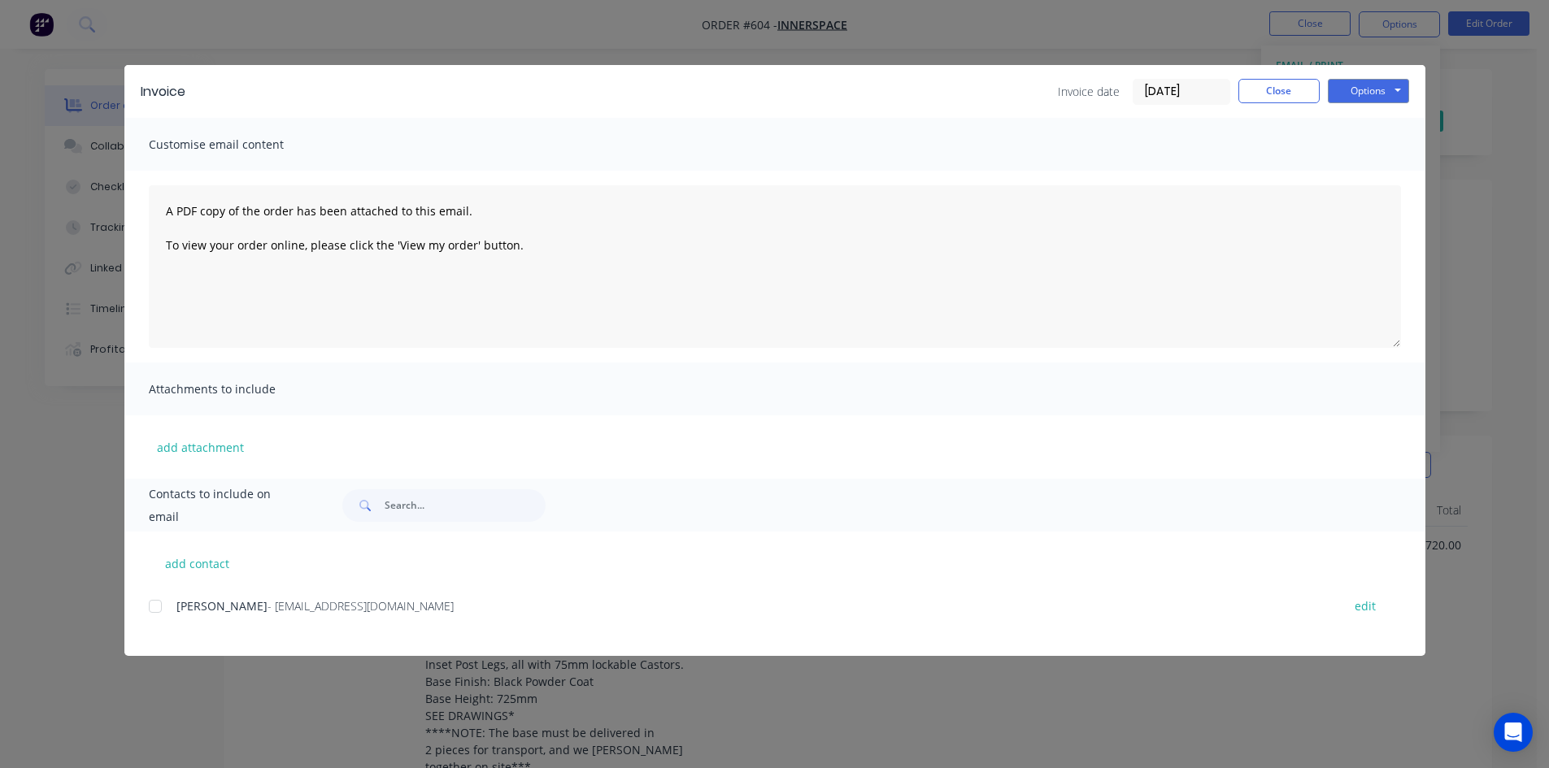
click at [157, 605] on div at bounding box center [155, 606] width 33 height 33
click at [1352, 84] on button "Options" at bounding box center [1368, 91] width 81 height 24
click at [1369, 175] on button "Email" at bounding box center [1380, 173] width 104 height 27
click at [1285, 86] on button "Close" at bounding box center [1278, 91] width 81 height 24
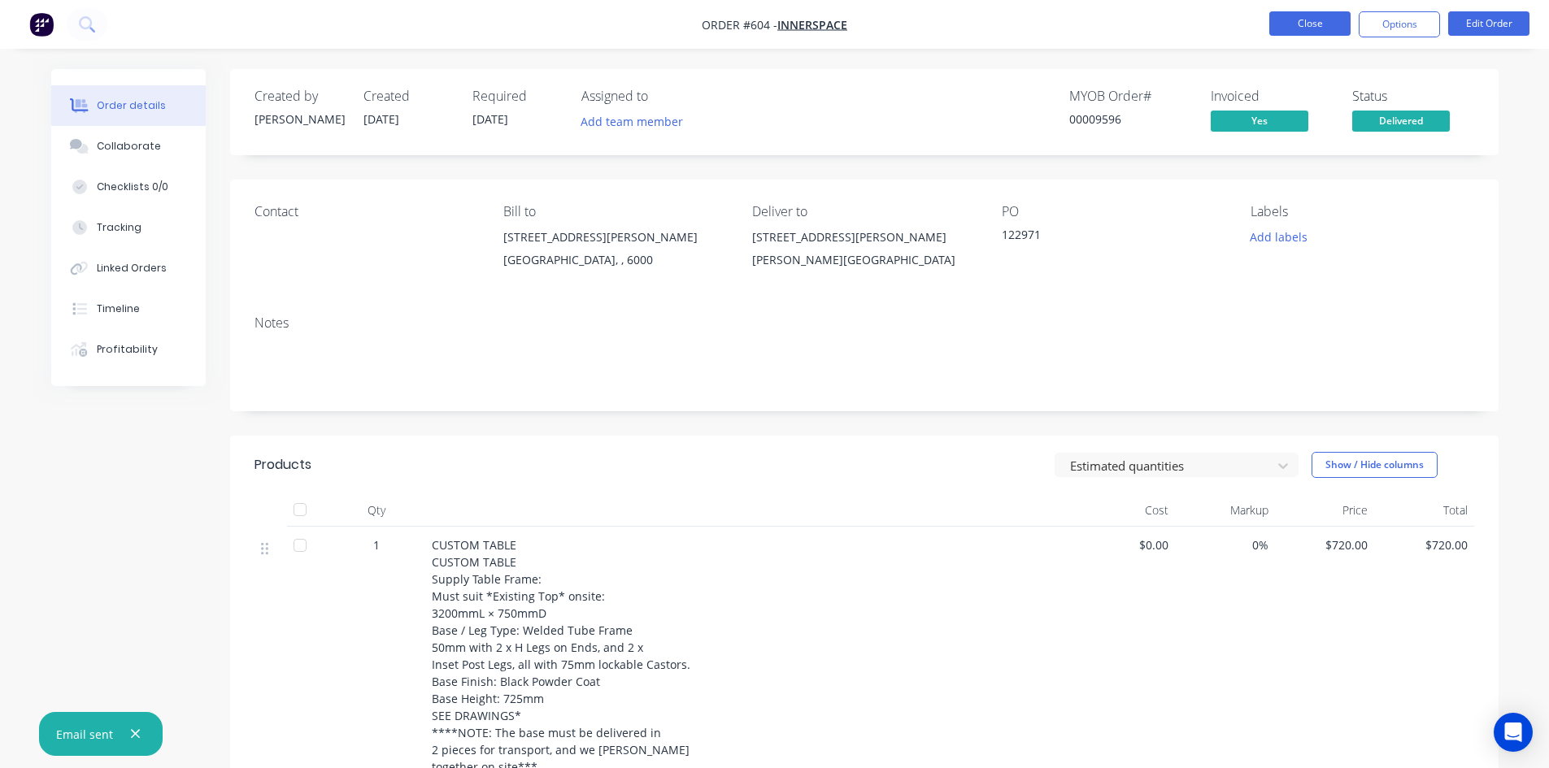
click at [1299, 21] on button "Close" at bounding box center [1309, 23] width 81 height 24
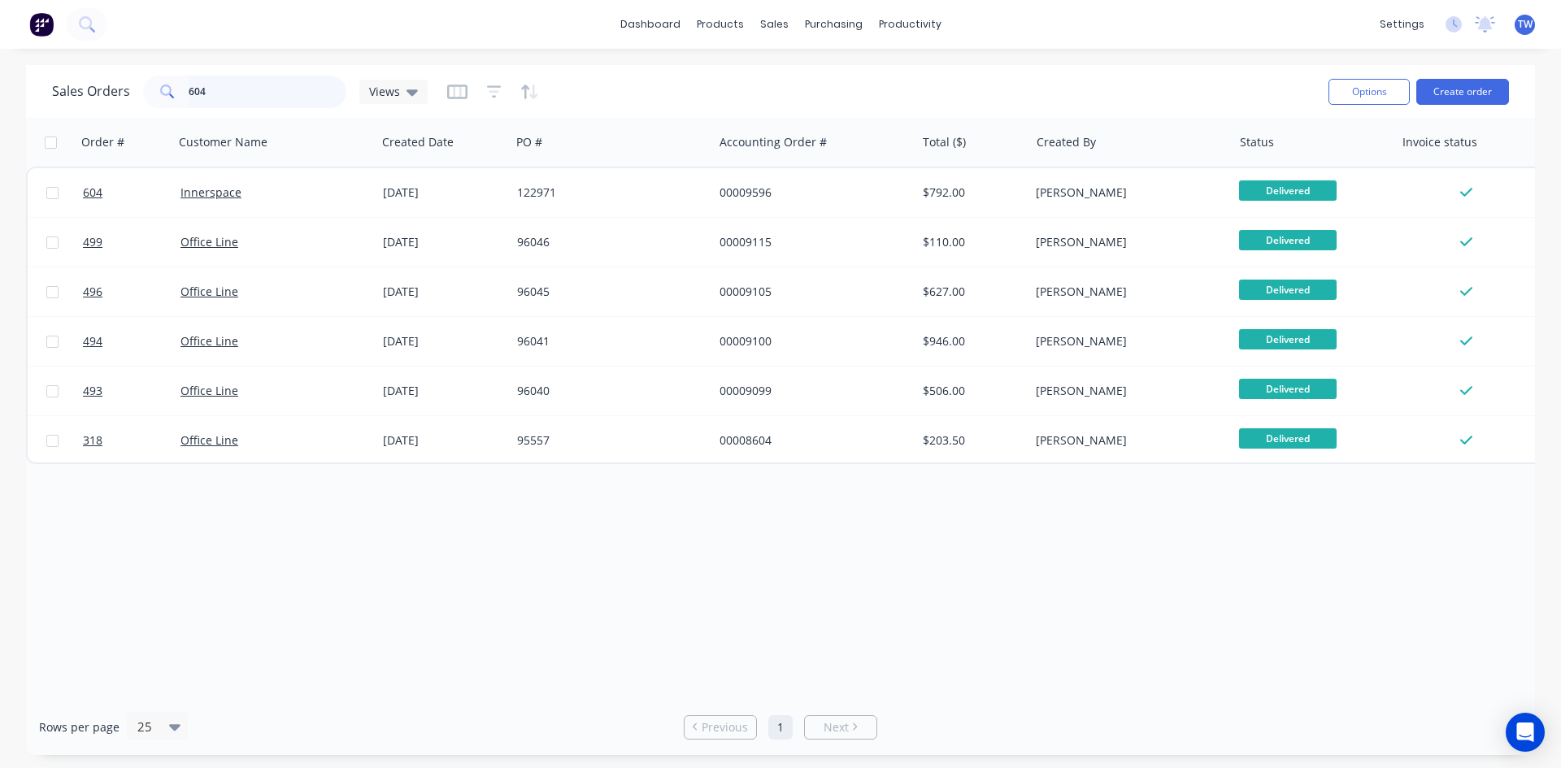
click at [214, 93] on input "604" at bounding box center [268, 92] width 159 height 33
type input "6"
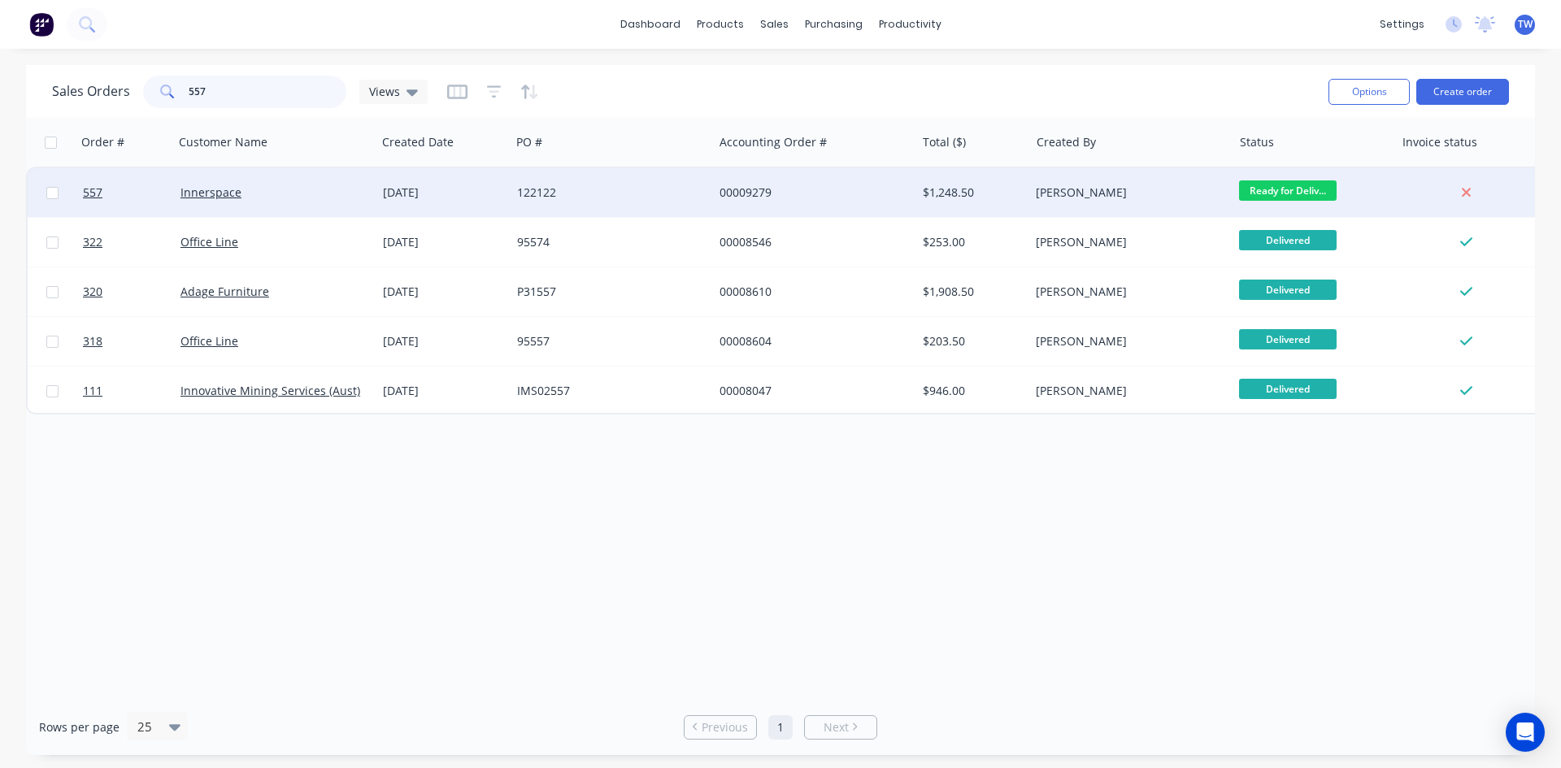
type input "557"
click at [809, 207] on div "00009279" at bounding box center [814, 192] width 202 height 49
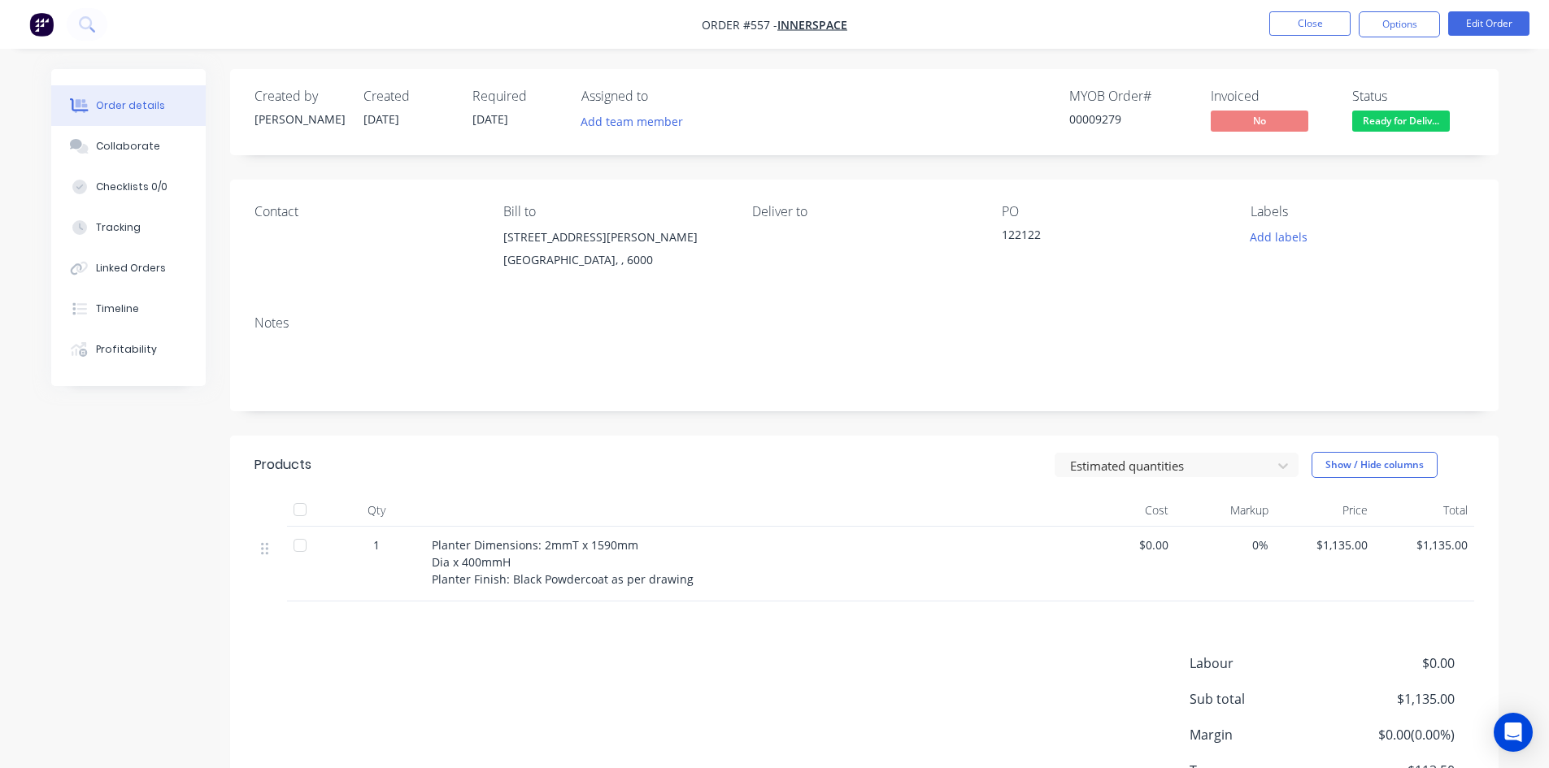
click at [1404, 120] on span "Ready for Deliv..." at bounding box center [1401, 121] width 98 height 20
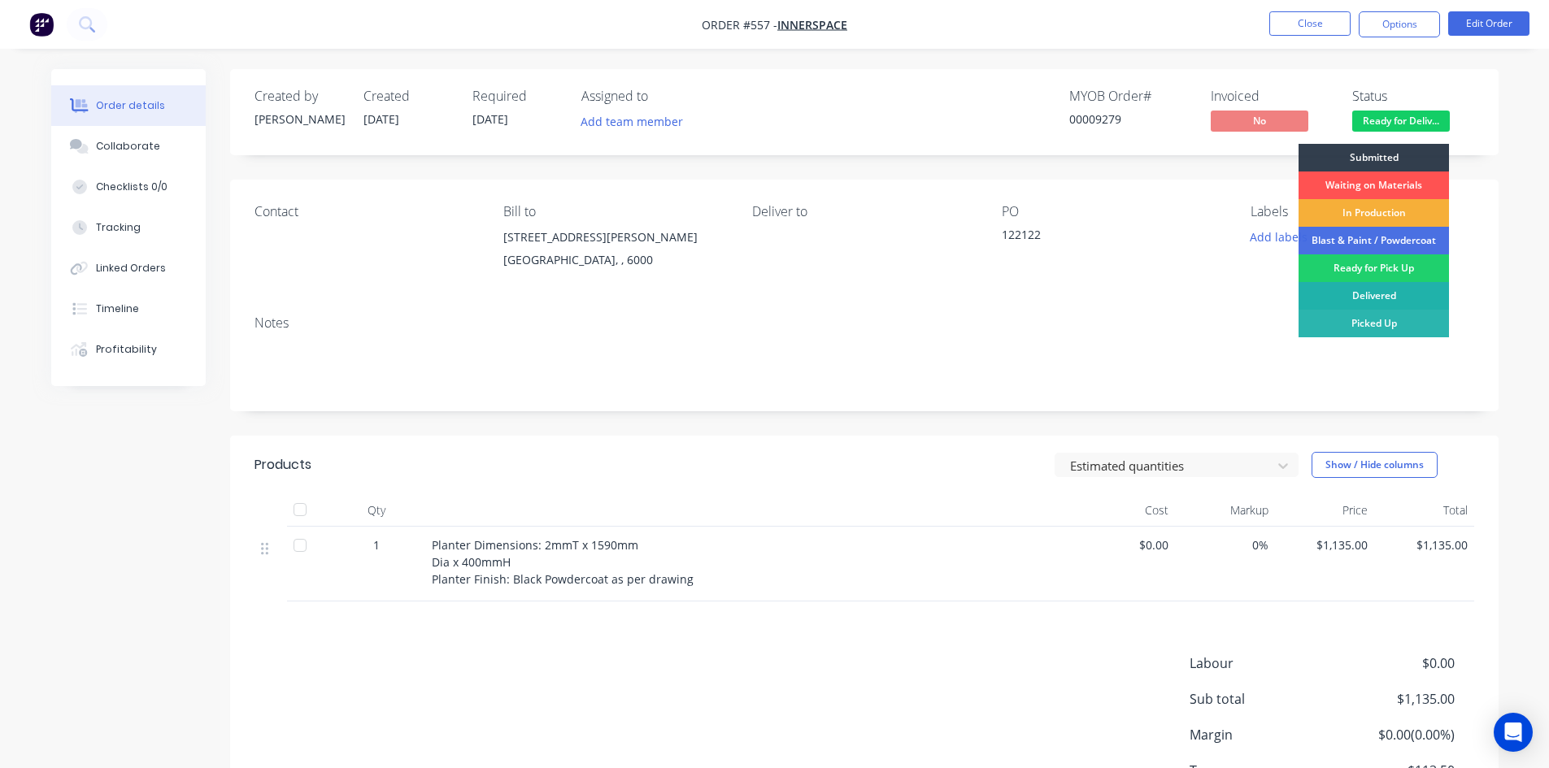
click at [1378, 294] on div "Delivered" at bounding box center [1373, 296] width 150 height 28
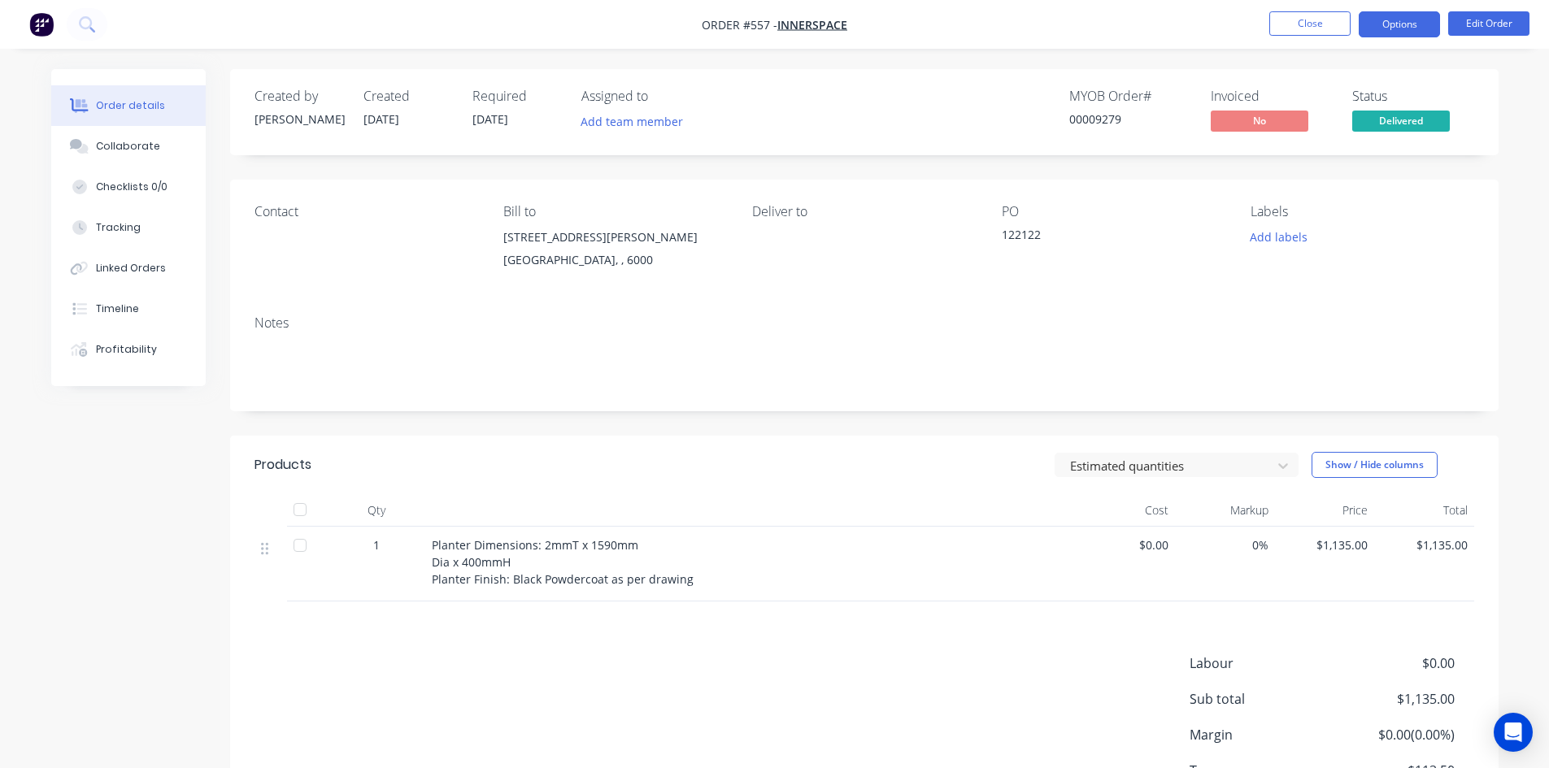
click at [1392, 25] on button "Options" at bounding box center [1398, 24] width 81 height 26
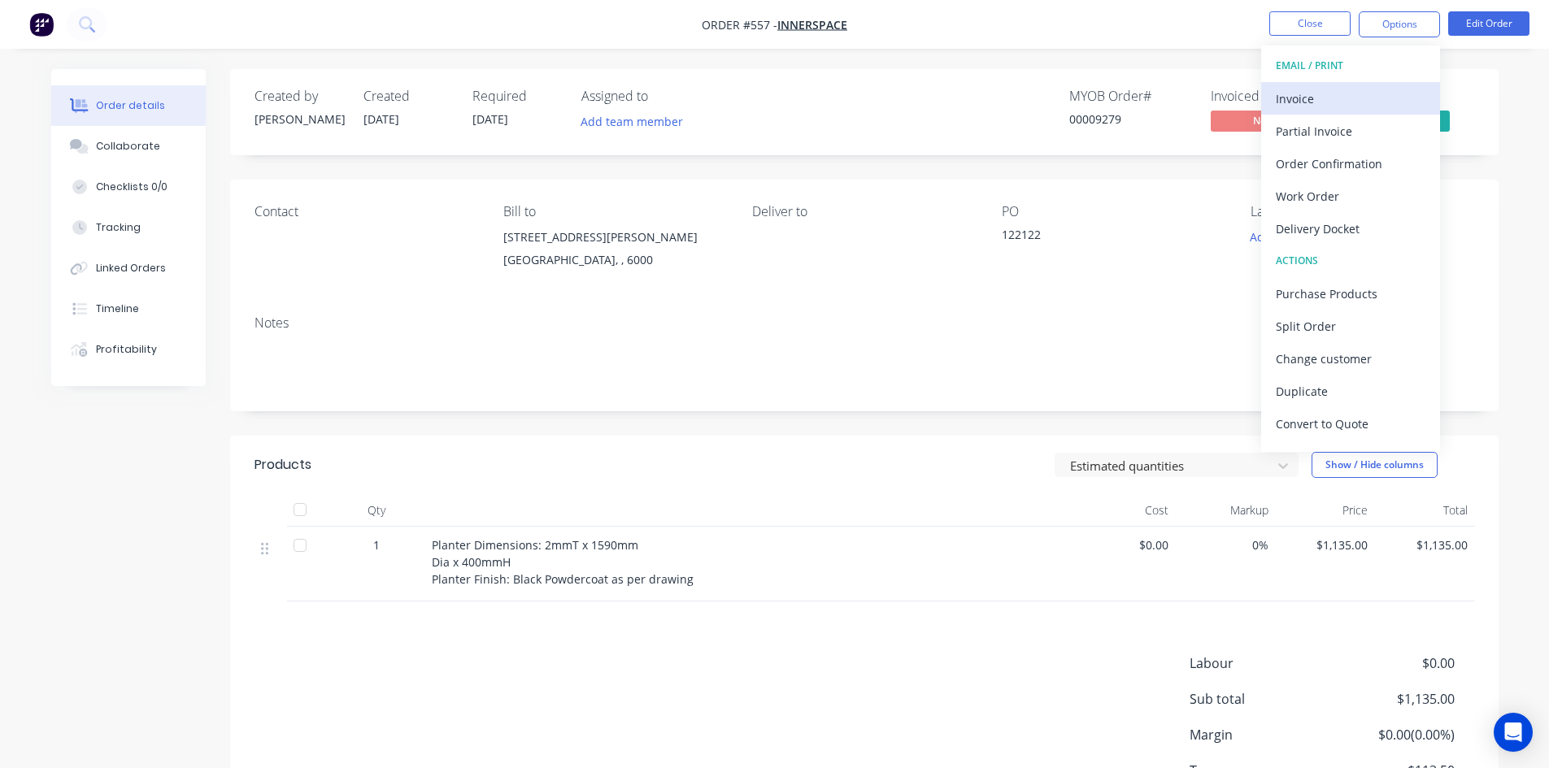
click at [1323, 97] on div "Invoice" at bounding box center [1351, 99] width 150 height 24
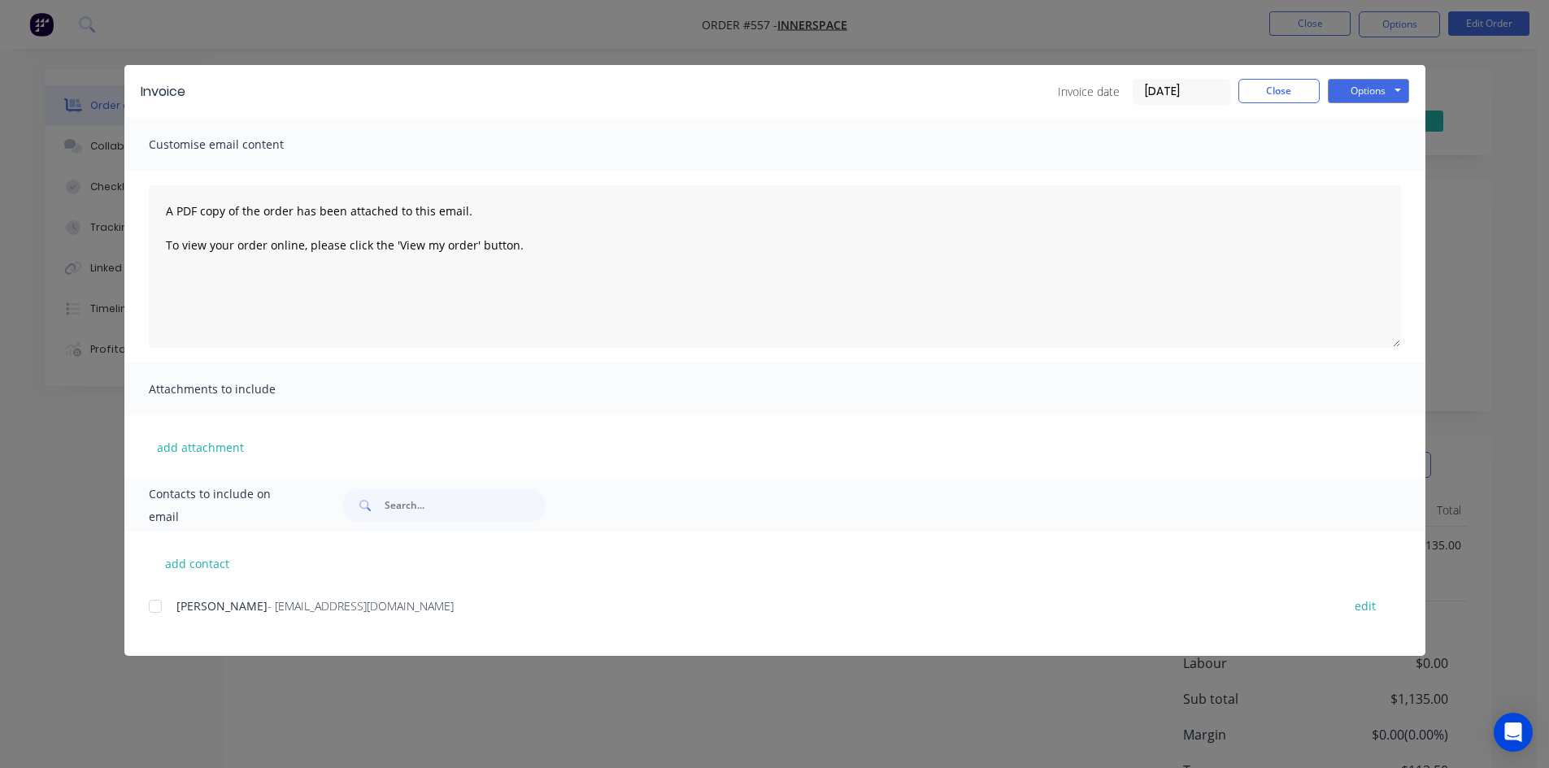
click at [159, 604] on div at bounding box center [155, 606] width 33 height 33
click at [1350, 90] on button "Options" at bounding box center [1368, 91] width 81 height 24
click at [1355, 174] on button "Email" at bounding box center [1380, 173] width 104 height 27
click at [1307, 102] on button "Close" at bounding box center [1278, 91] width 81 height 24
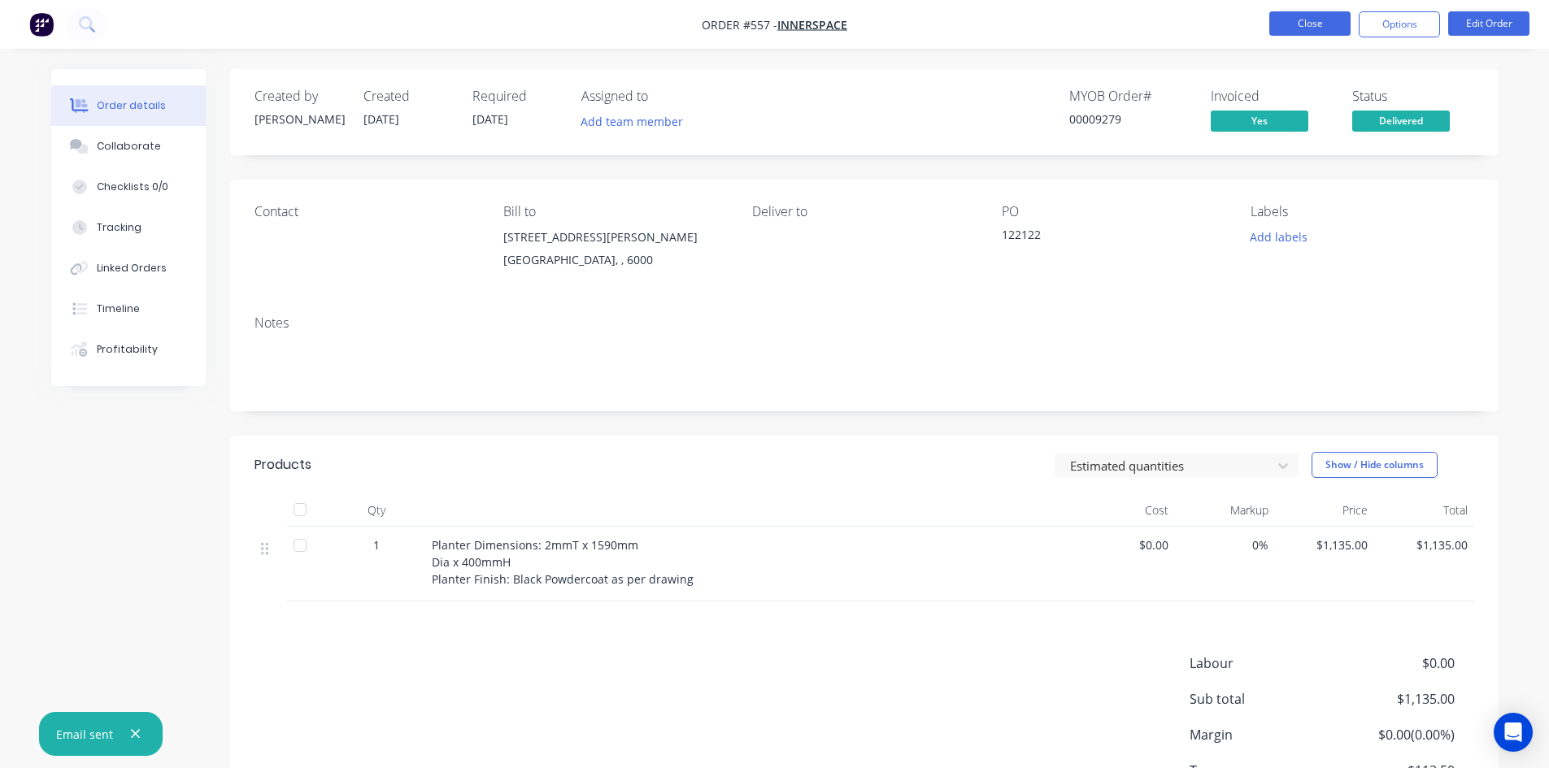
click at [1302, 28] on button "Close" at bounding box center [1309, 23] width 81 height 24
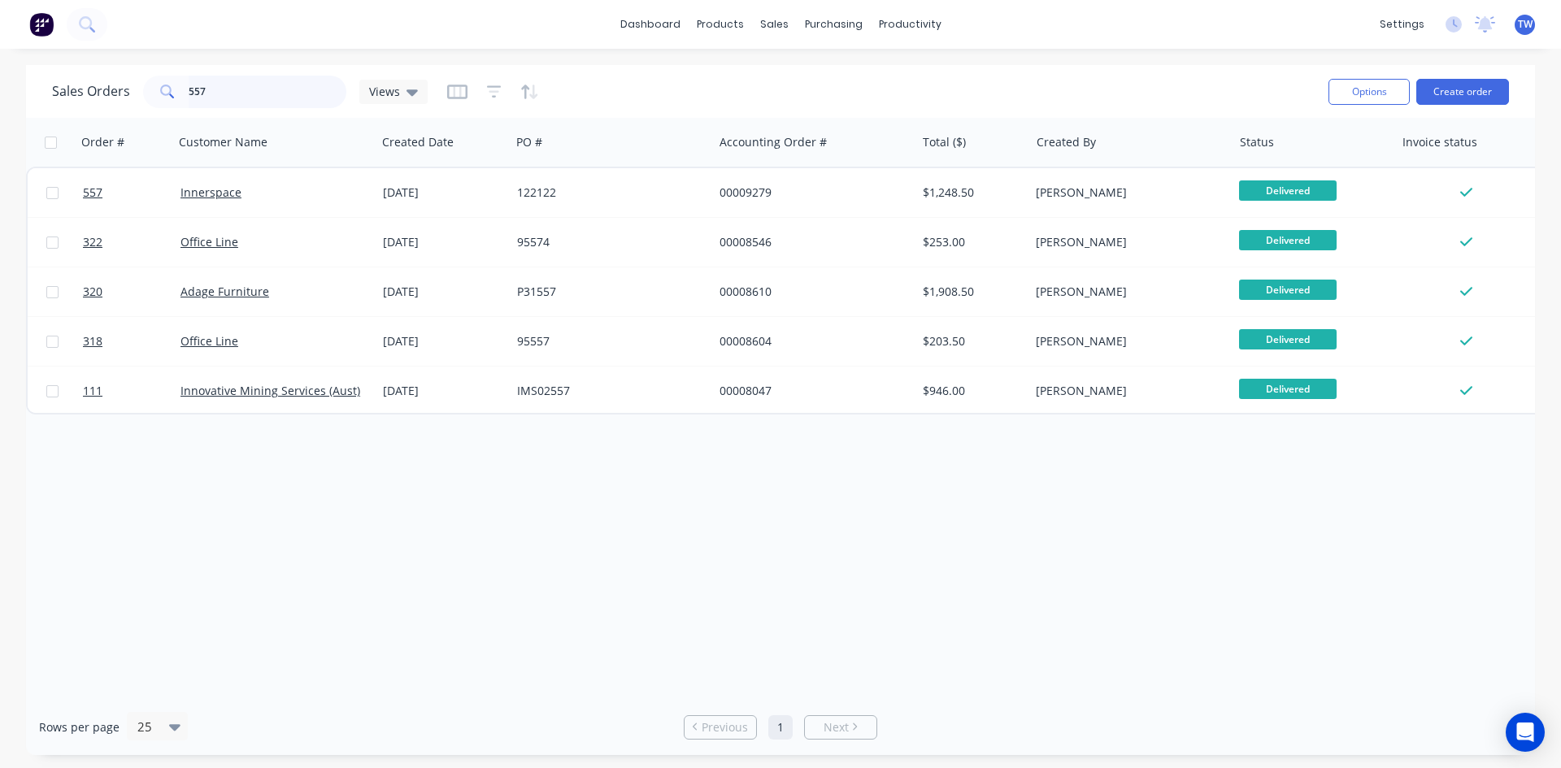
click at [240, 92] on input "557" at bounding box center [268, 92] width 159 height 33
type input "5"
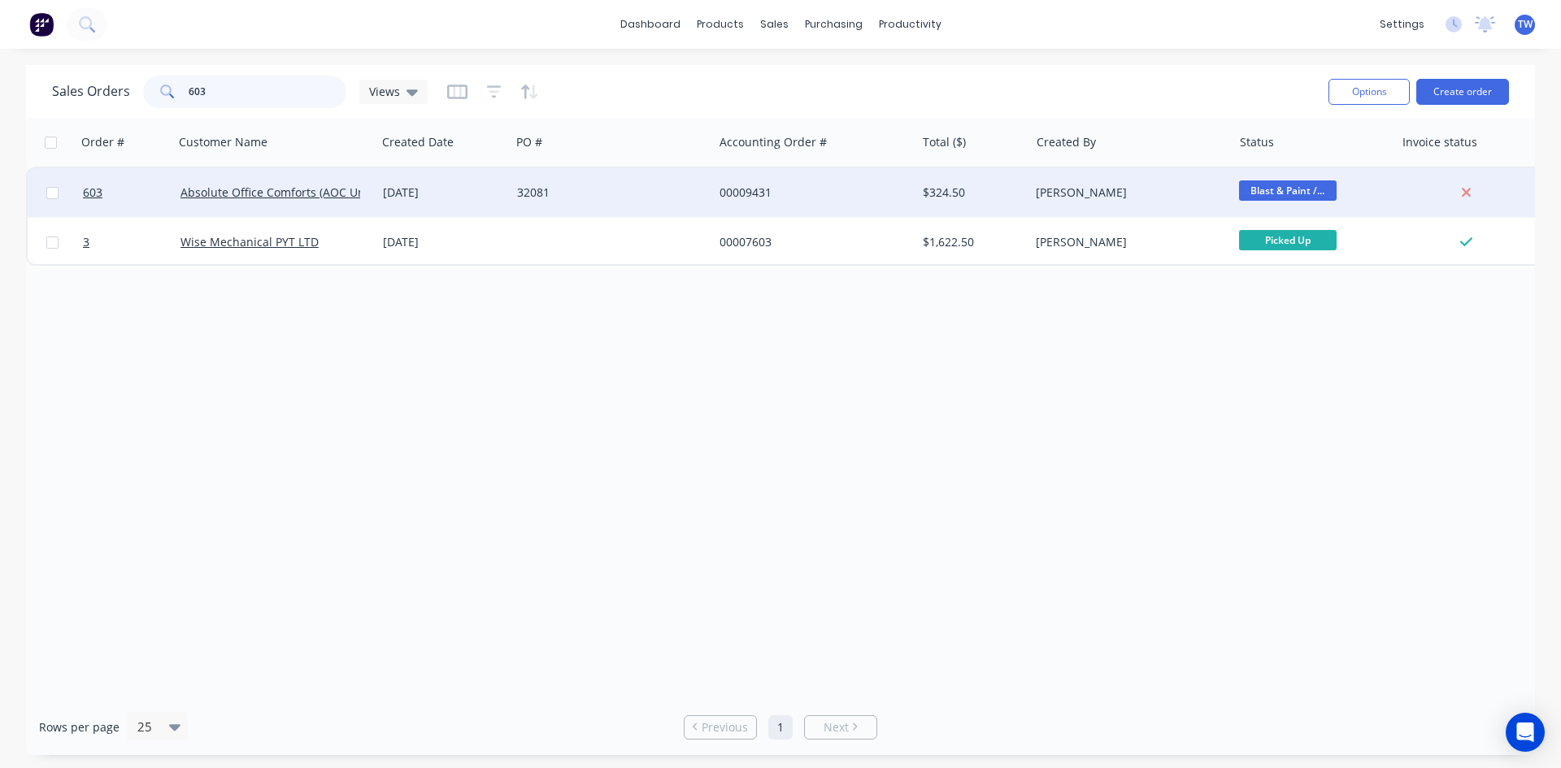
type input "603"
click at [367, 185] on div "Absolute Office Comforts (AOC Unit Trust)" at bounding box center [274, 193] width 189 height 16
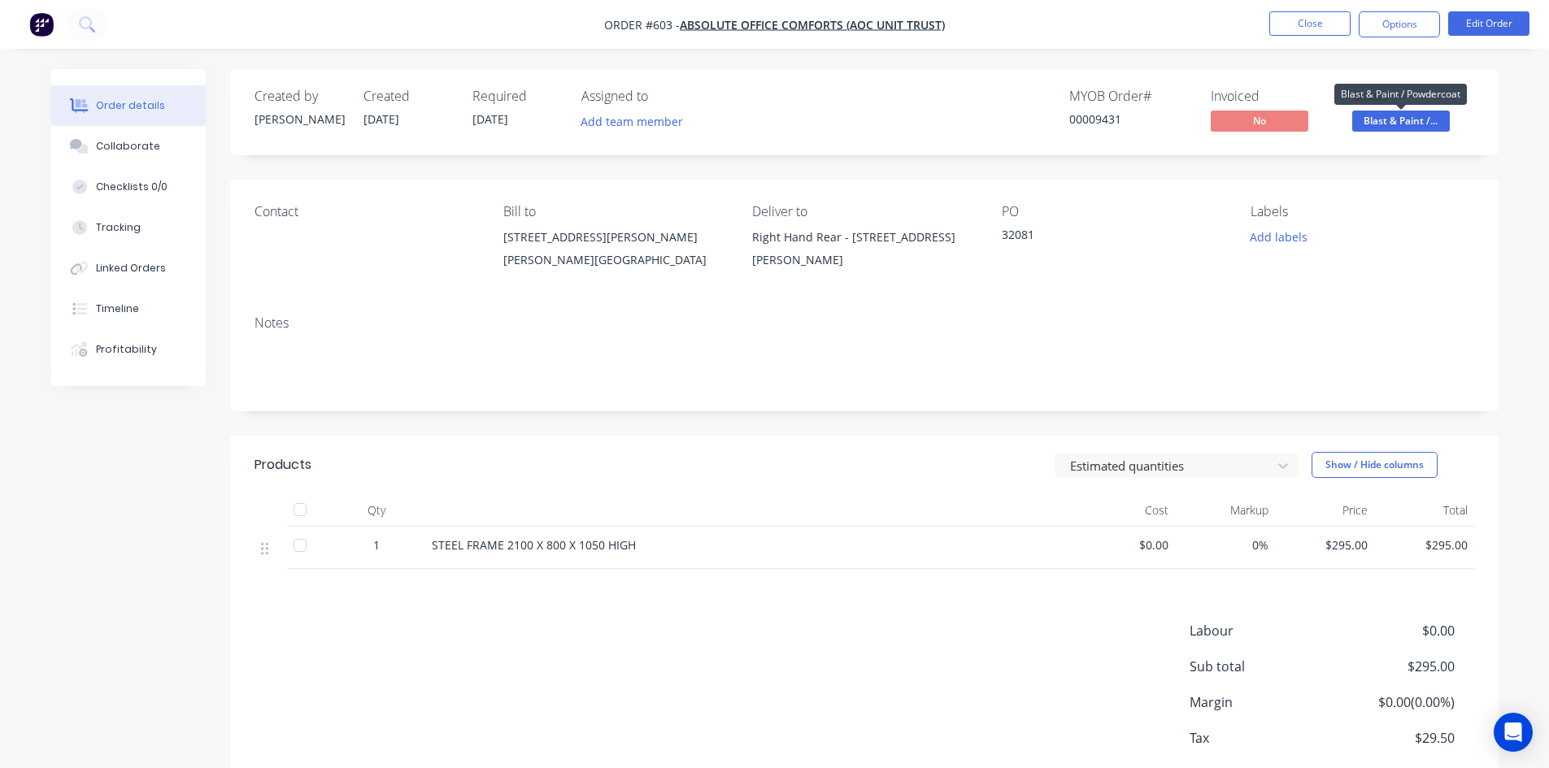
click at [1389, 122] on span "Blast & Paint /..." at bounding box center [1401, 121] width 98 height 20
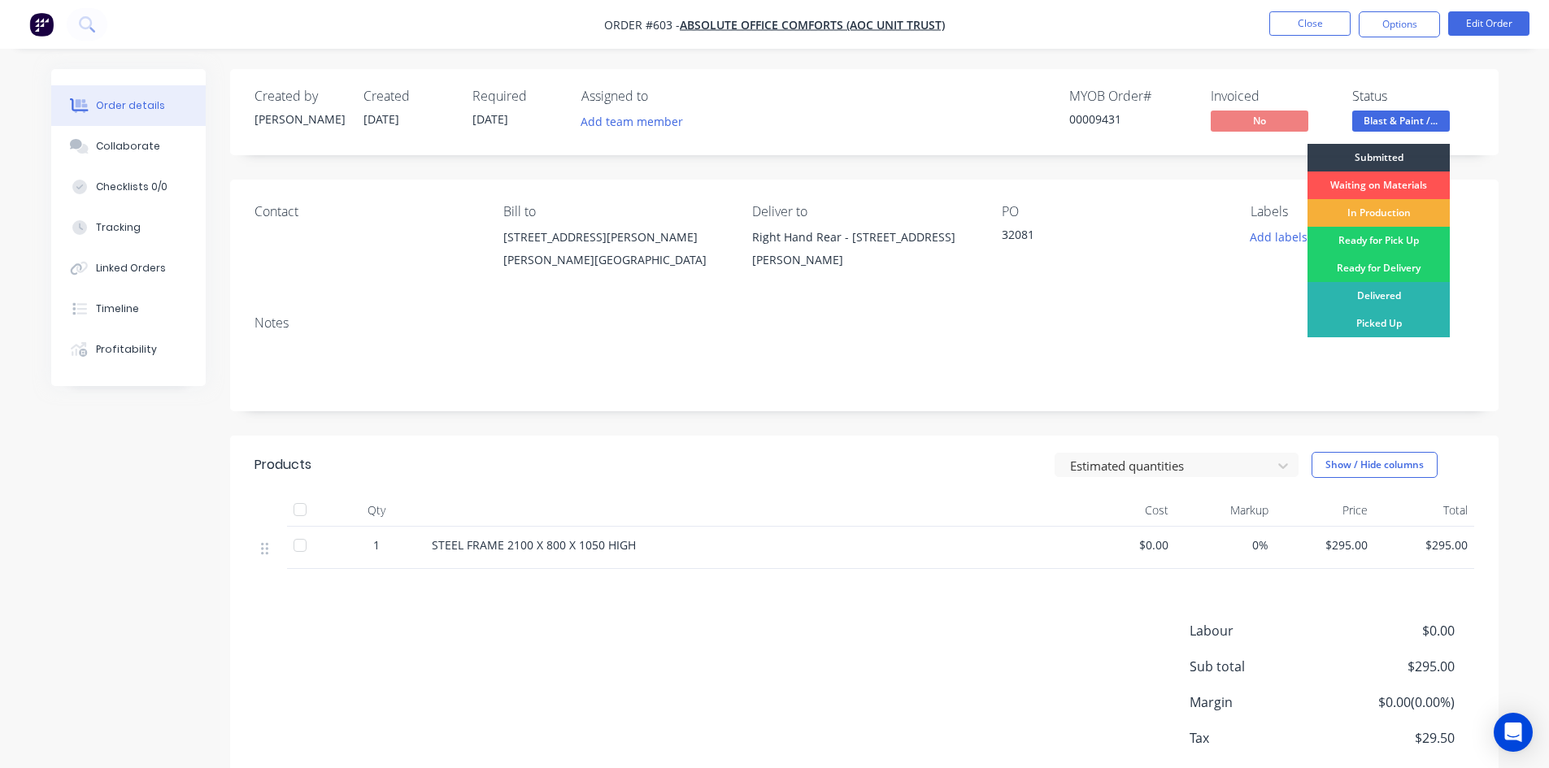
click at [1392, 297] on div "Delivered" at bounding box center [1378, 296] width 142 height 28
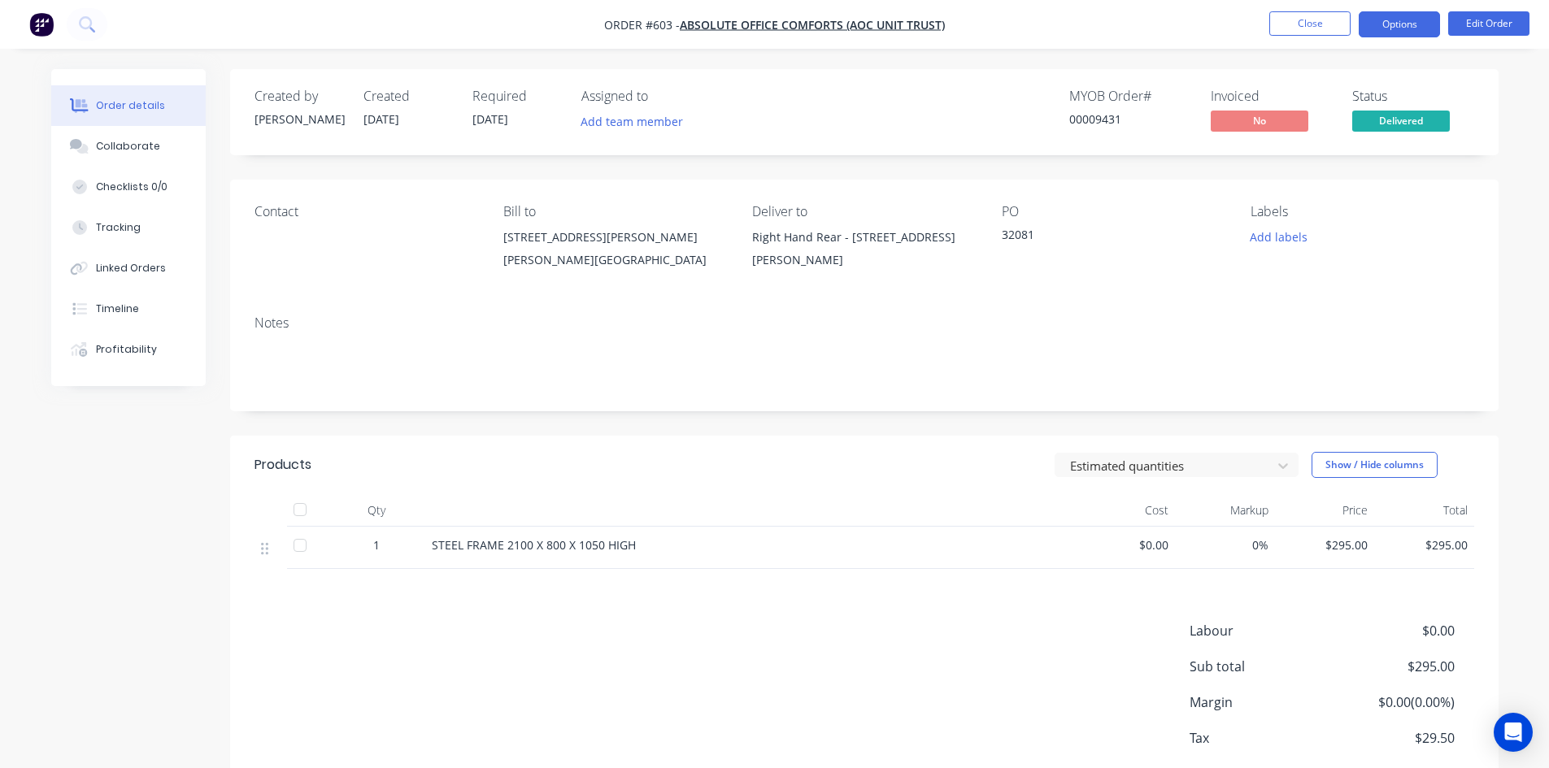
click at [1400, 19] on button "Options" at bounding box center [1398, 24] width 81 height 26
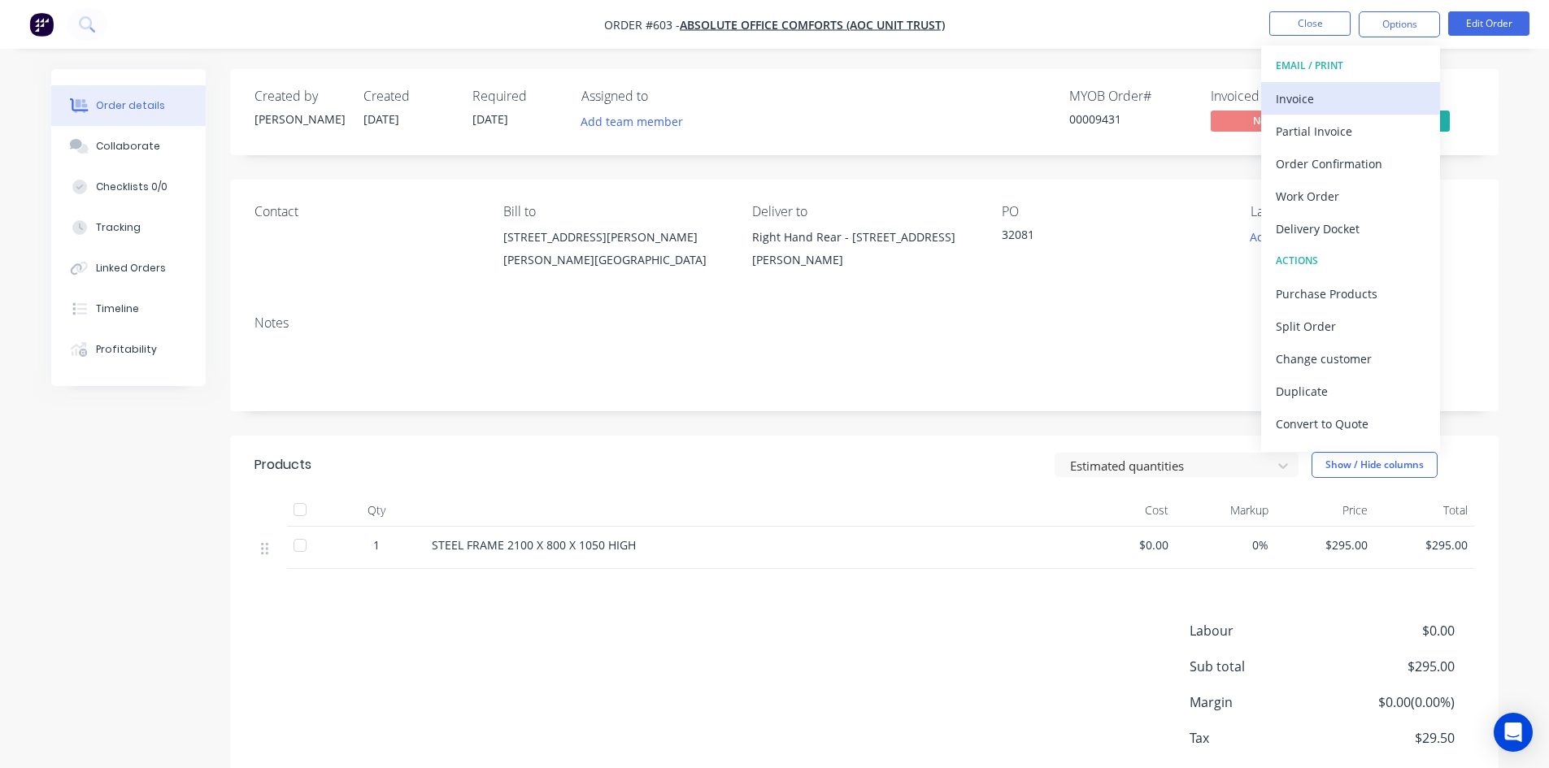
click at [1307, 94] on div "Invoice" at bounding box center [1351, 99] width 150 height 24
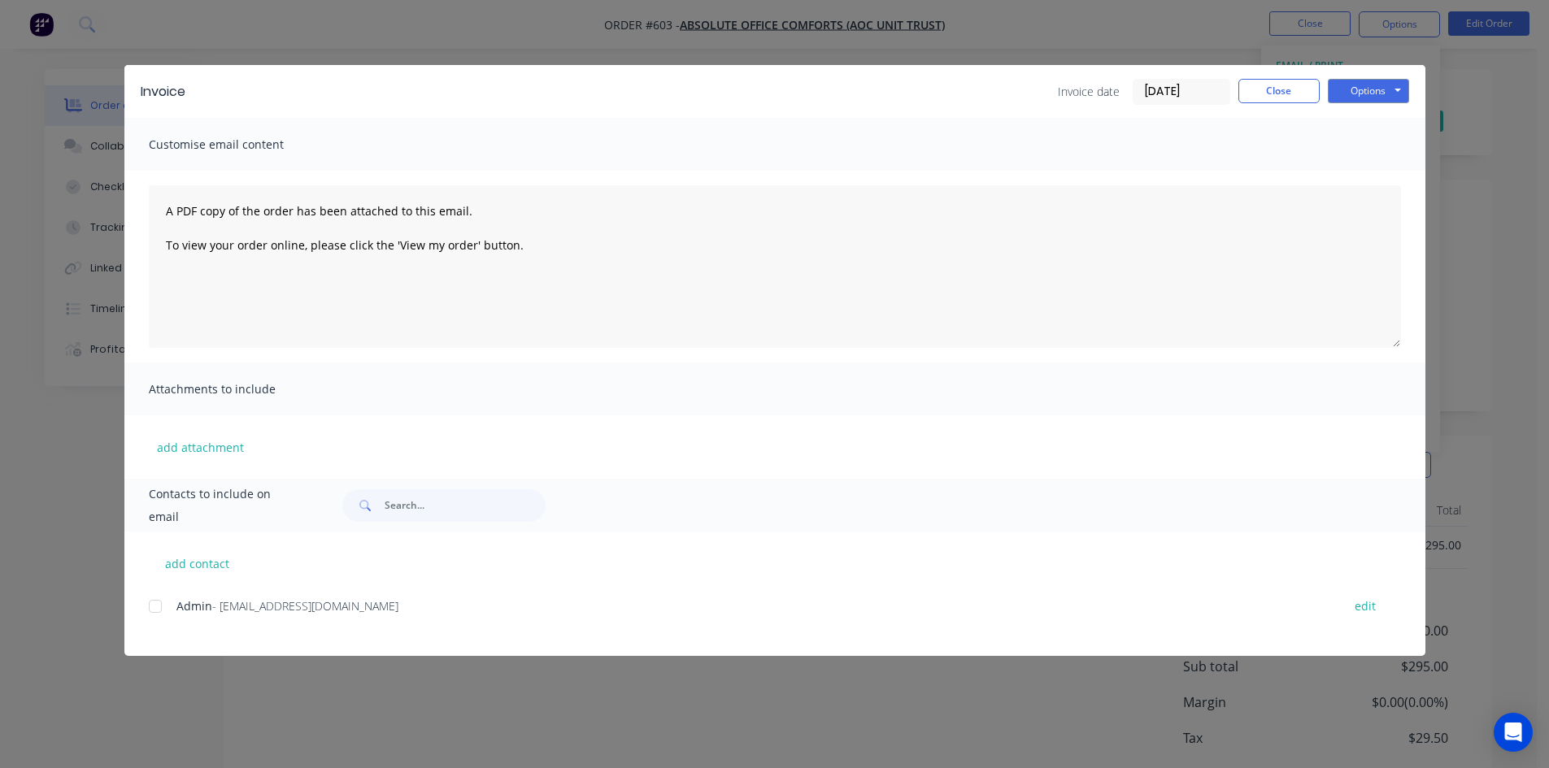
click at [156, 610] on div at bounding box center [155, 606] width 33 height 33
click at [1365, 91] on button "Options" at bounding box center [1368, 91] width 81 height 24
click at [1376, 173] on button "Email" at bounding box center [1380, 173] width 104 height 27
click at [1294, 98] on button "Close" at bounding box center [1278, 91] width 81 height 24
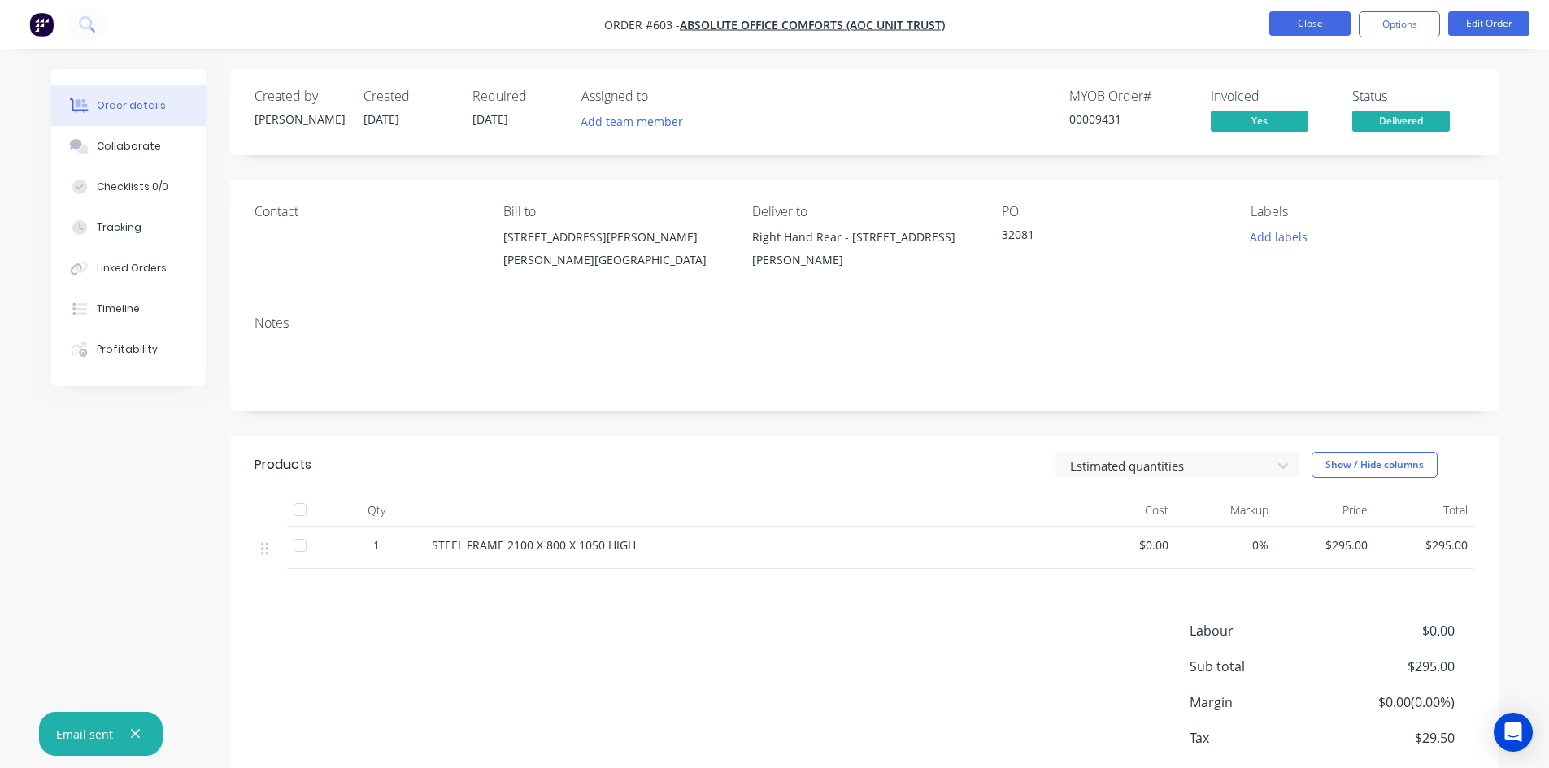
click at [1293, 24] on button "Close" at bounding box center [1309, 23] width 81 height 24
